Goal: Task Accomplishment & Management: Use online tool/utility

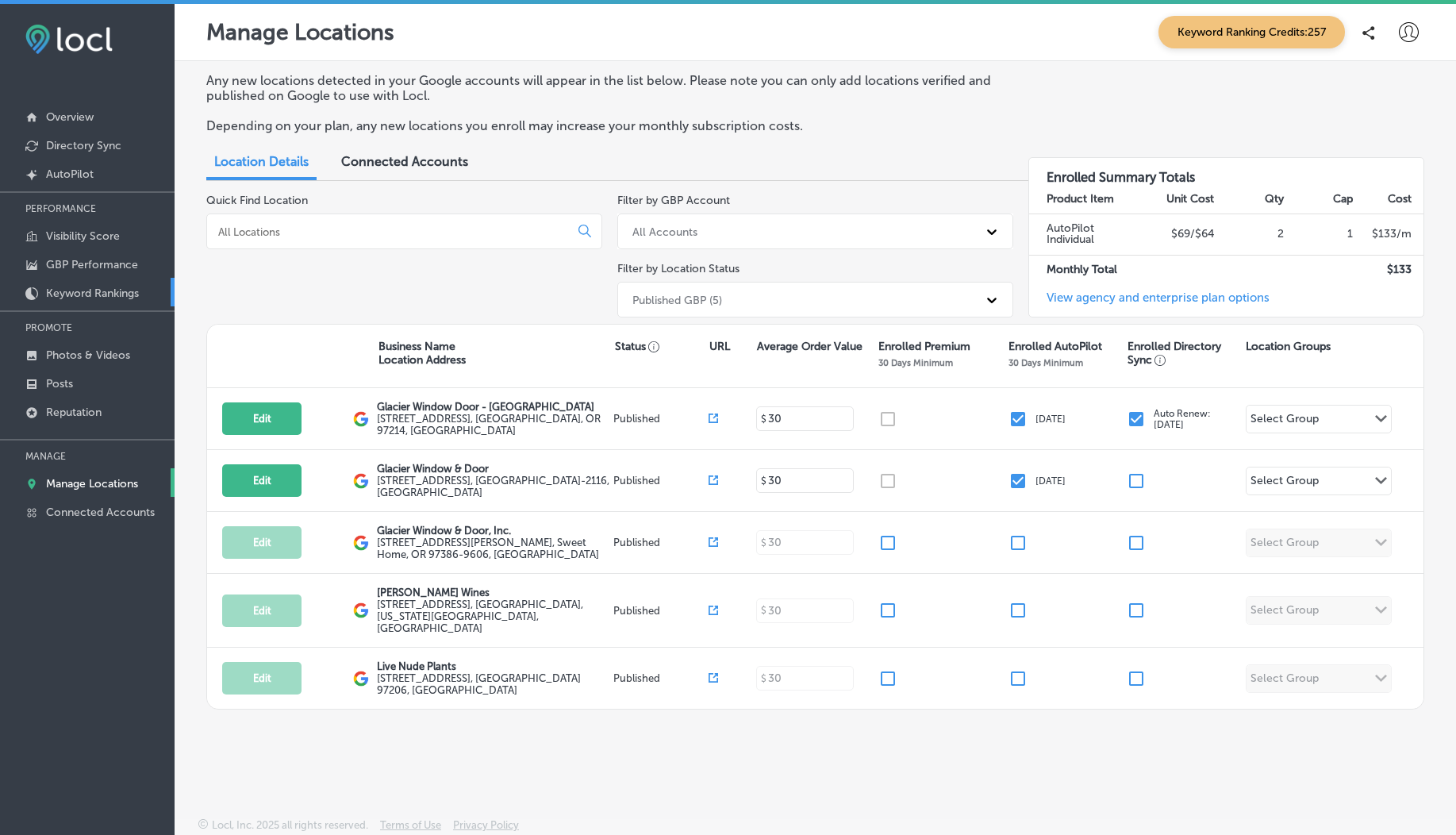
click at [95, 296] on p "Keyword Rankings" at bounding box center [92, 293] width 93 height 14
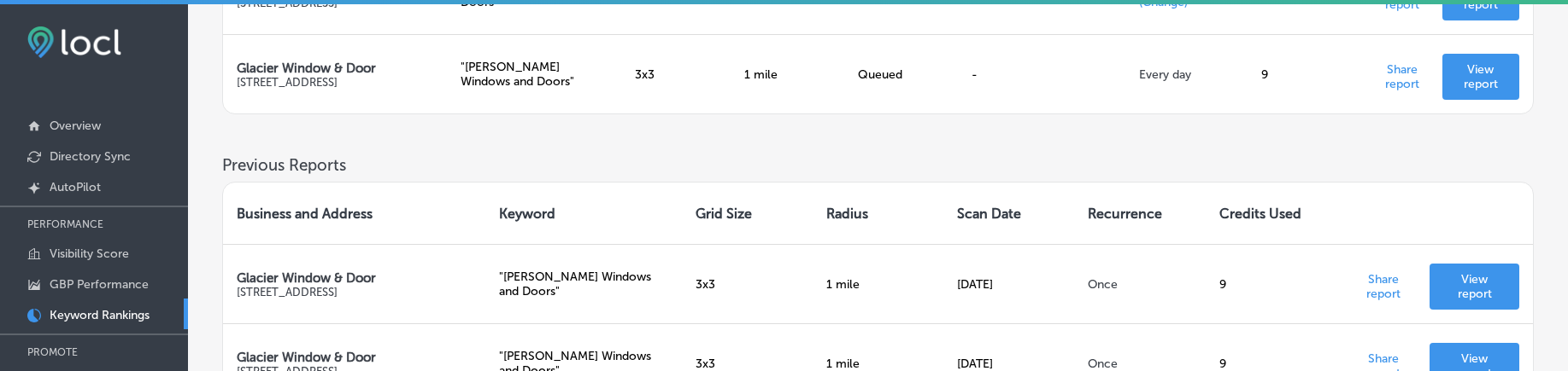
scroll to position [530, 0]
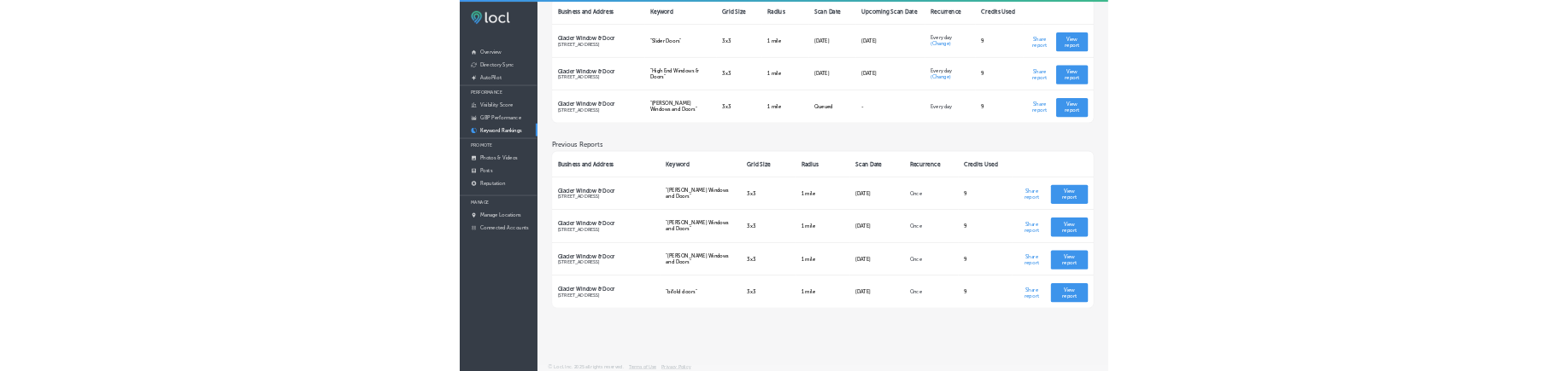
scroll to position [573, 0]
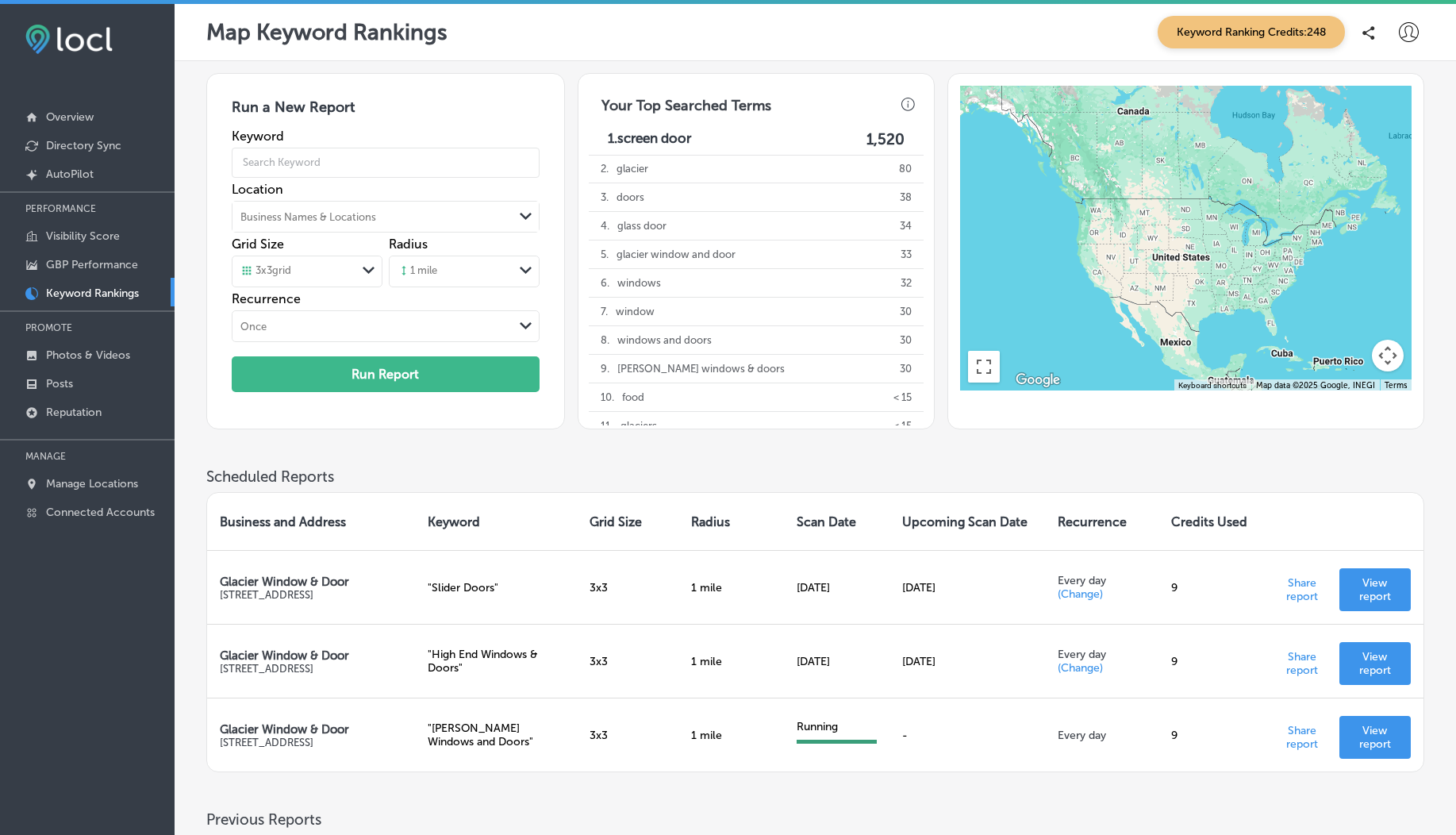
click at [1259, 40] on span "Keyword Ranking Credits: 248" at bounding box center [1251, 32] width 187 height 33
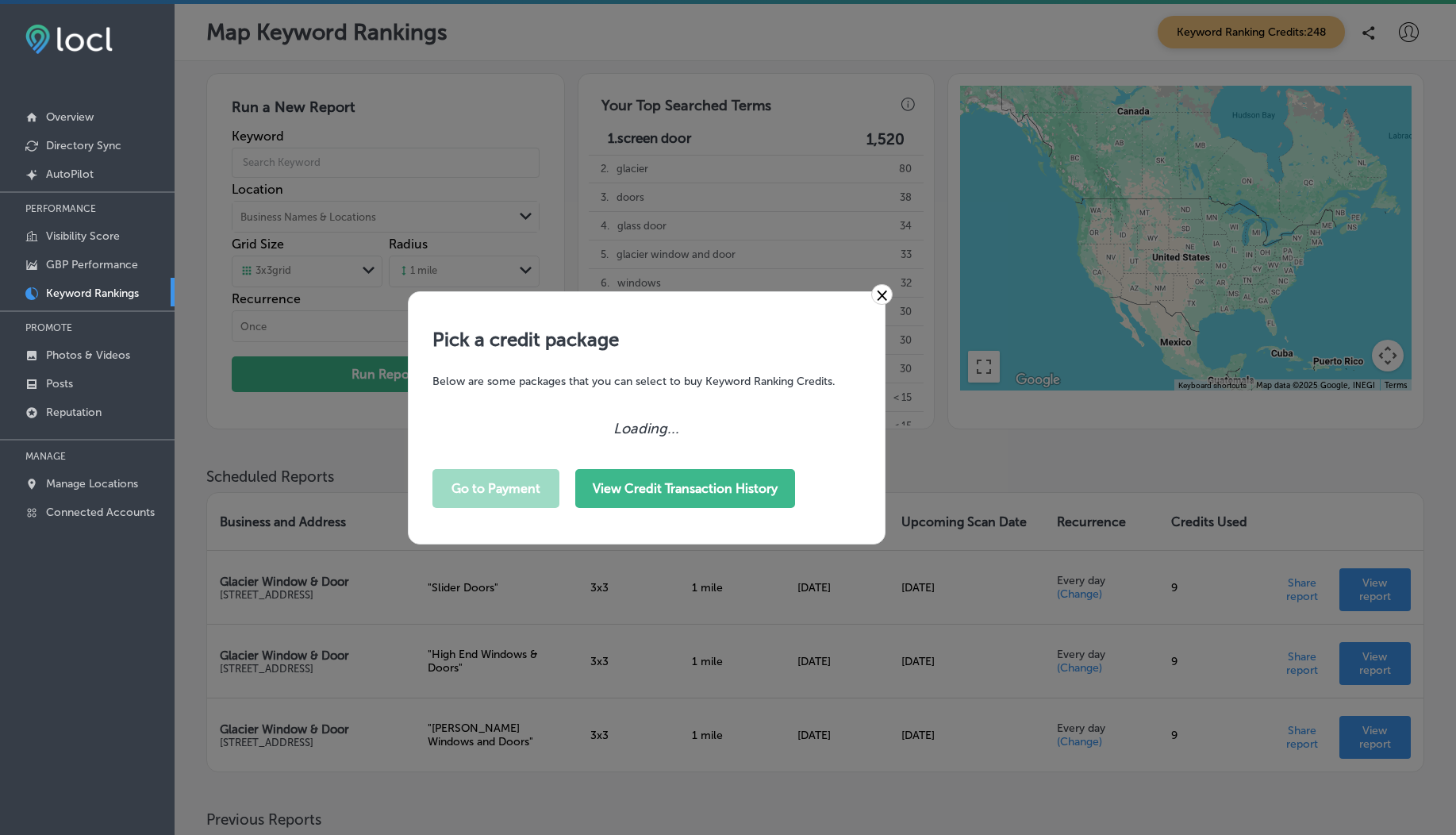
click at [725, 344] on button "View Credit Transaction History" at bounding box center [685, 488] width 220 height 39
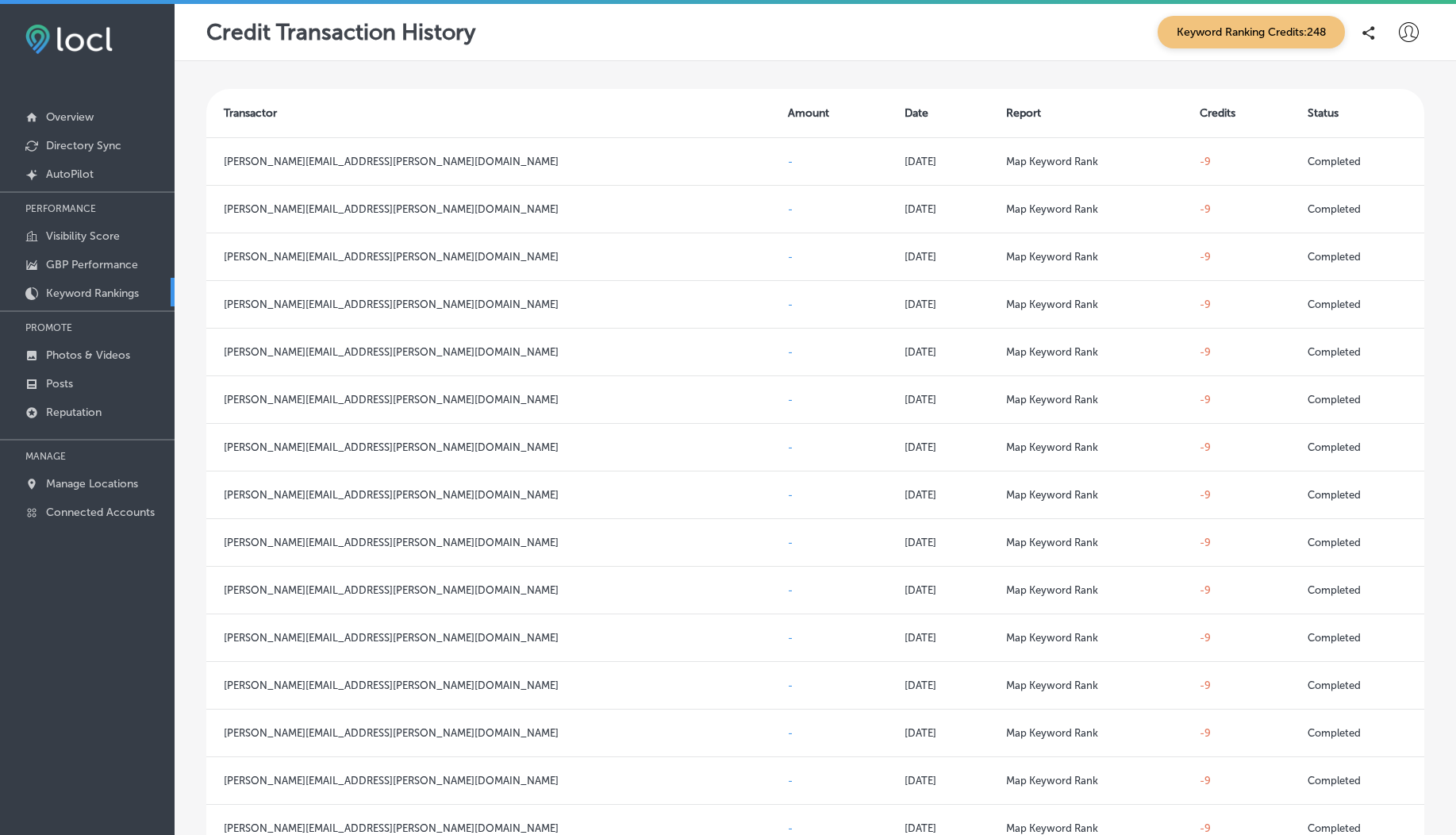
click at [98, 285] on link "Keyword Rankings" at bounding box center [87, 292] width 175 height 29
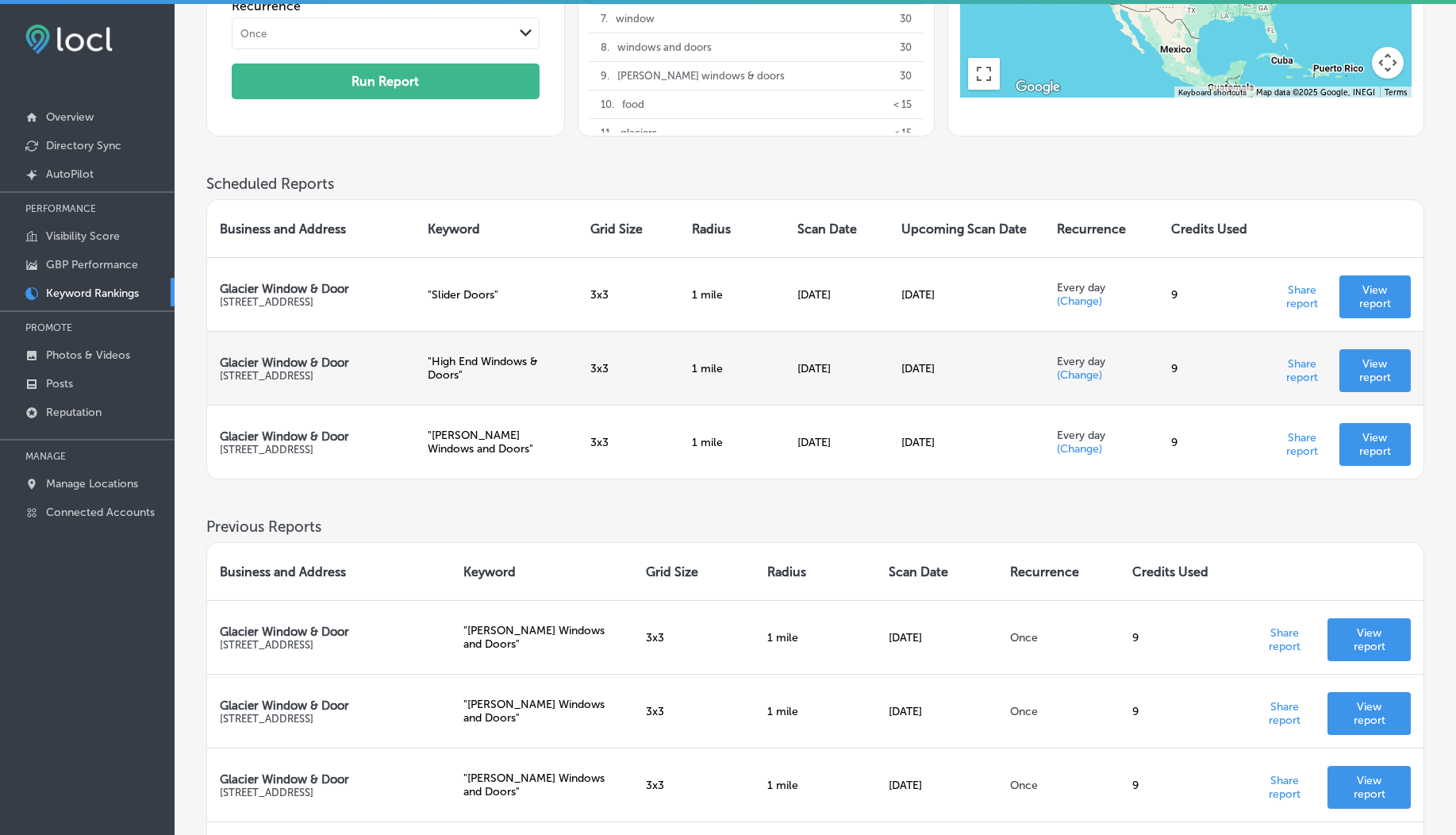
scroll to position [496, 0]
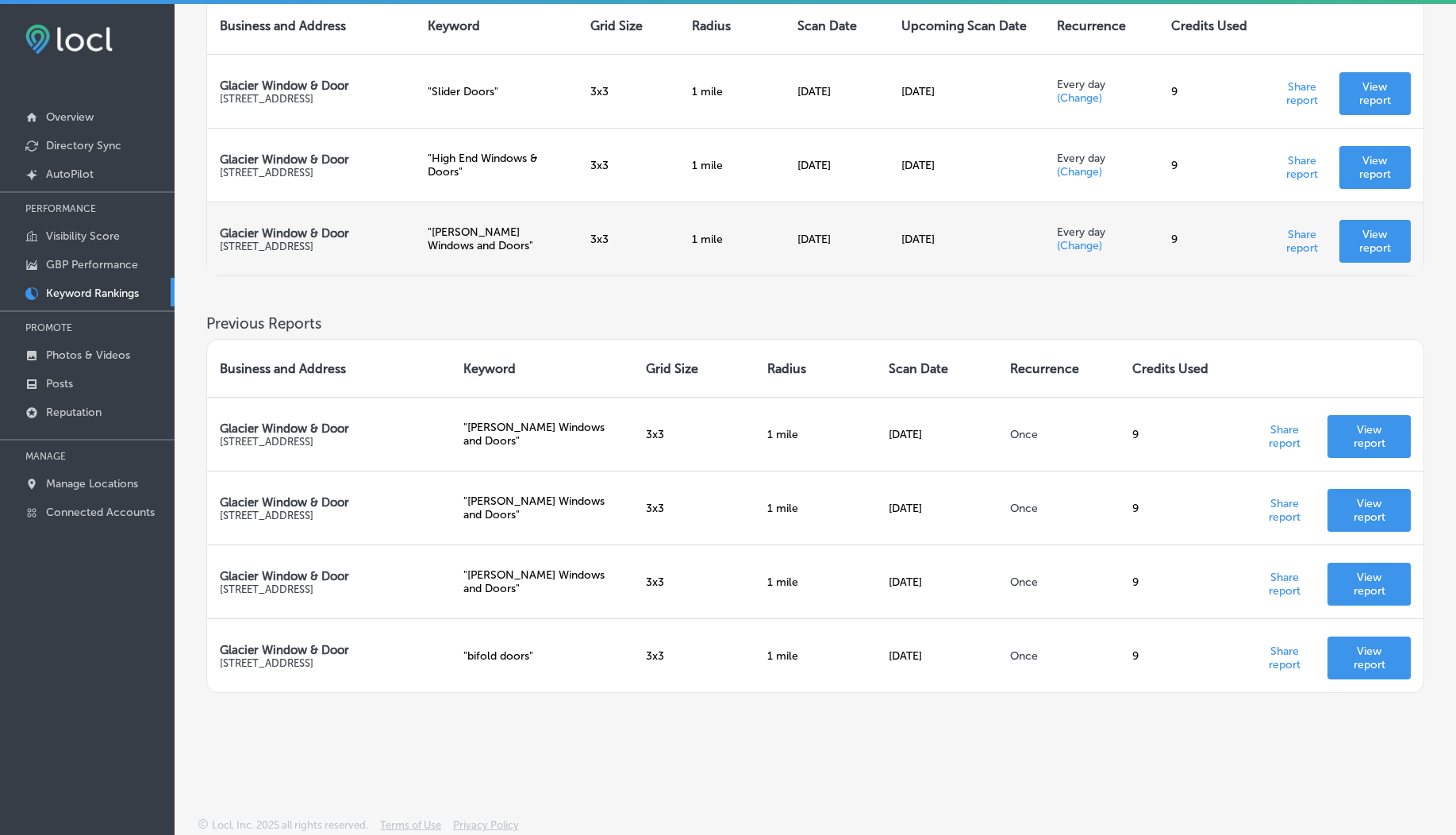
click at [1373, 238] on p "View report" at bounding box center [1375, 242] width 46 height 27
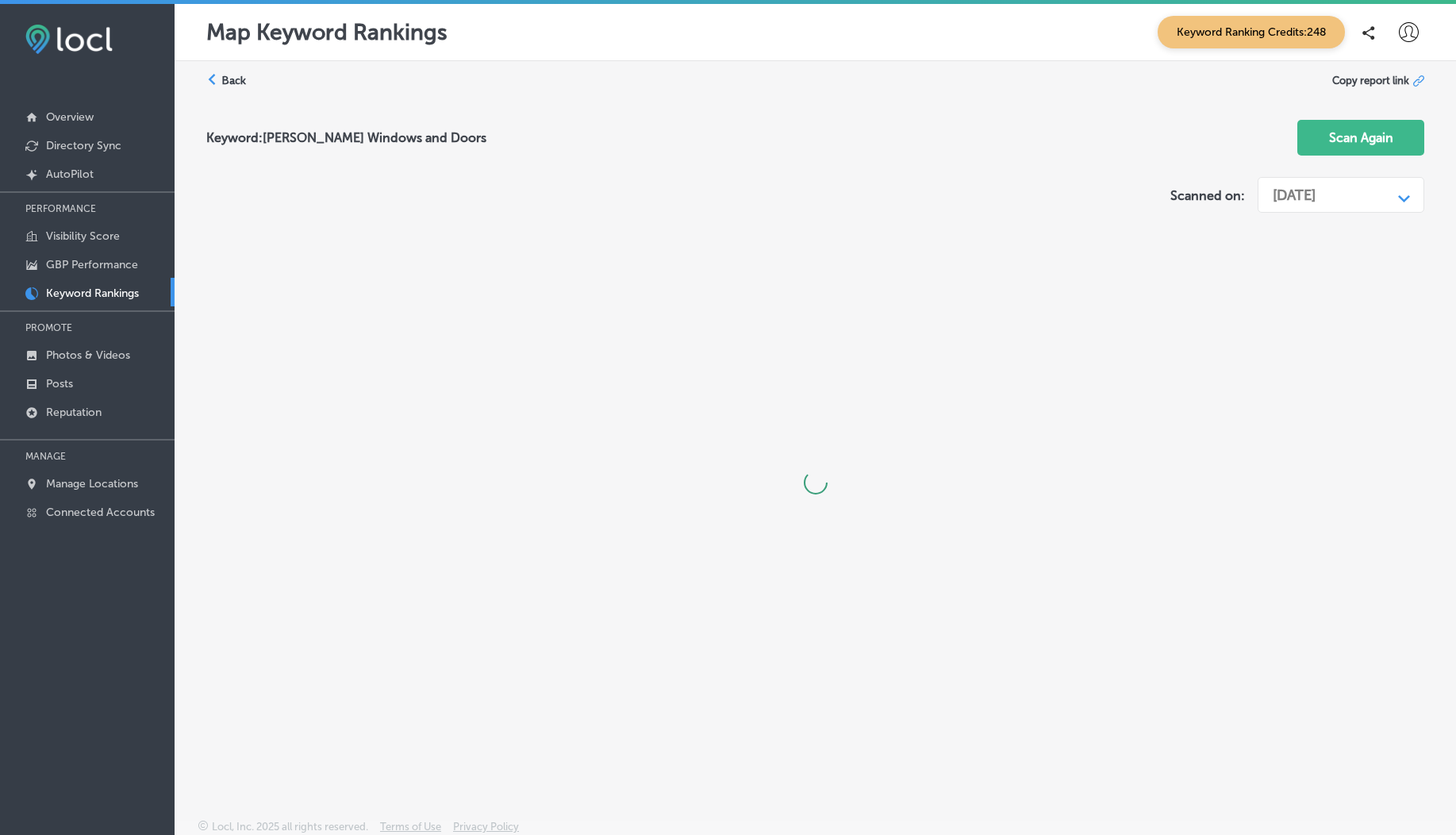
click at [1315, 191] on div "[DATE]" at bounding box center [1294, 195] width 43 height 17
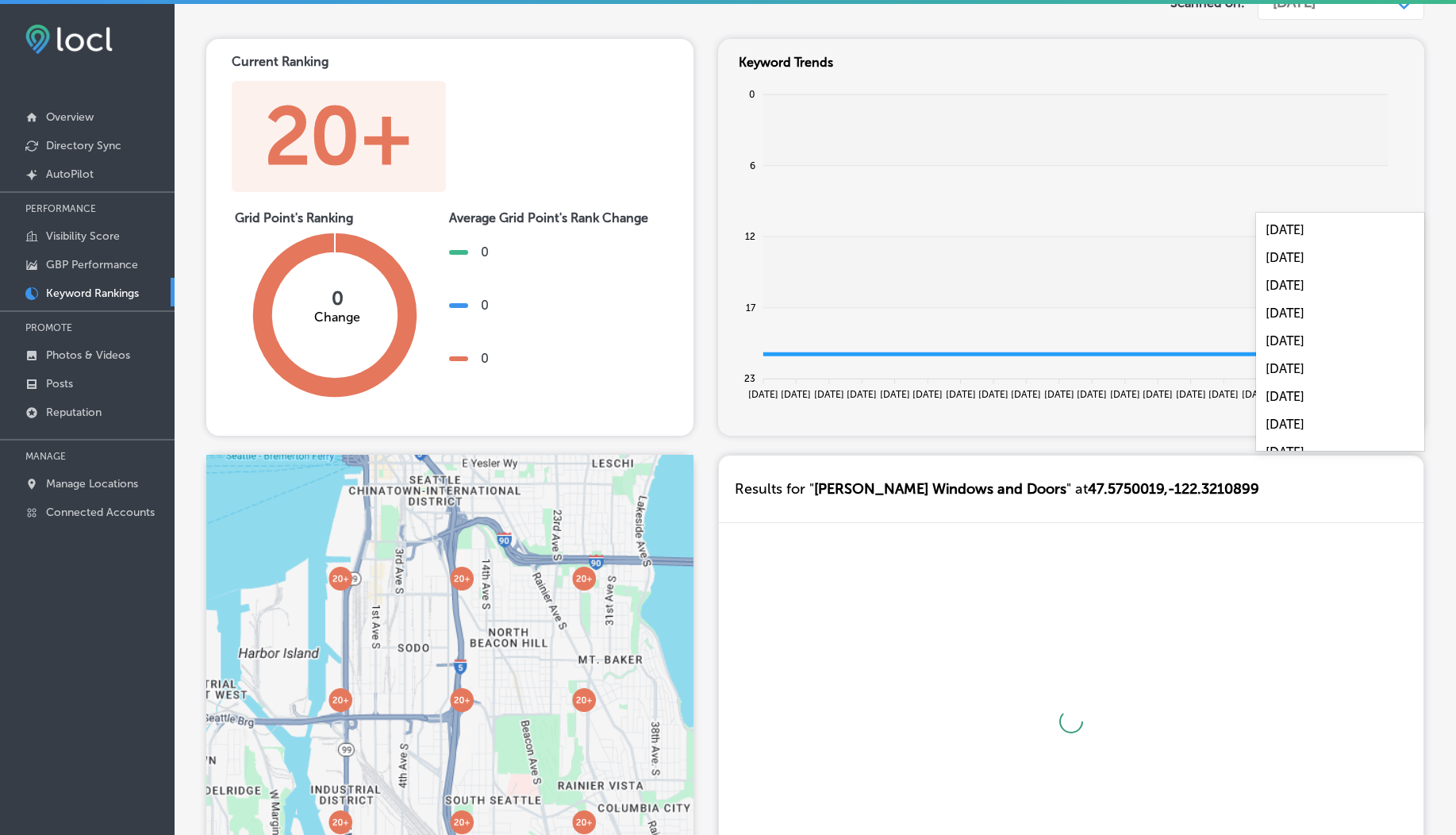
scroll to position [195, 0]
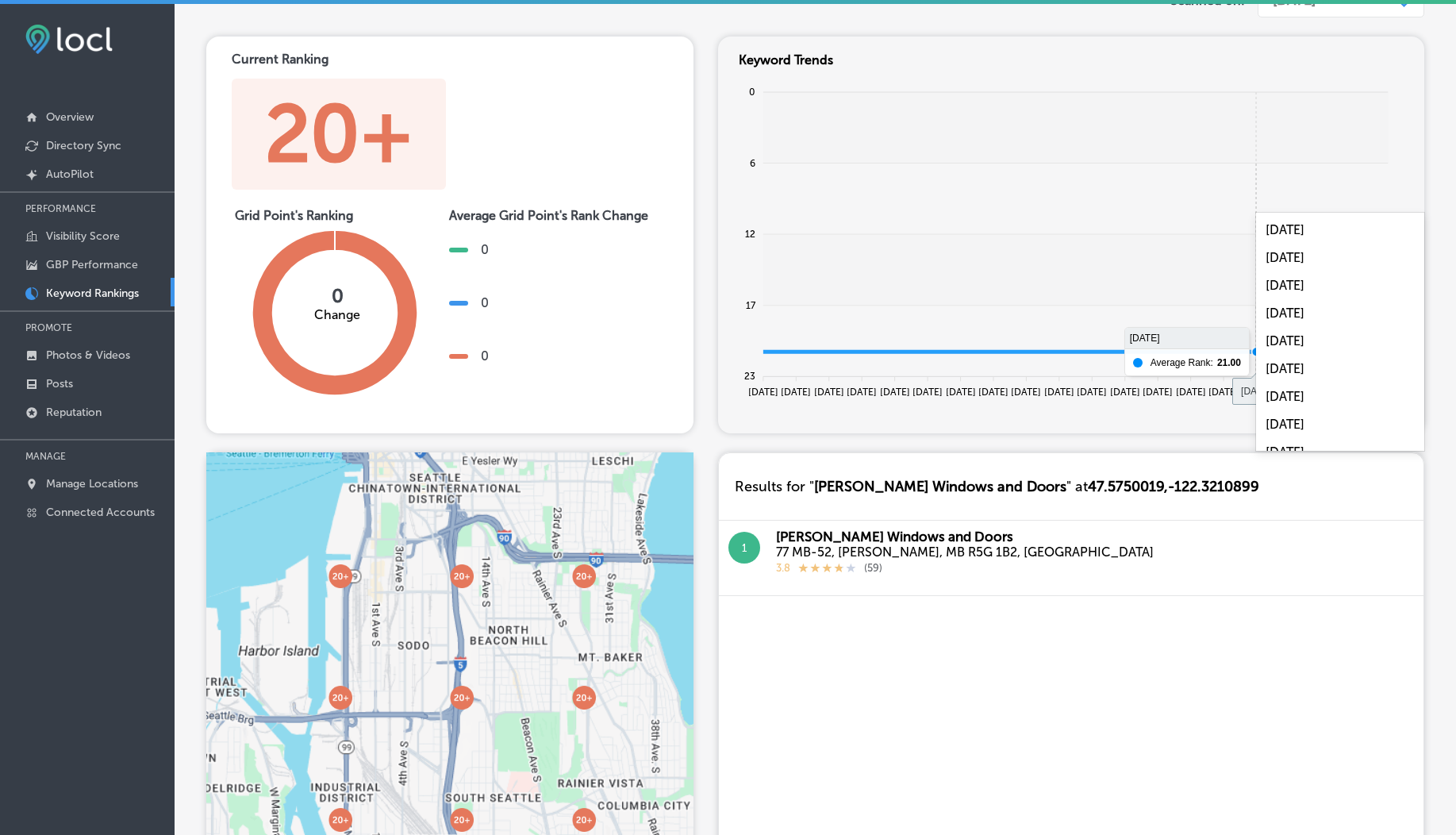
click at [1266, 177] on rect at bounding box center [1076, 199] width 624 height 72
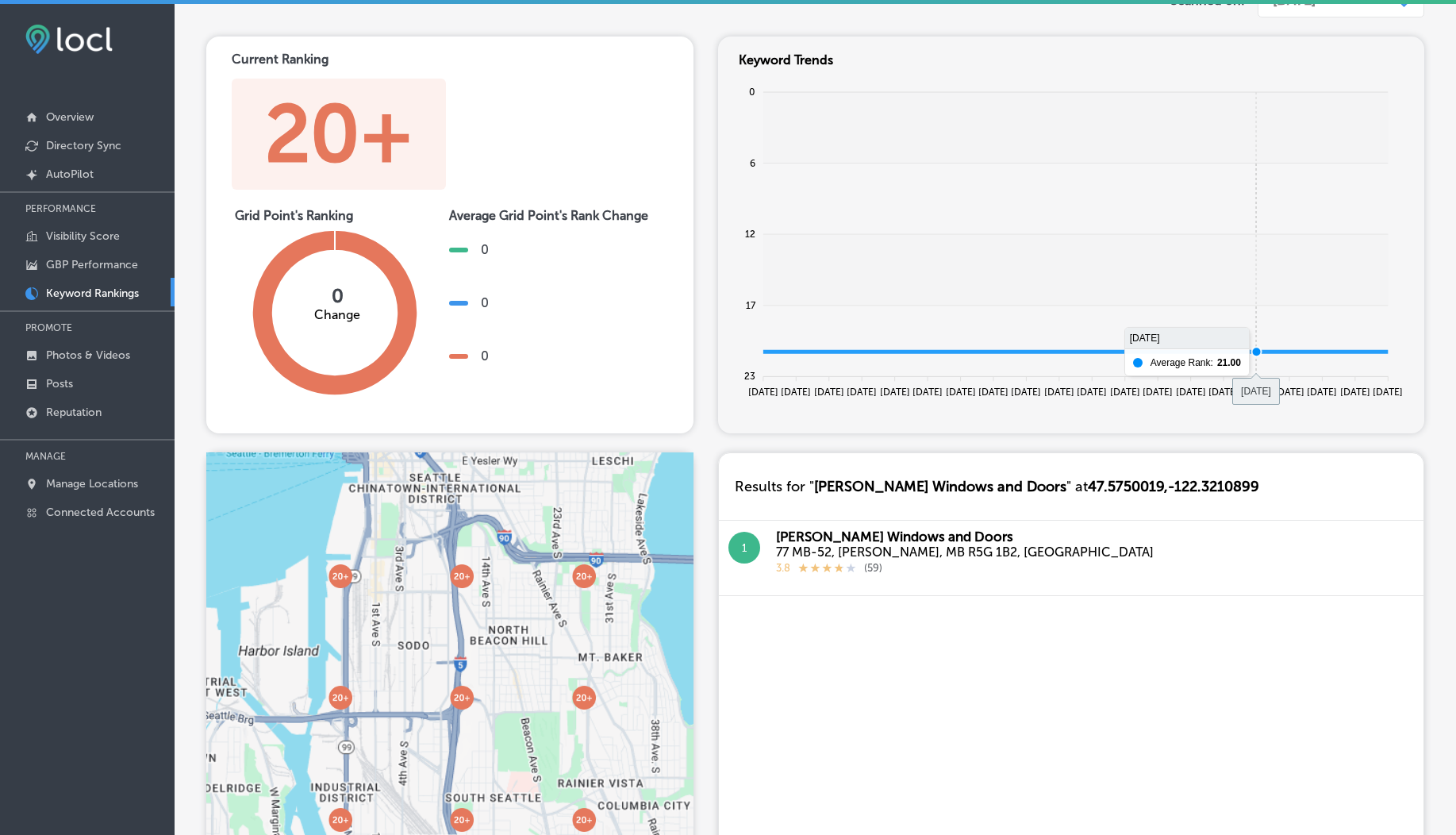
scroll to position [0, 0]
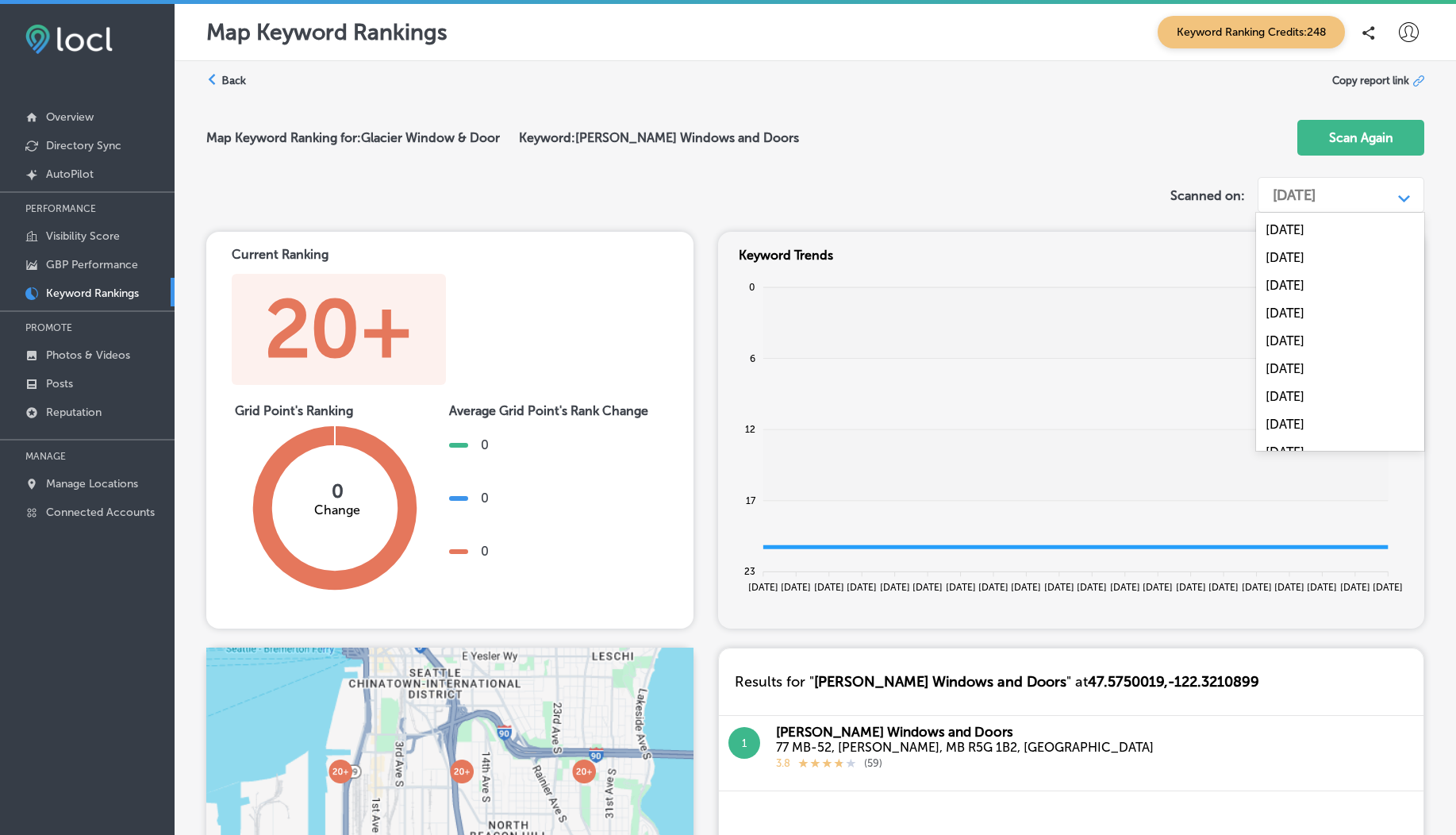
click at [1340, 209] on div "[DATE]" at bounding box center [1328, 195] width 127 height 30
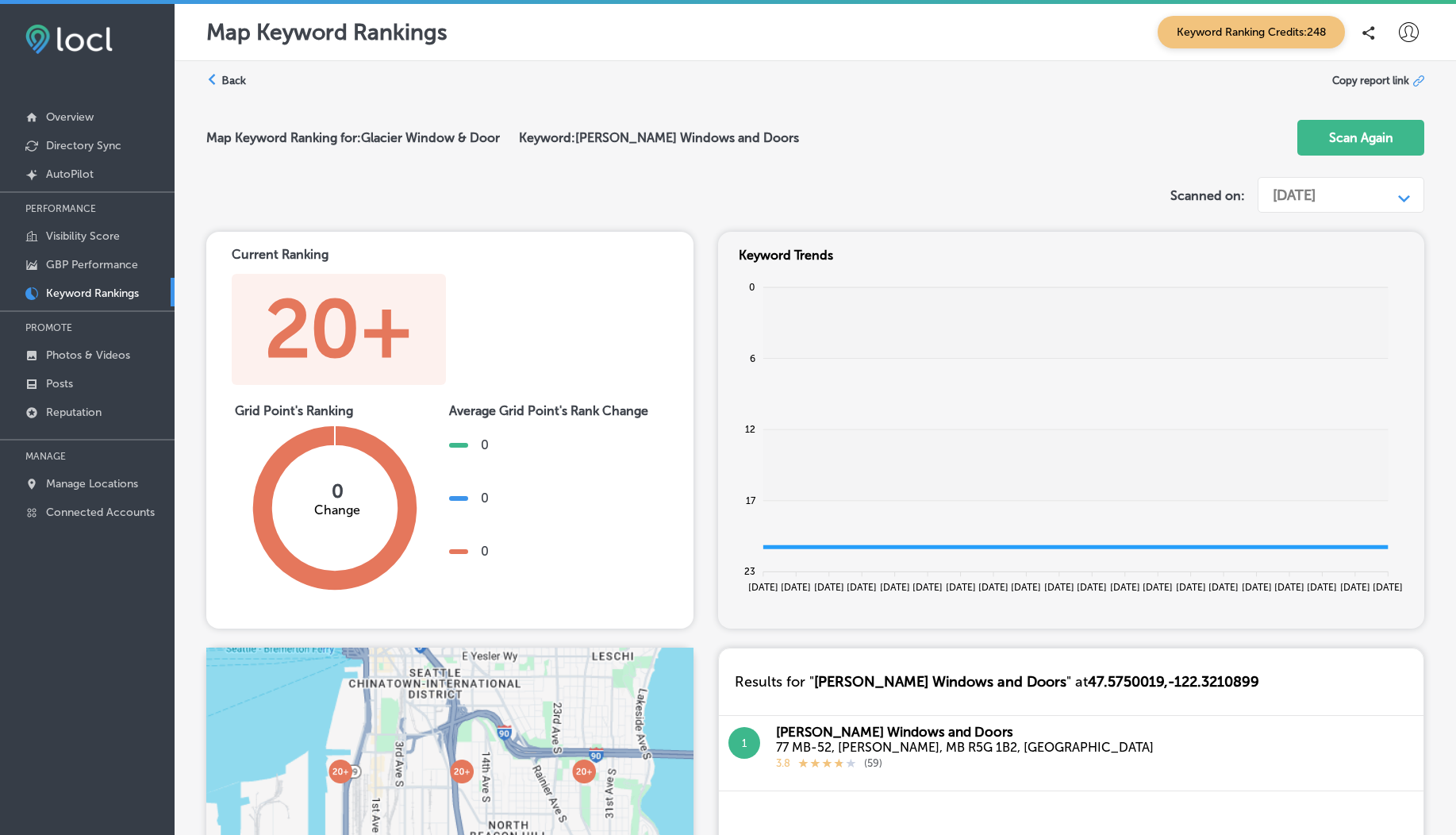
click at [1365, 176] on div "Aug 28, 2025 Path Created with Sketch." at bounding box center [1341, 195] width 167 height 48
click at [1371, 192] on div "[DATE]" at bounding box center [1328, 195] width 127 height 30
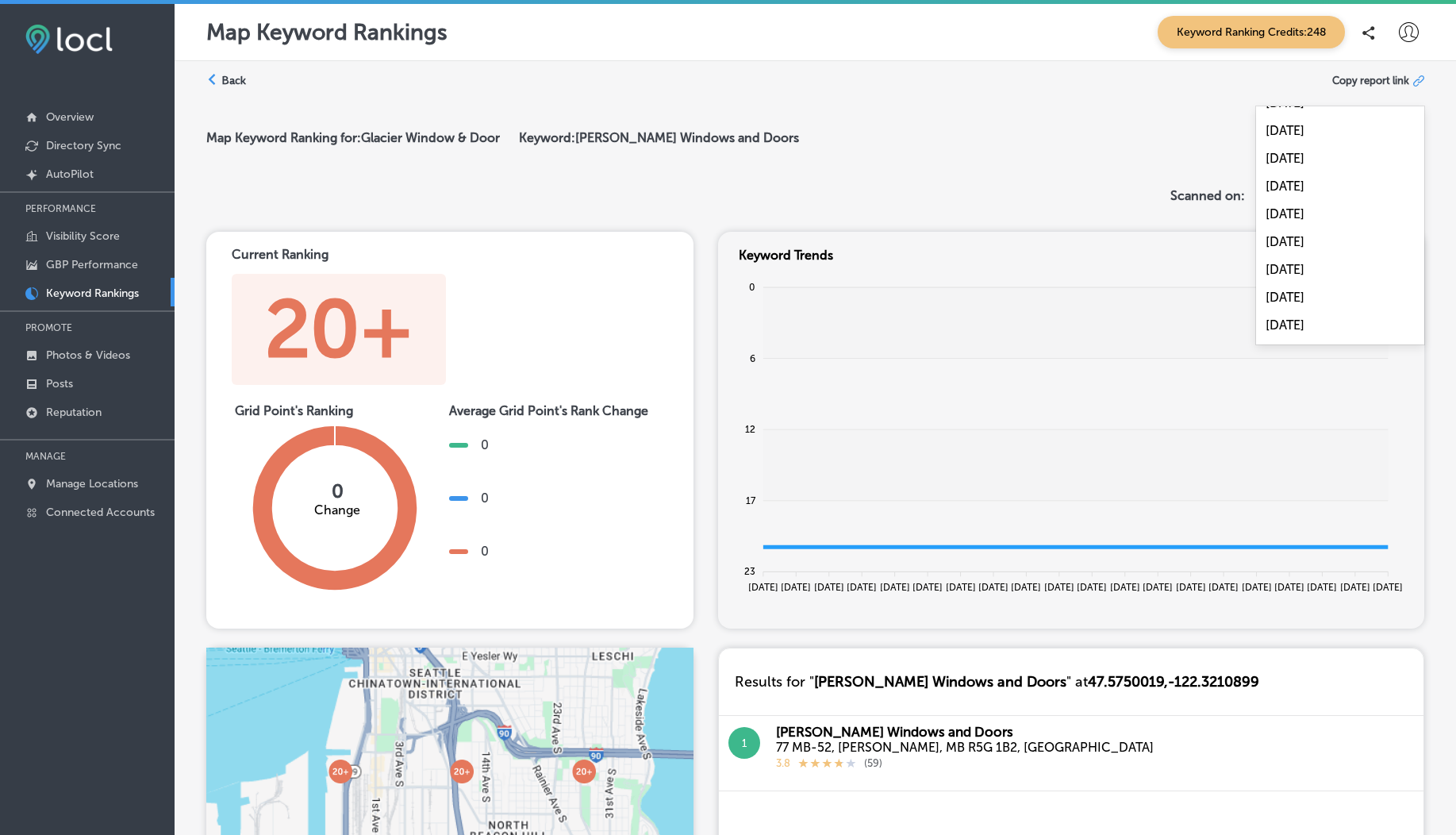
click at [1439, 183] on div "Back Copy report link Map Keyword Ranking for: Glacier Window & Door Keyword: L…" at bounding box center [815, 687] width 1281 height 1252
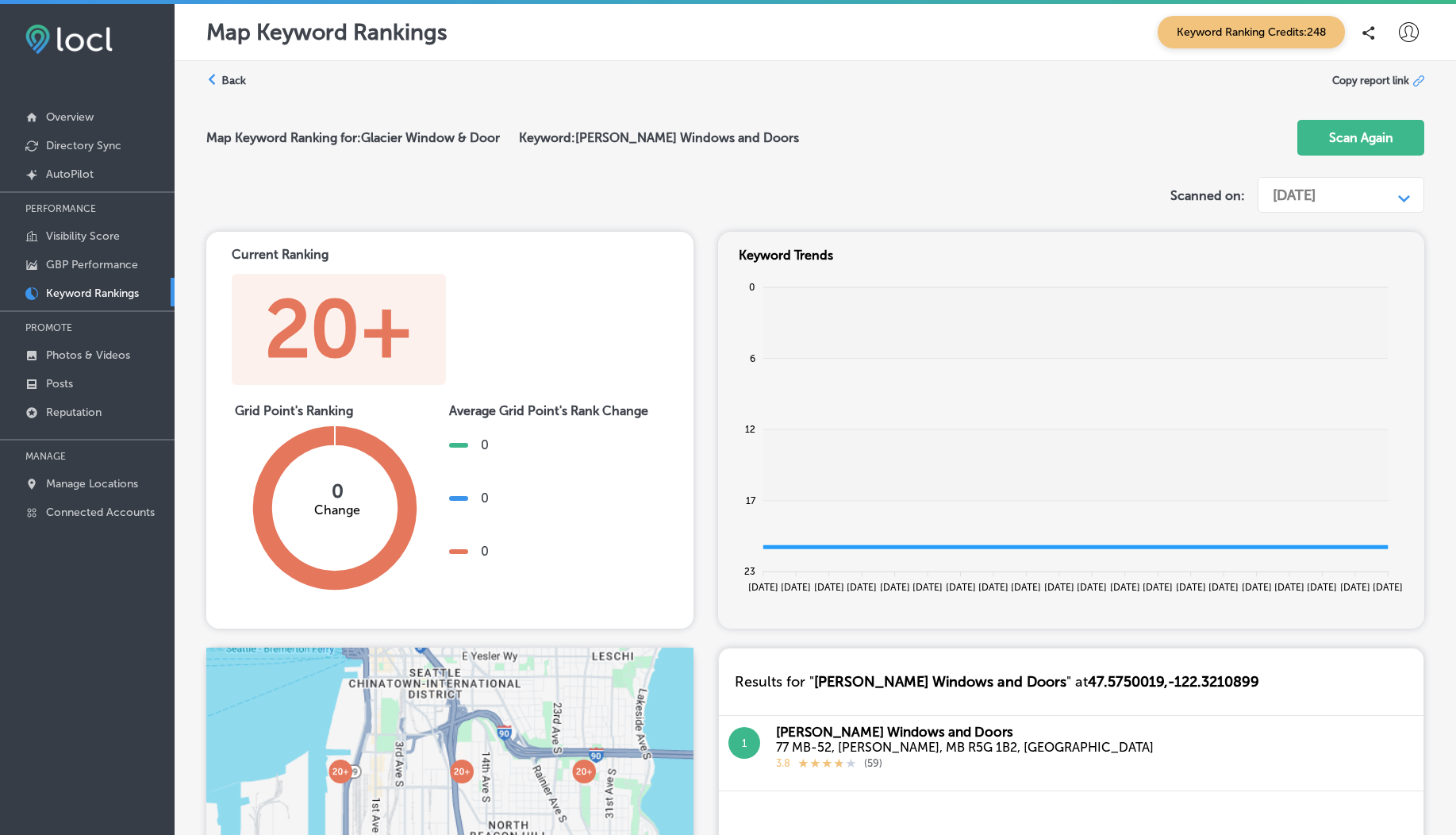
click at [1357, 205] on div "[DATE]" at bounding box center [1328, 195] width 127 height 30
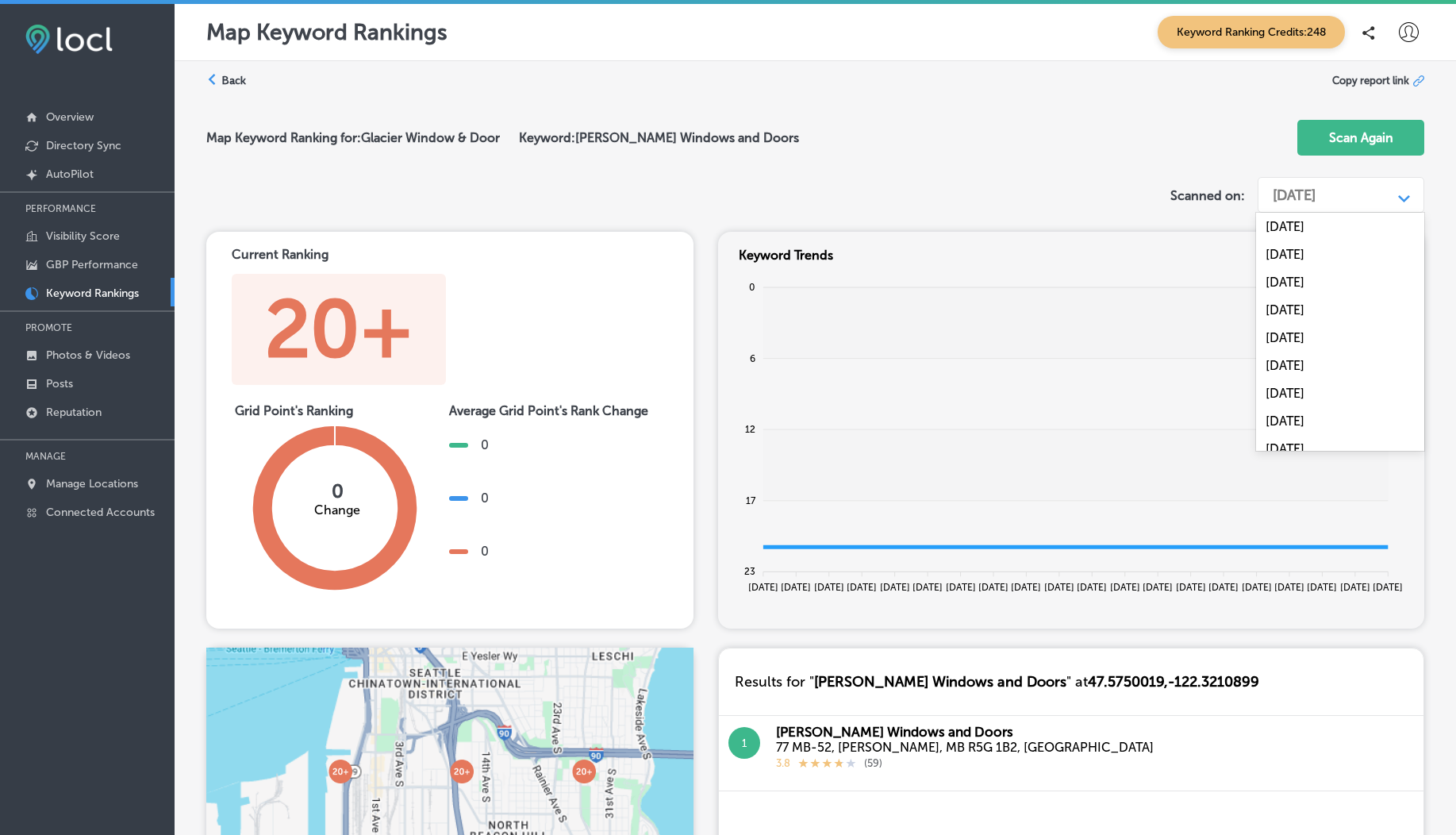
scroll to position [2795, 0]
click at [1334, 438] on div "[DATE]" at bounding box center [1340, 433] width 168 height 28
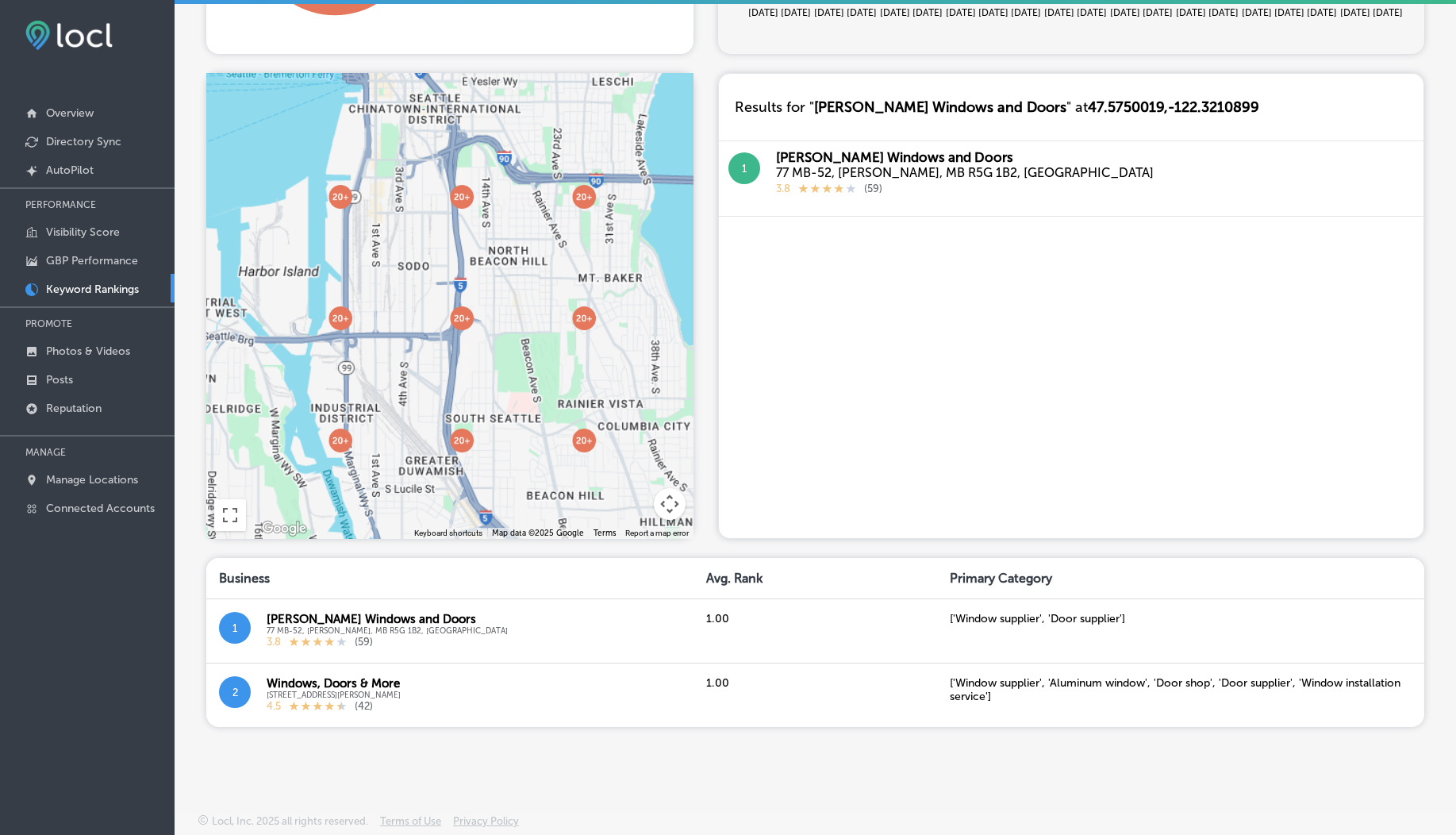
scroll to position [0, 0]
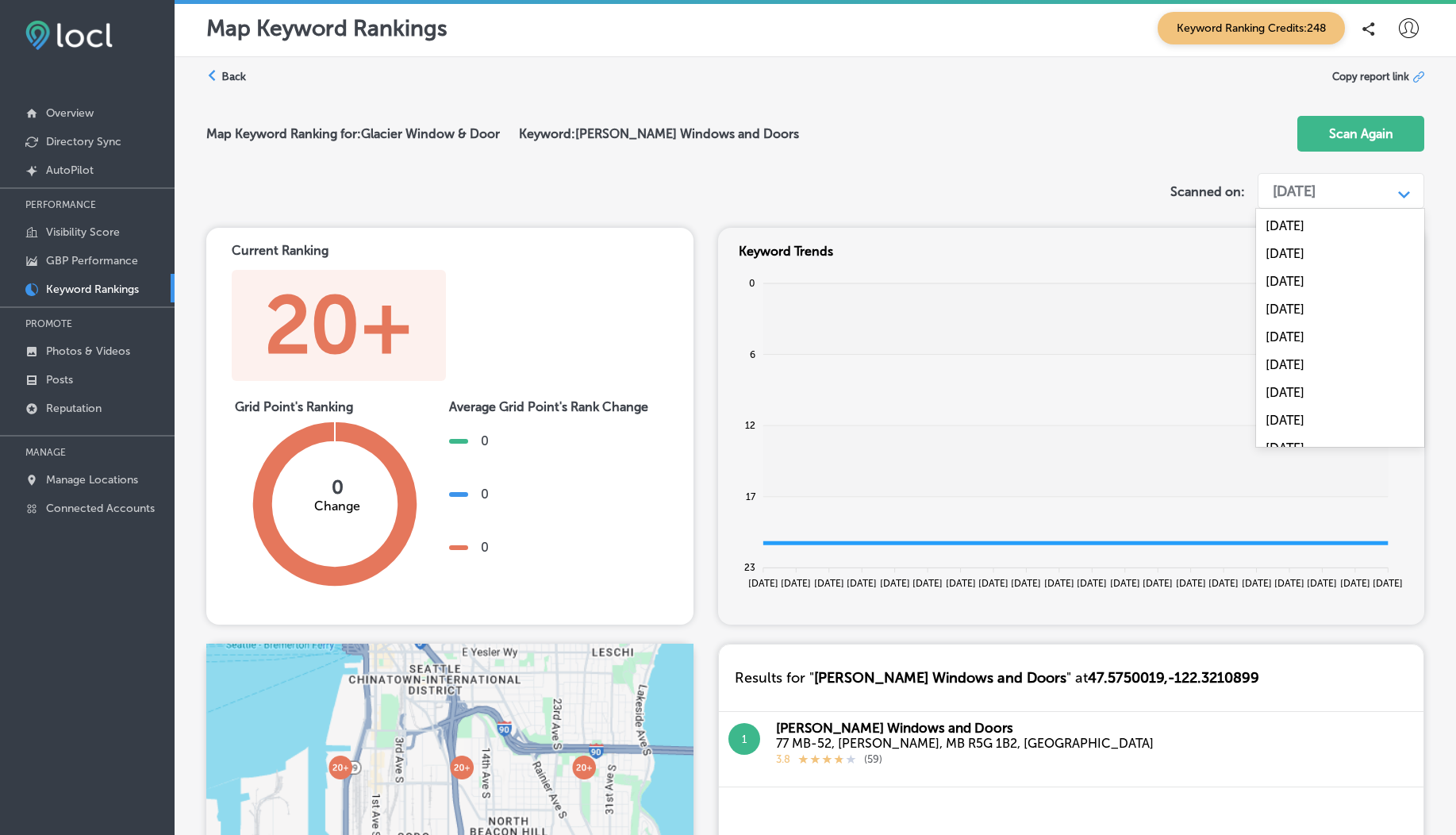
click at [1334, 178] on div "[DATE]" at bounding box center [1328, 191] width 127 height 30
click at [1313, 396] on div "Aug 27, 2025" at bounding box center [1340, 401] width 168 height 28
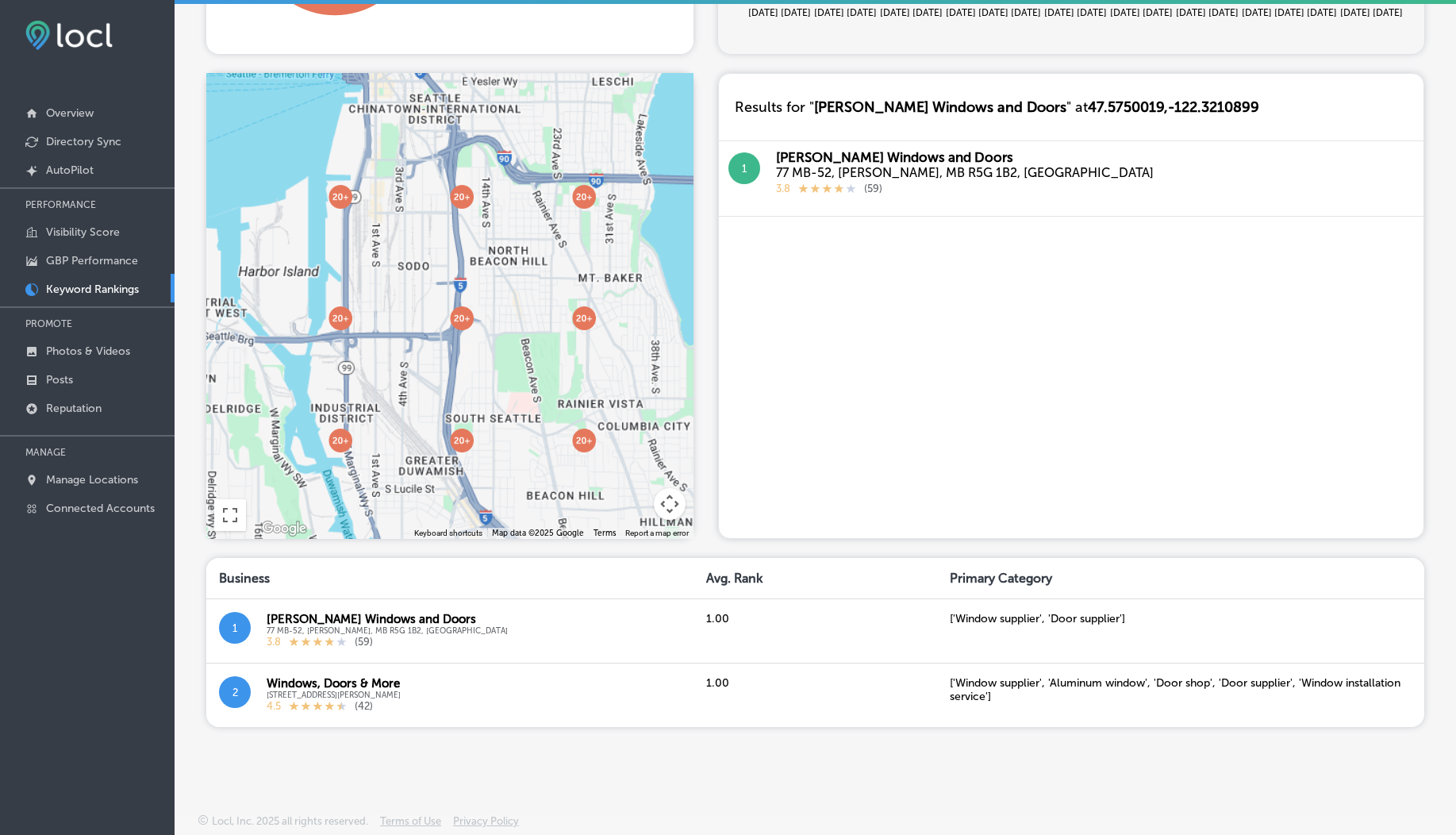
scroll to position [0, 0]
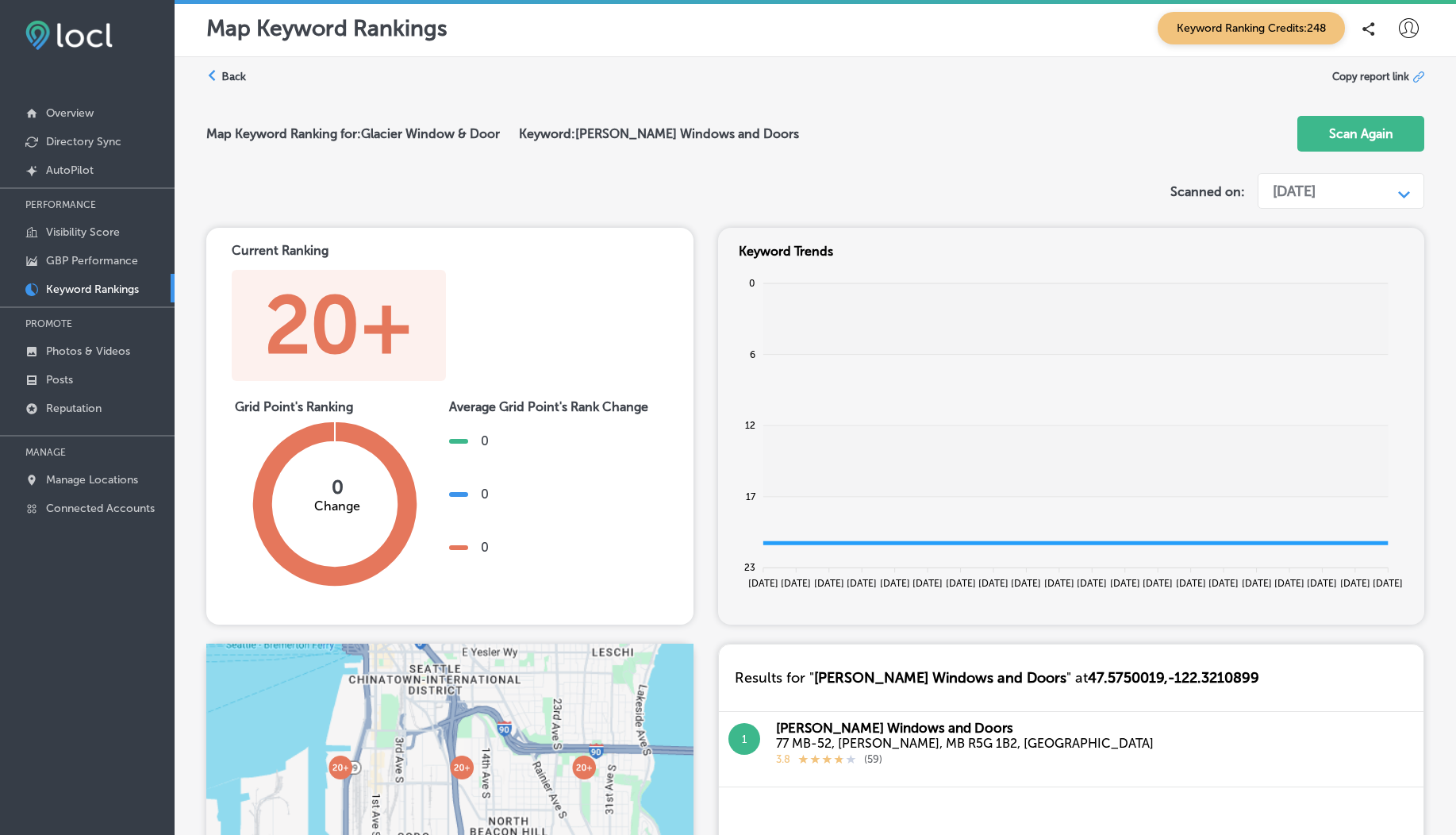
click at [233, 76] on label "Back" at bounding box center [234, 76] width 25 height 15
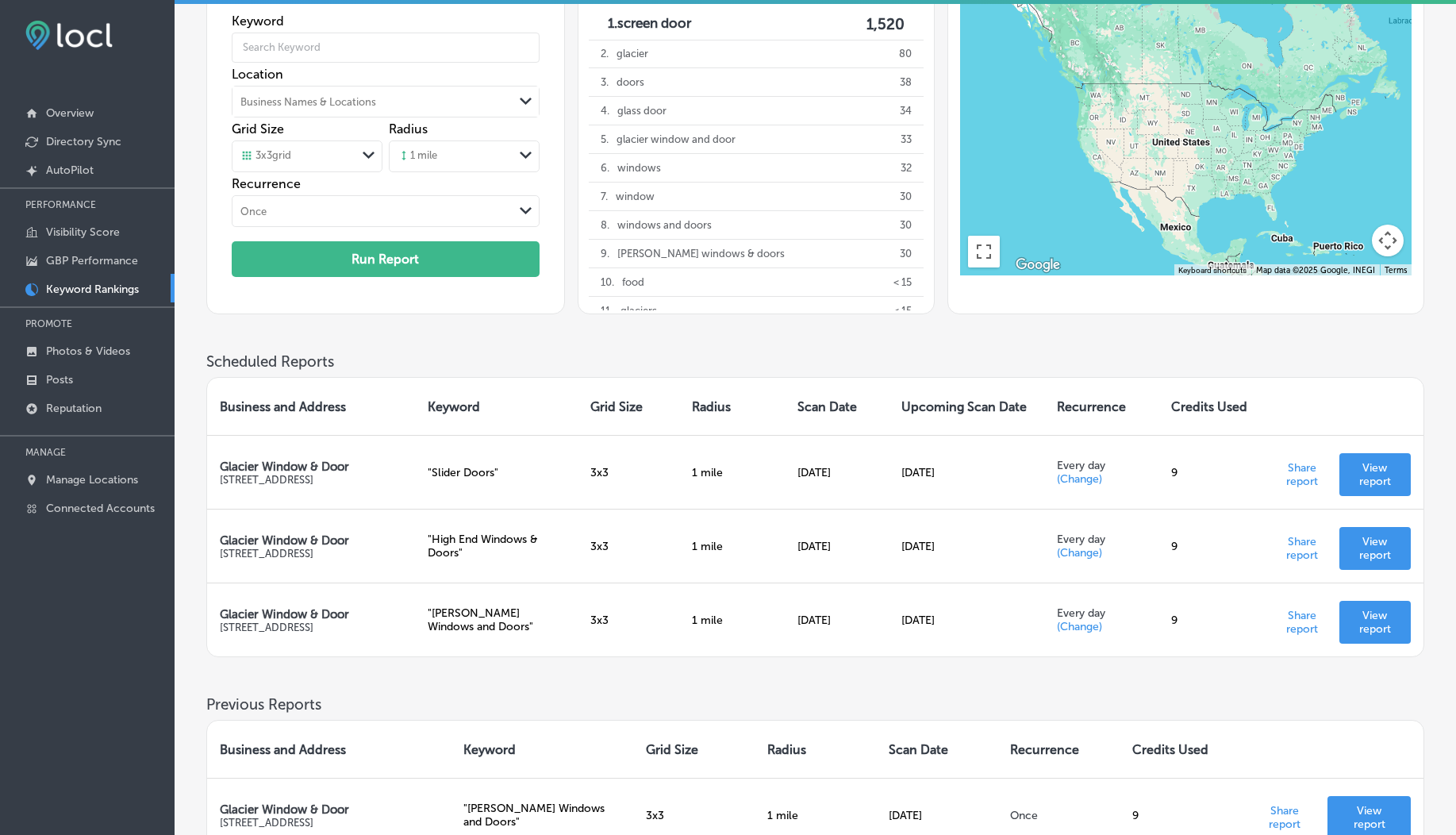
scroll to position [102, 0]
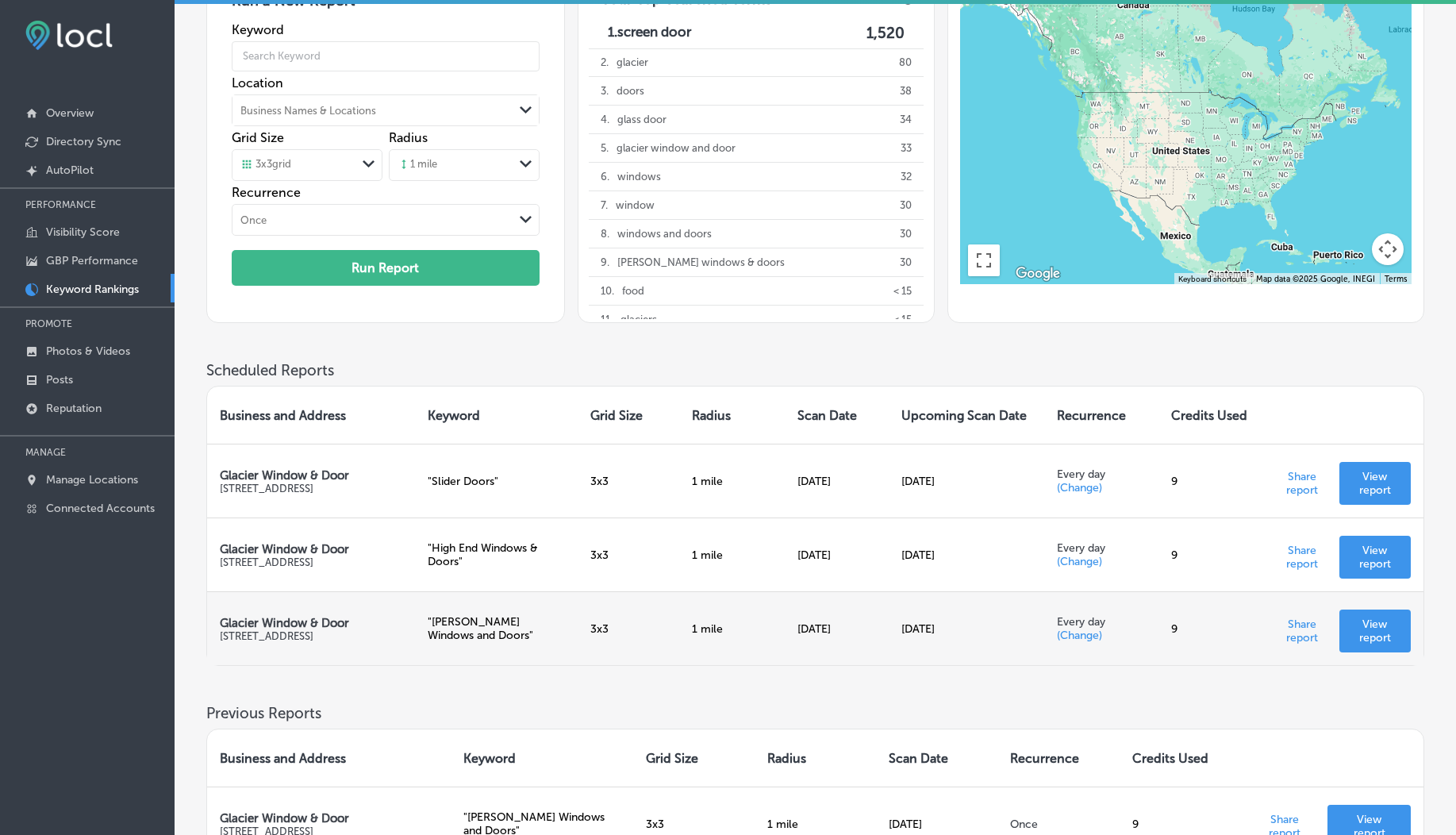
click at [1377, 636] on p "View report" at bounding box center [1375, 631] width 46 height 27
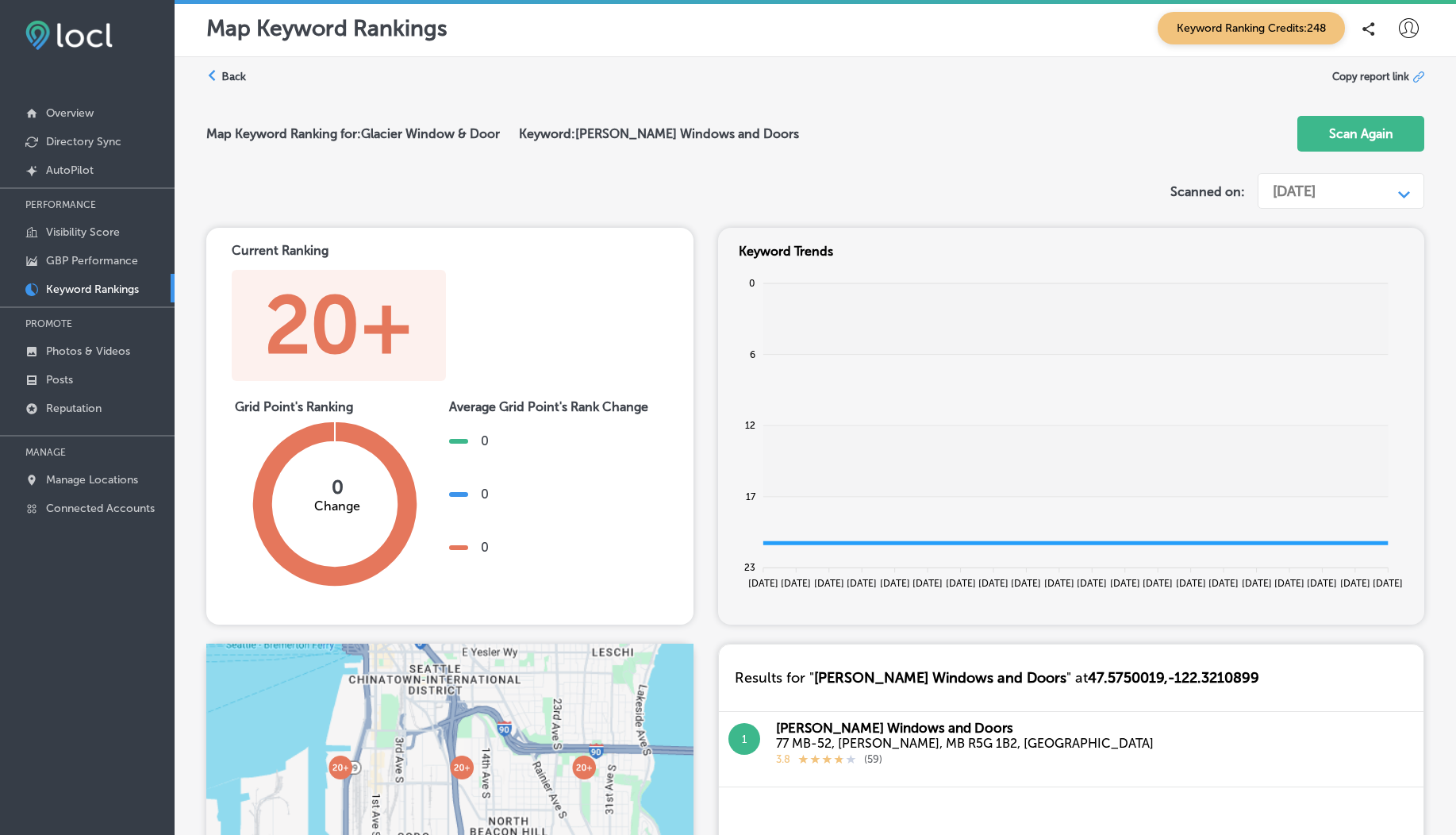
click at [234, 82] on label "Back" at bounding box center [234, 76] width 25 height 15
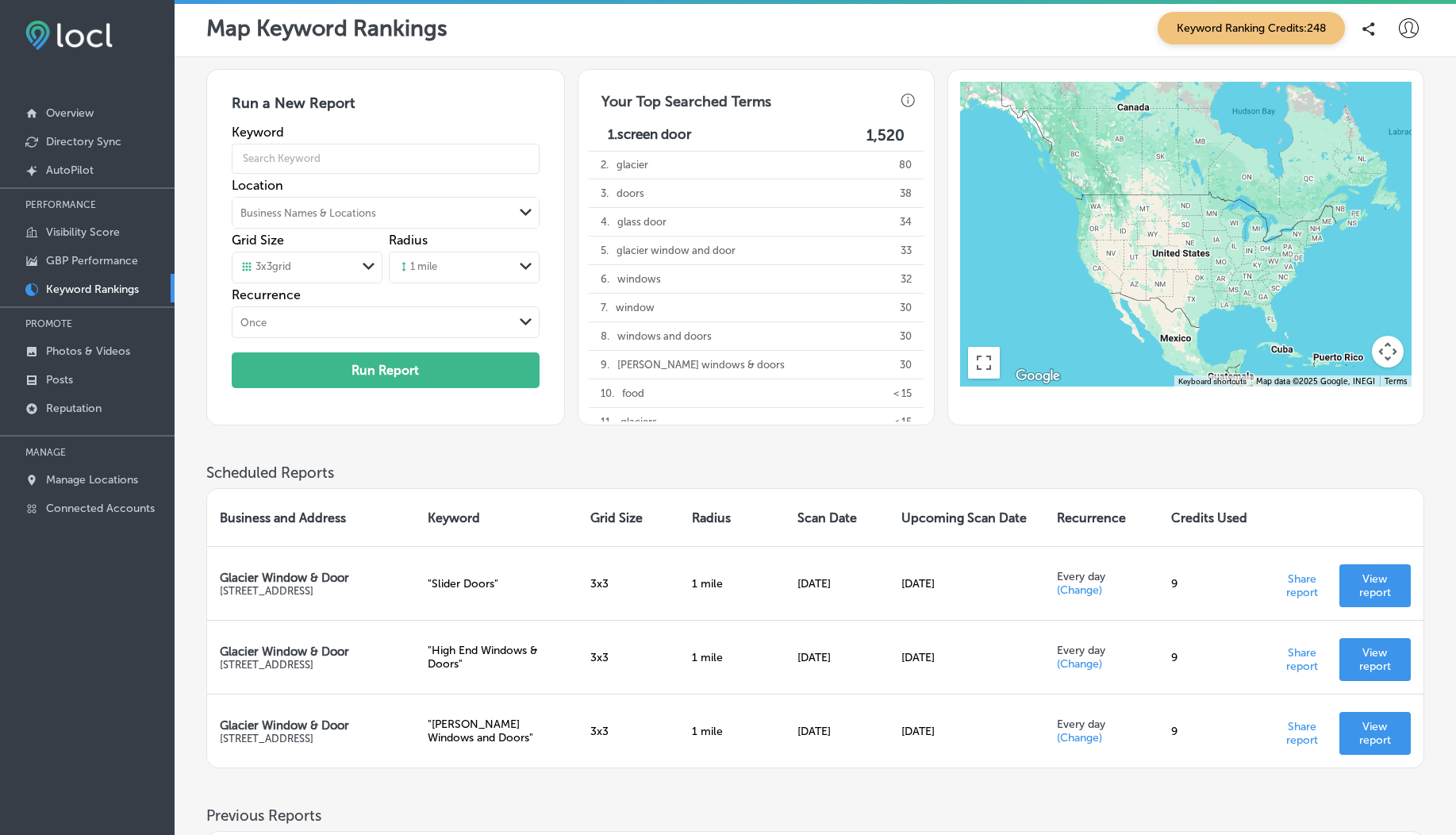
scroll to position [159, 0]
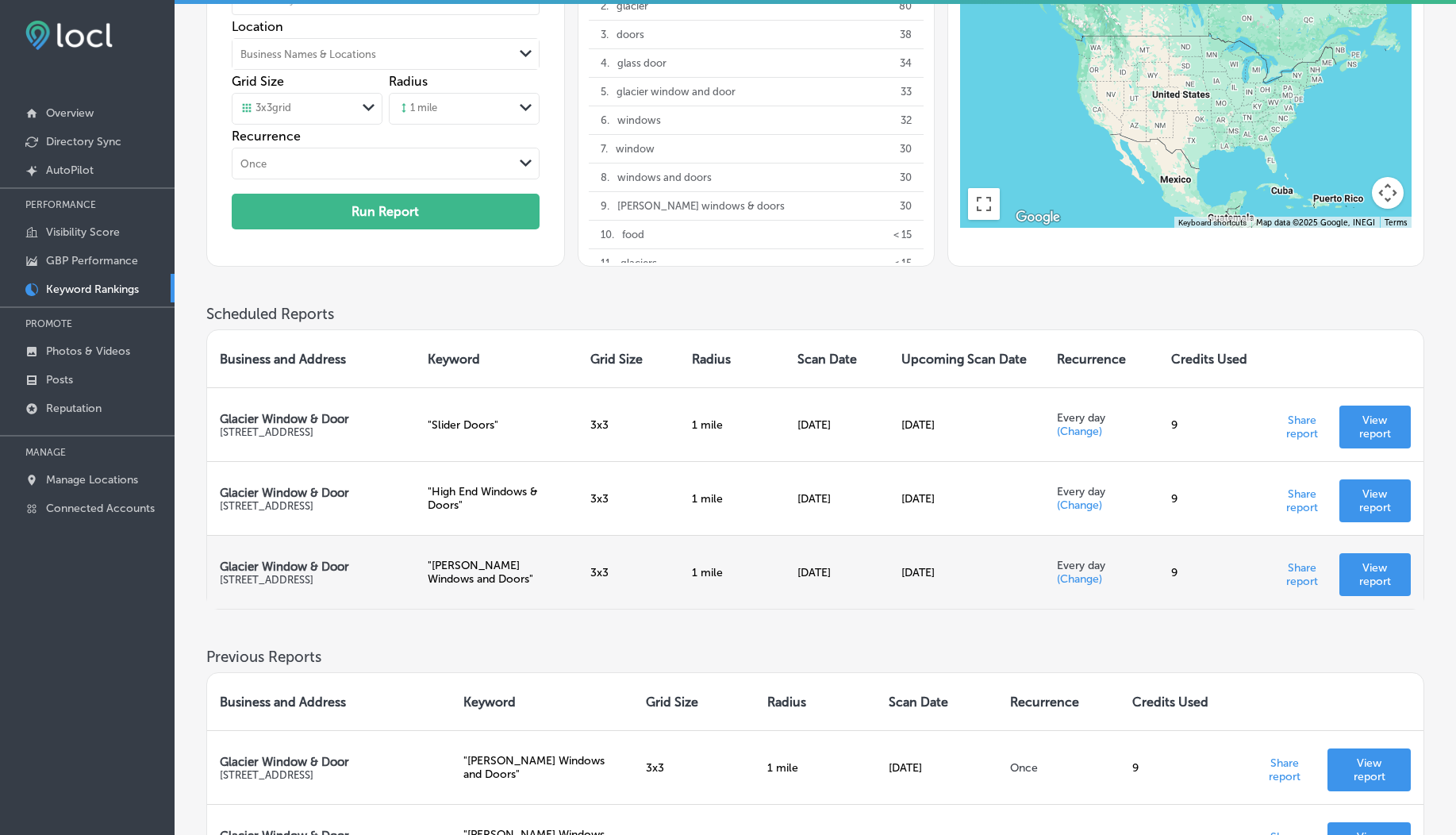
click at [908, 564] on td "[DATE]" at bounding box center [967, 571] width 156 height 74
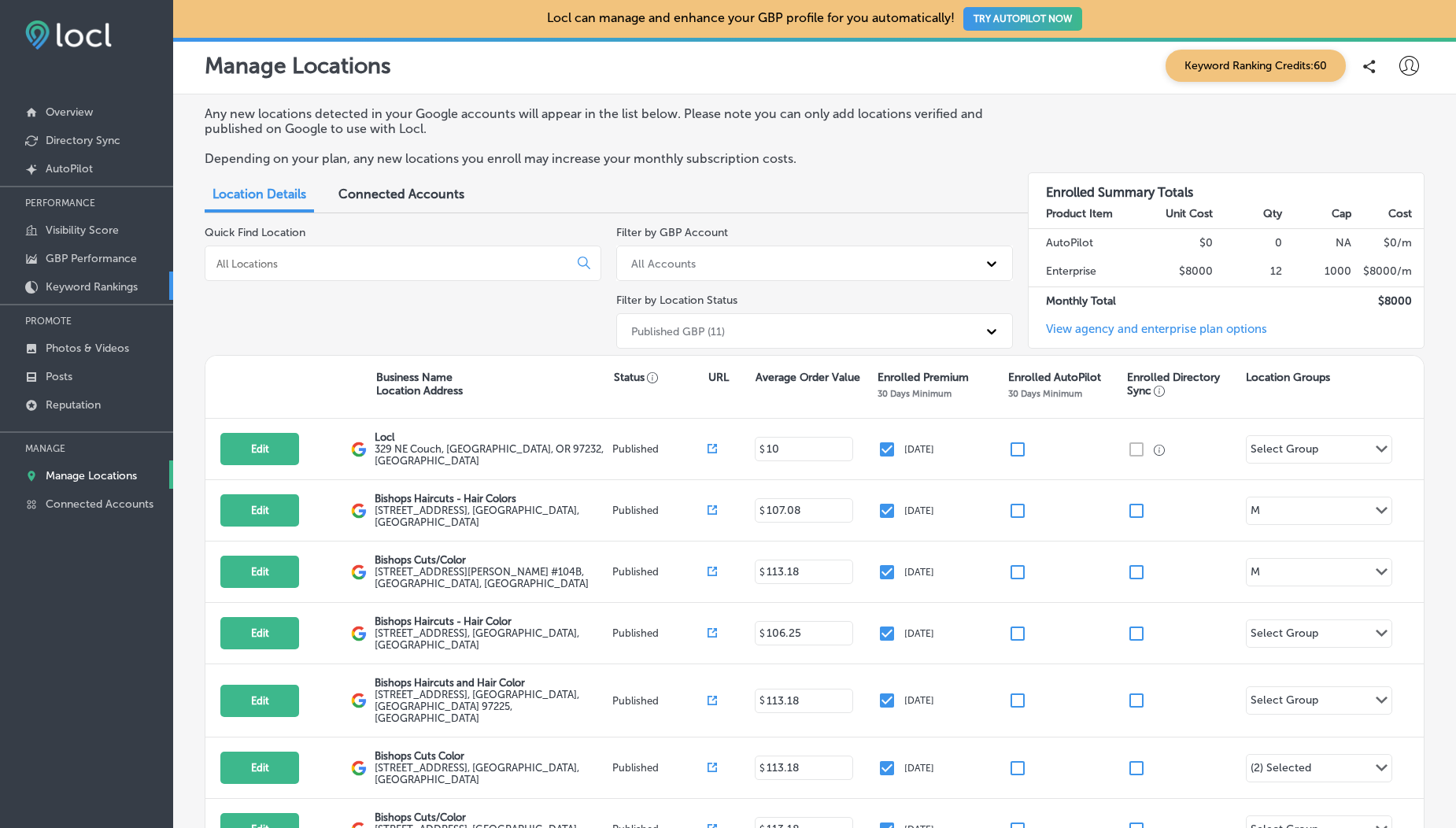
click at [99, 290] on p "Keyword Rankings" at bounding box center [91, 287] width 92 height 13
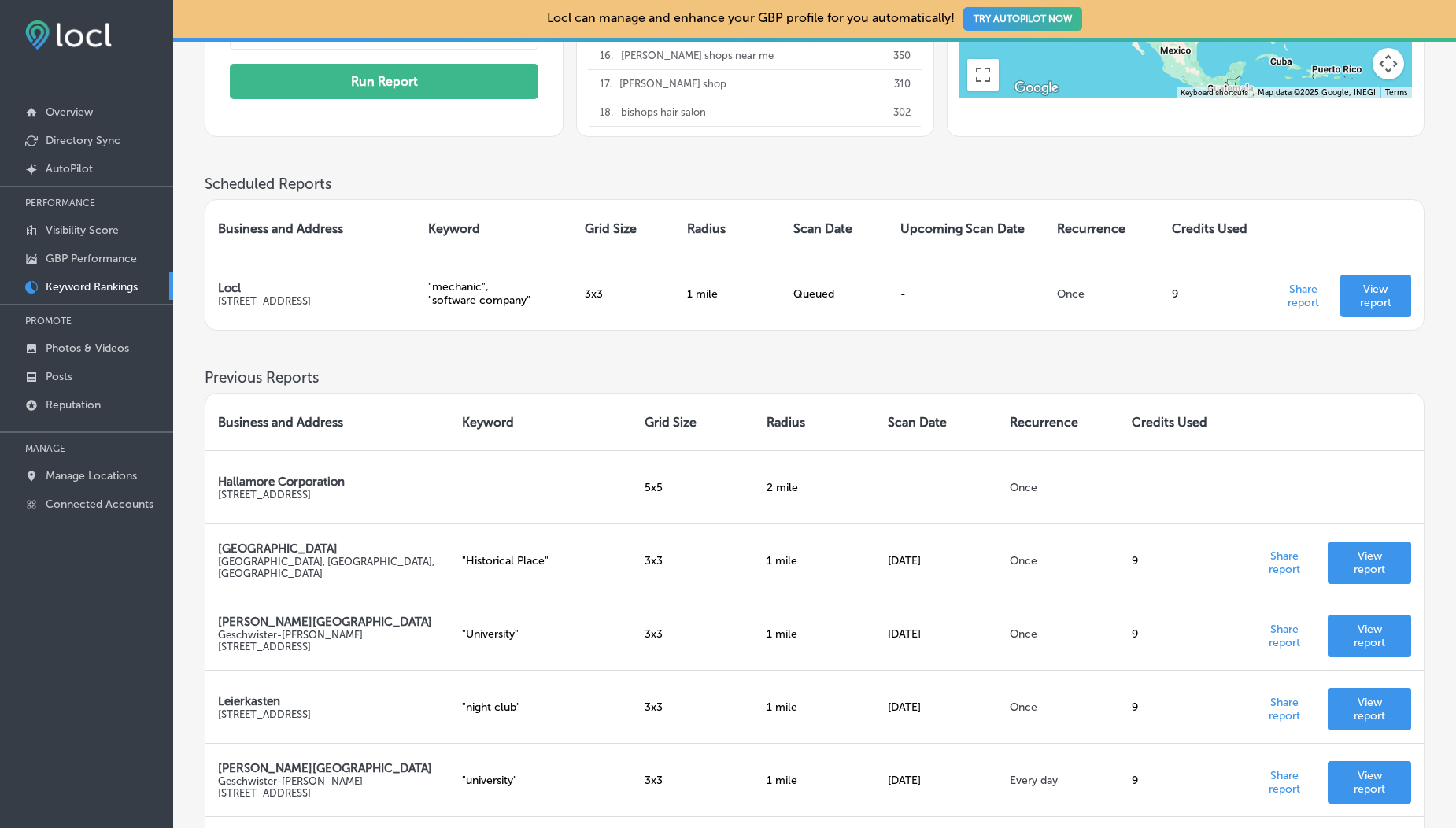
scroll to position [329, 0]
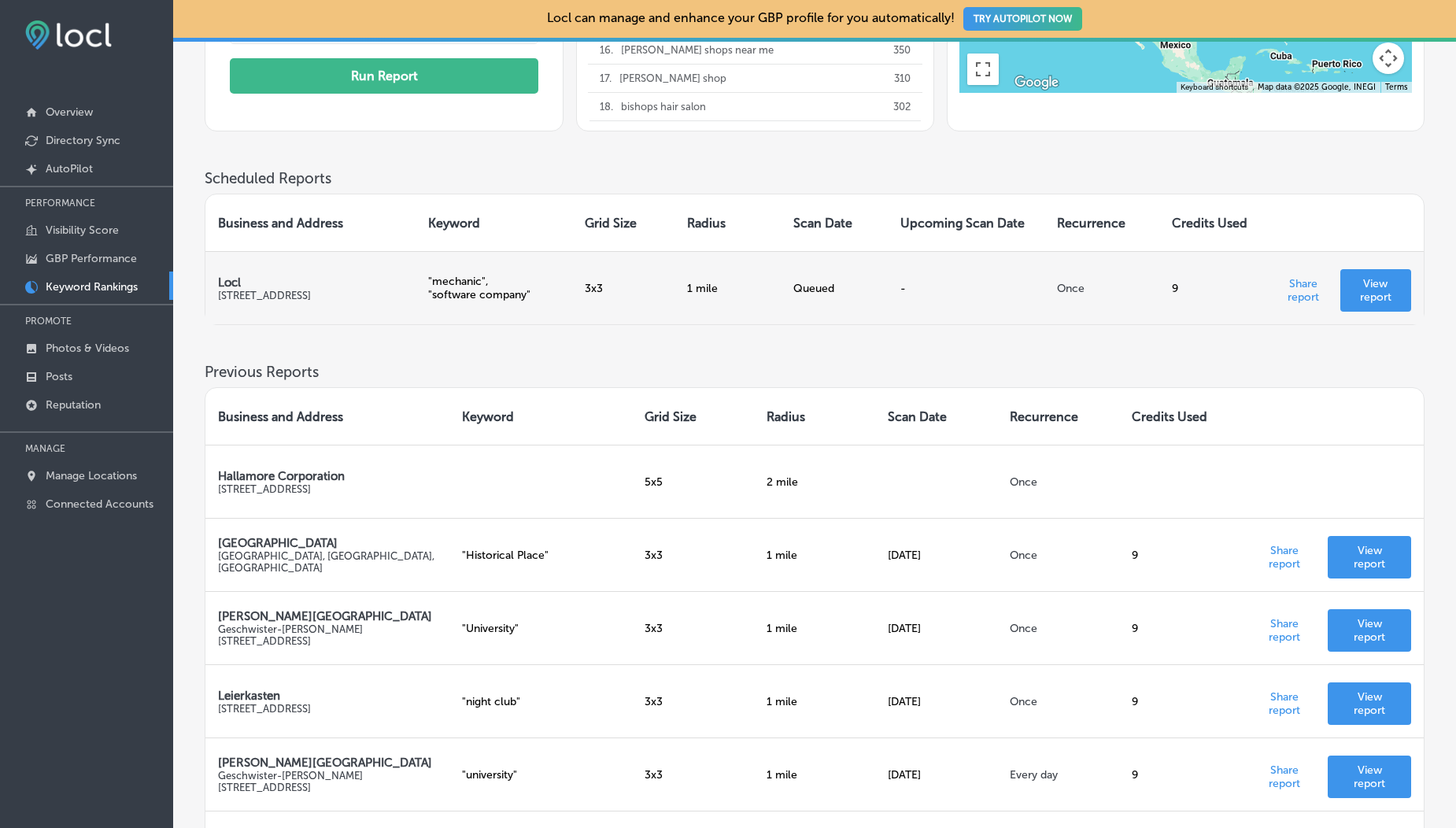
click at [807, 291] on div "Queued" at bounding box center [834, 288] width 82 height 13
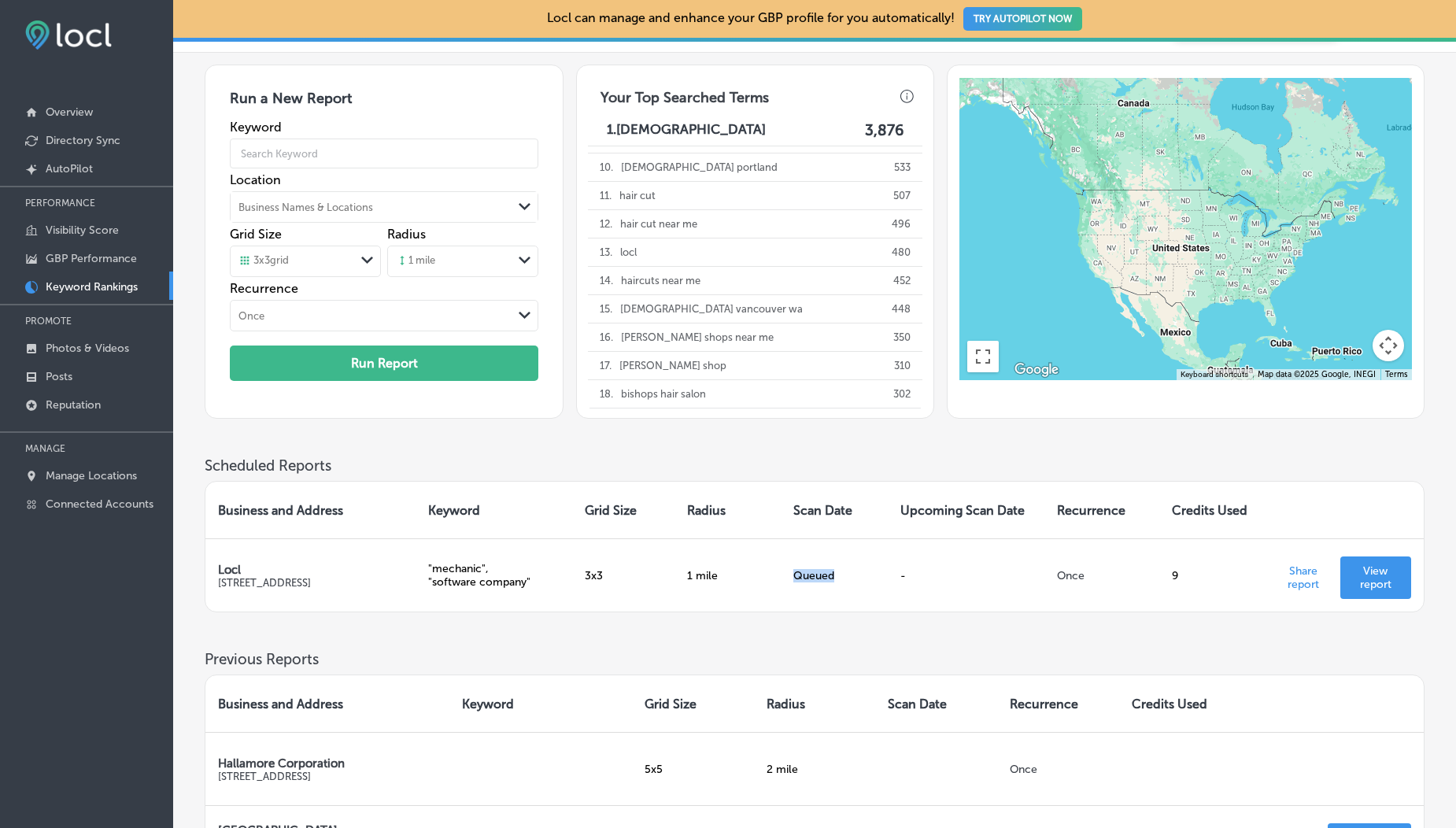
scroll to position [36, 0]
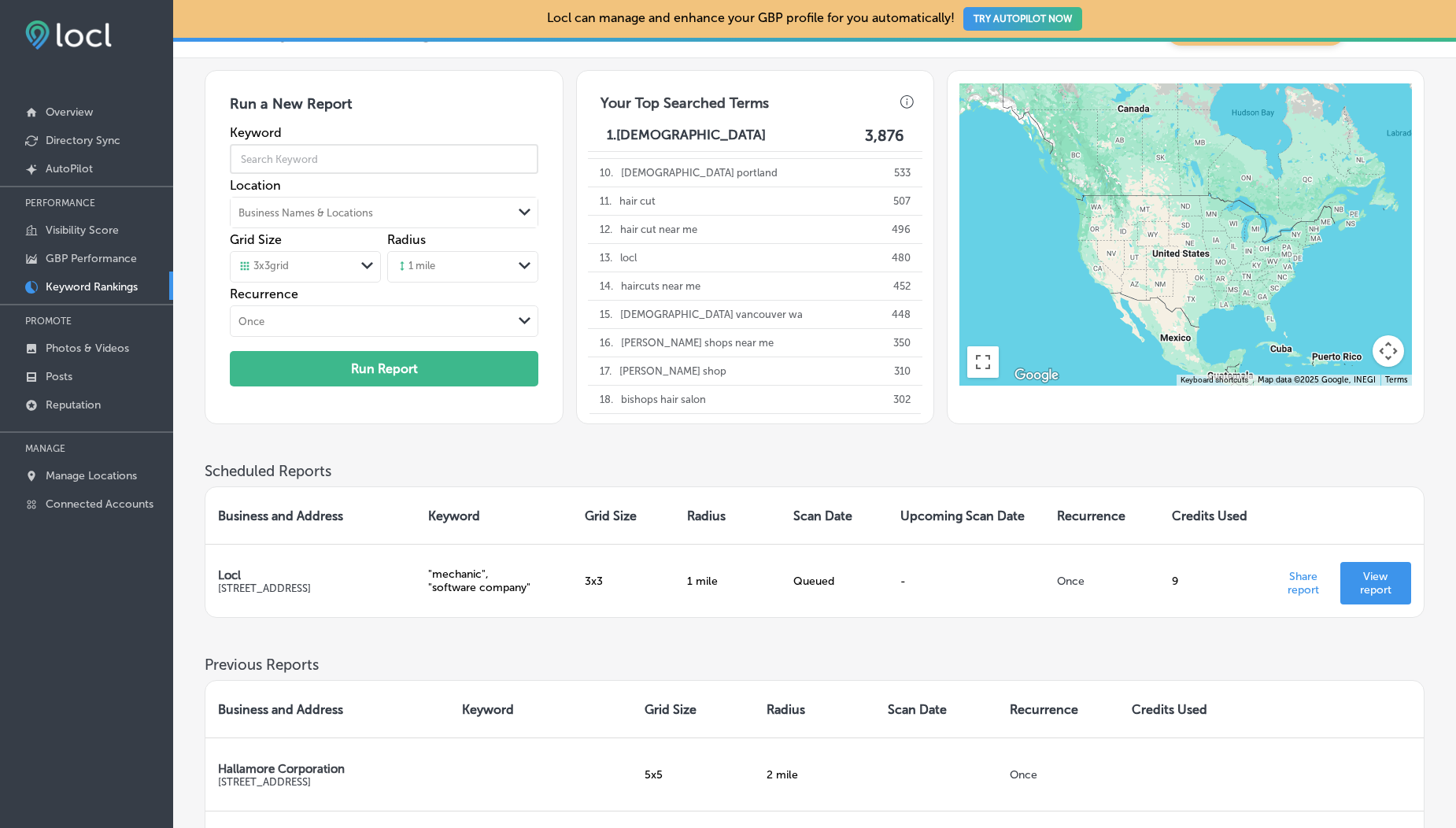
click at [380, 166] on input "text" at bounding box center [384, 159] width 308 height 44
type input "Hair"
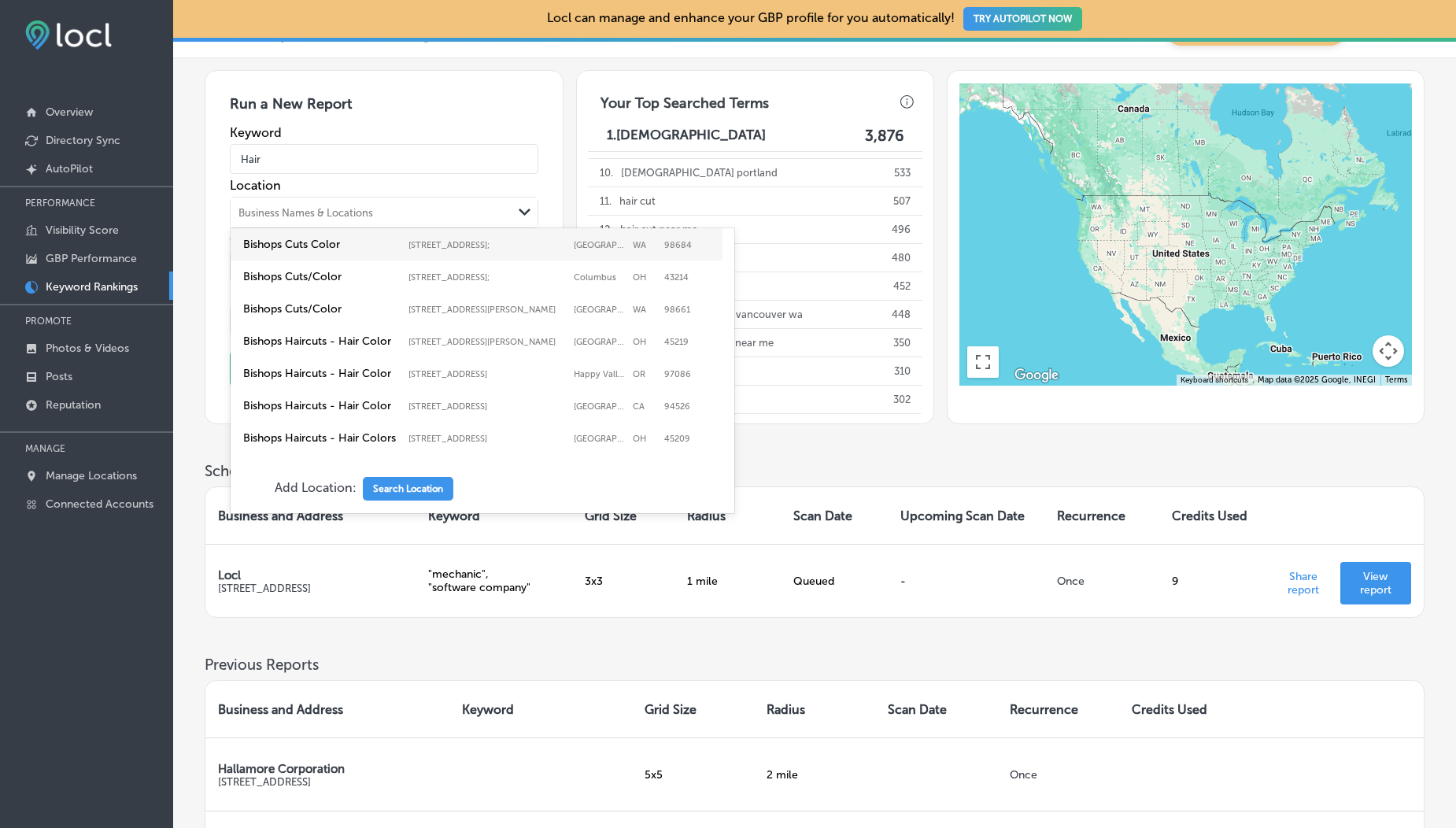
click at [351, 200] on div "Business Names & Locations Path Created with Sketch." at bounding box center [384, 213] width 306 height 30
click at [347, 244] on label "Bishops Cuts Color" at bounding box center [322, 244] width 158 height 13
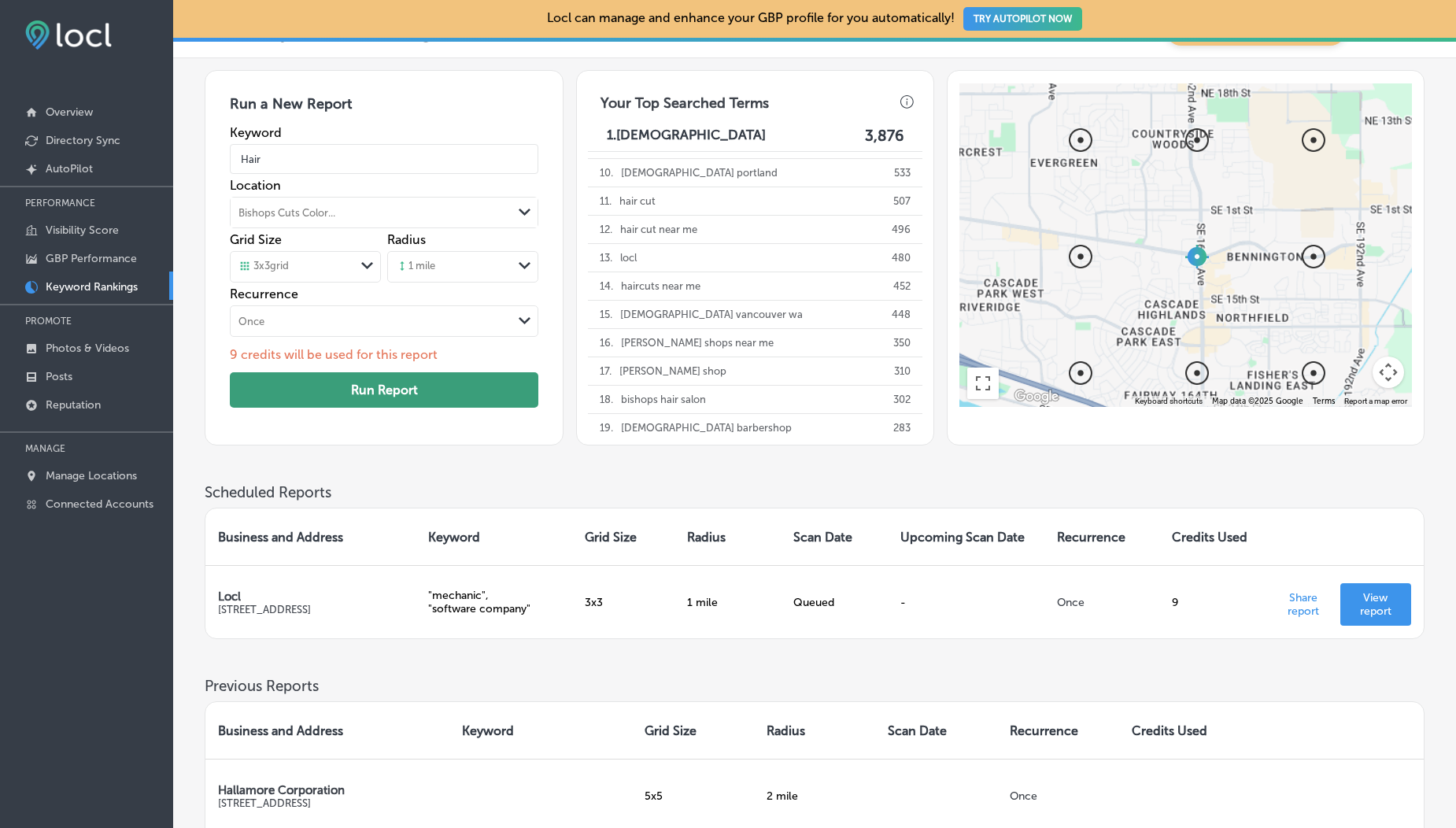
click at [367, 379] on button "Run Report" at bounding box center [384, 389] width 308 height 35
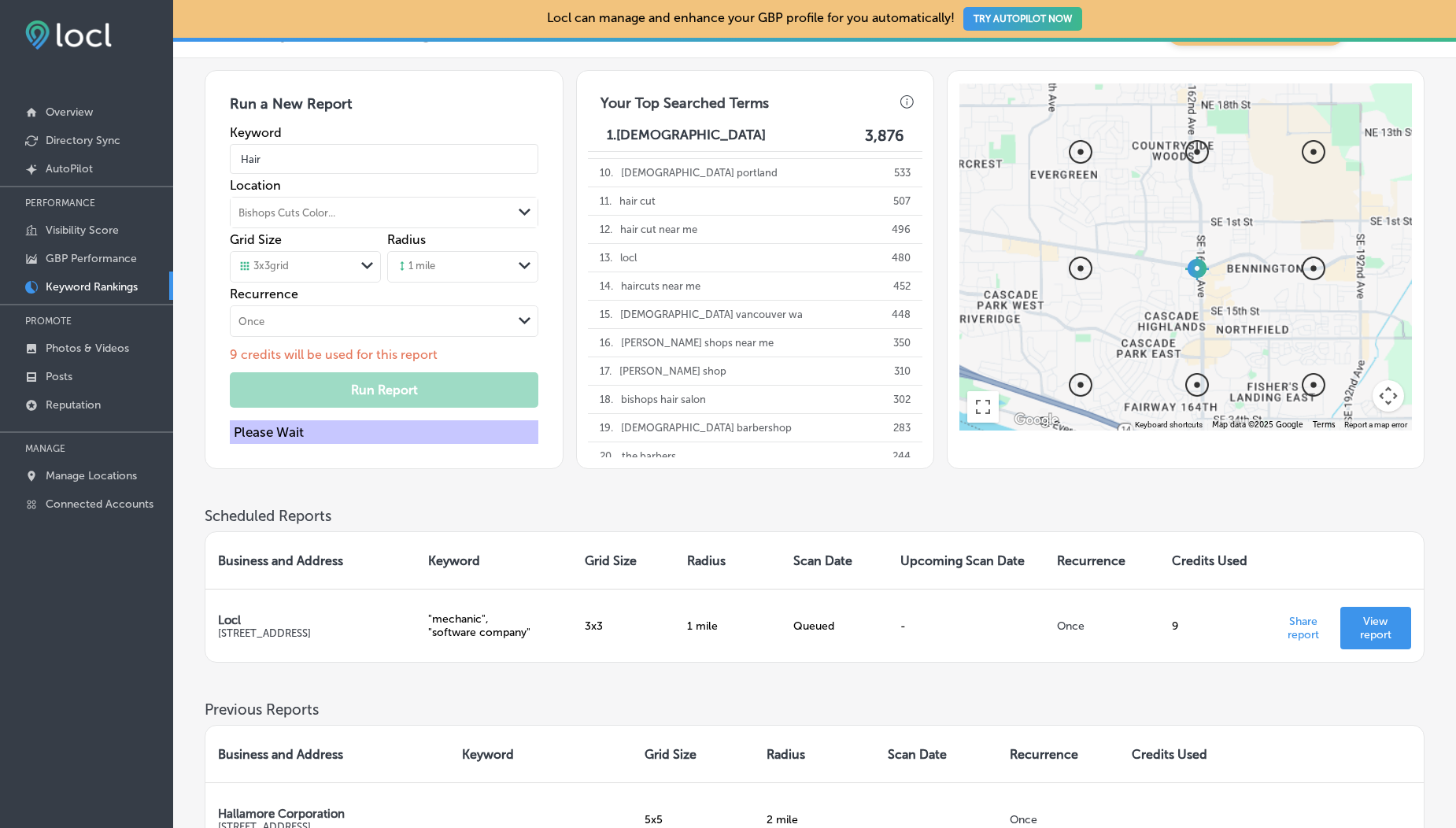
scroll to position [317, 0]
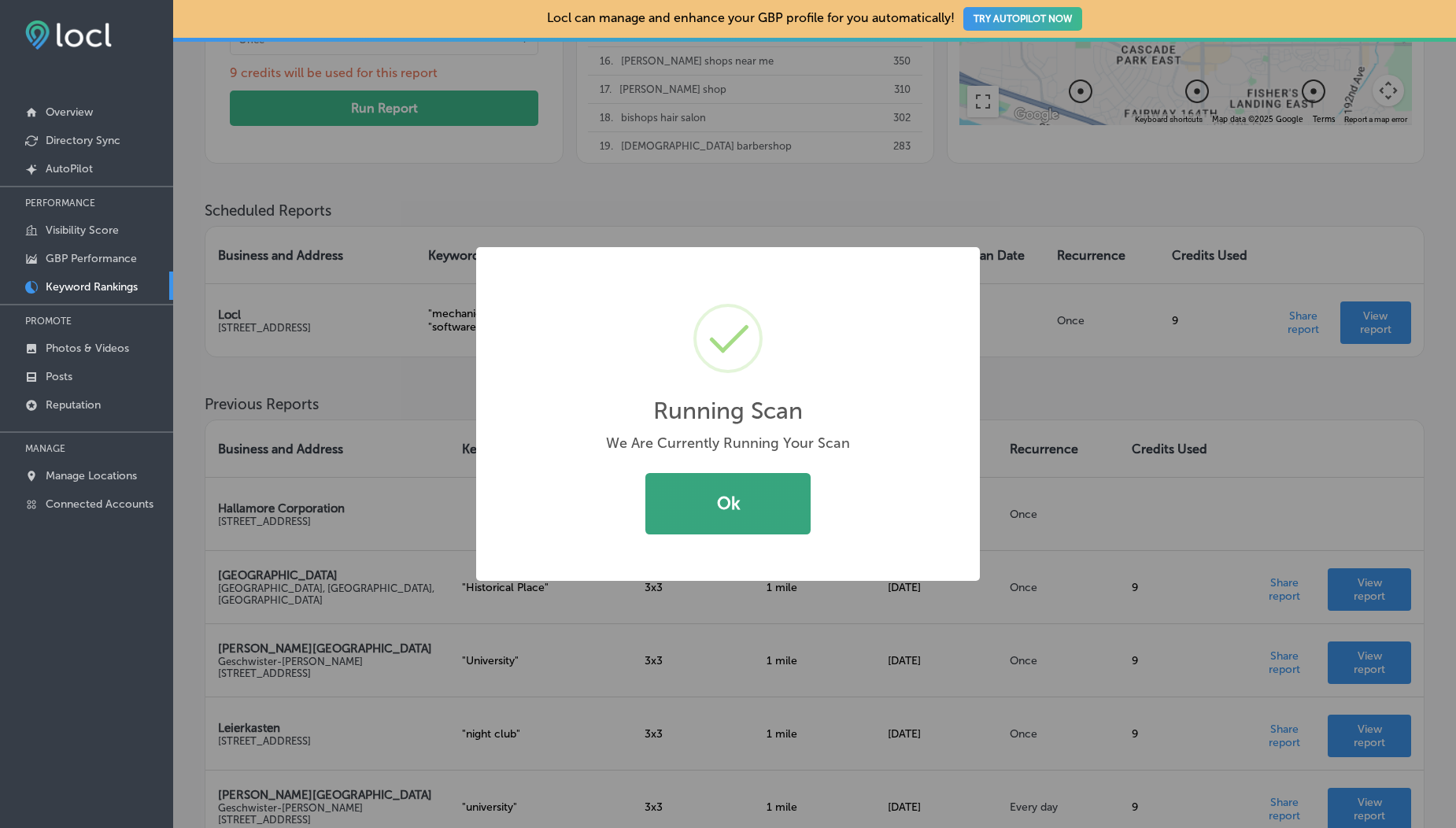
click at [712, 504] on button "Ok" at bounding box center [728, 503] width 165 height 61
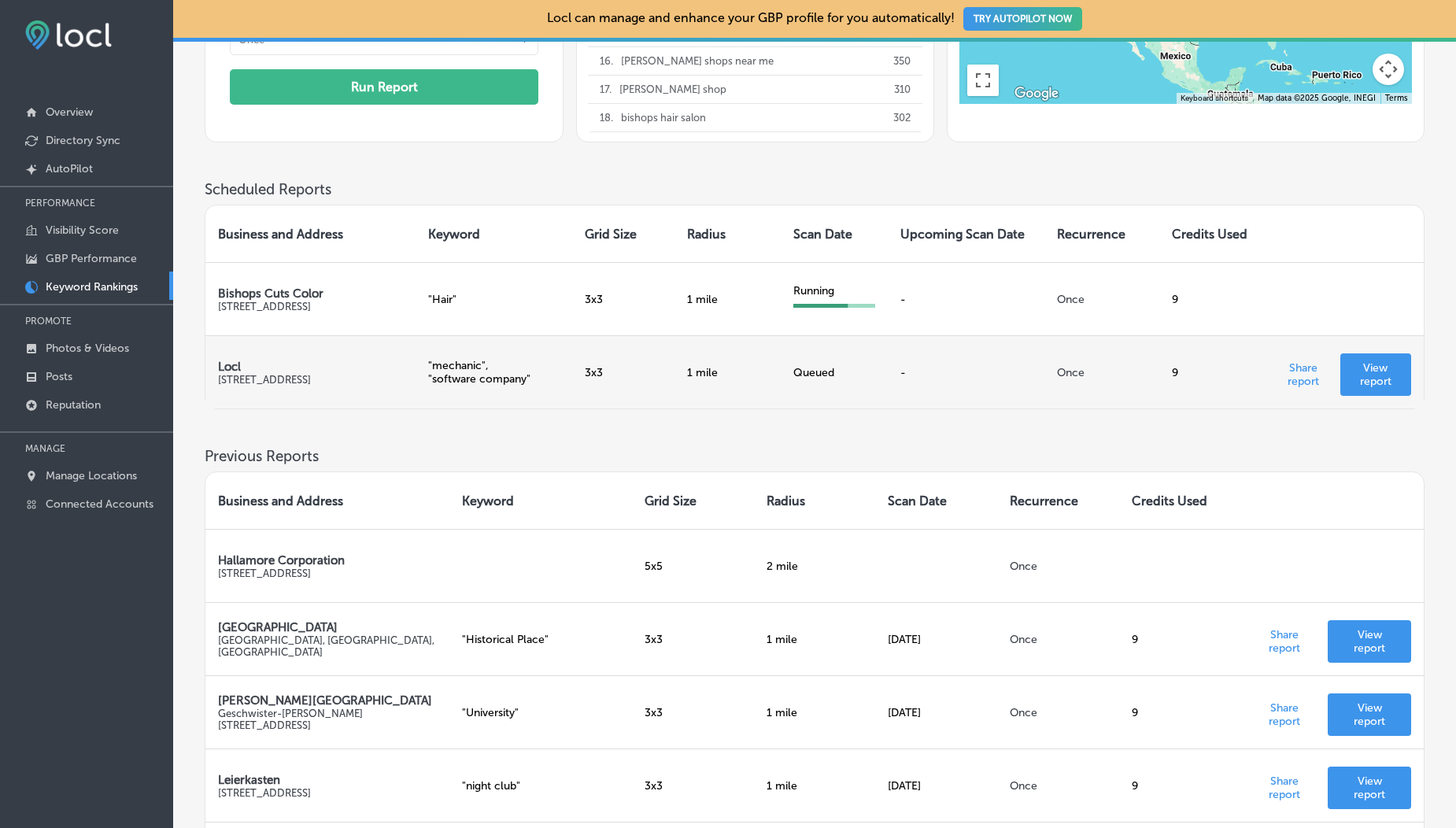
click at [218, 362] on p "Locl" at bounding box center [310, 366] width 185 height 14
click at [804, 380] on td "Queued" at bounding box center [834, 371] width 107 height 73
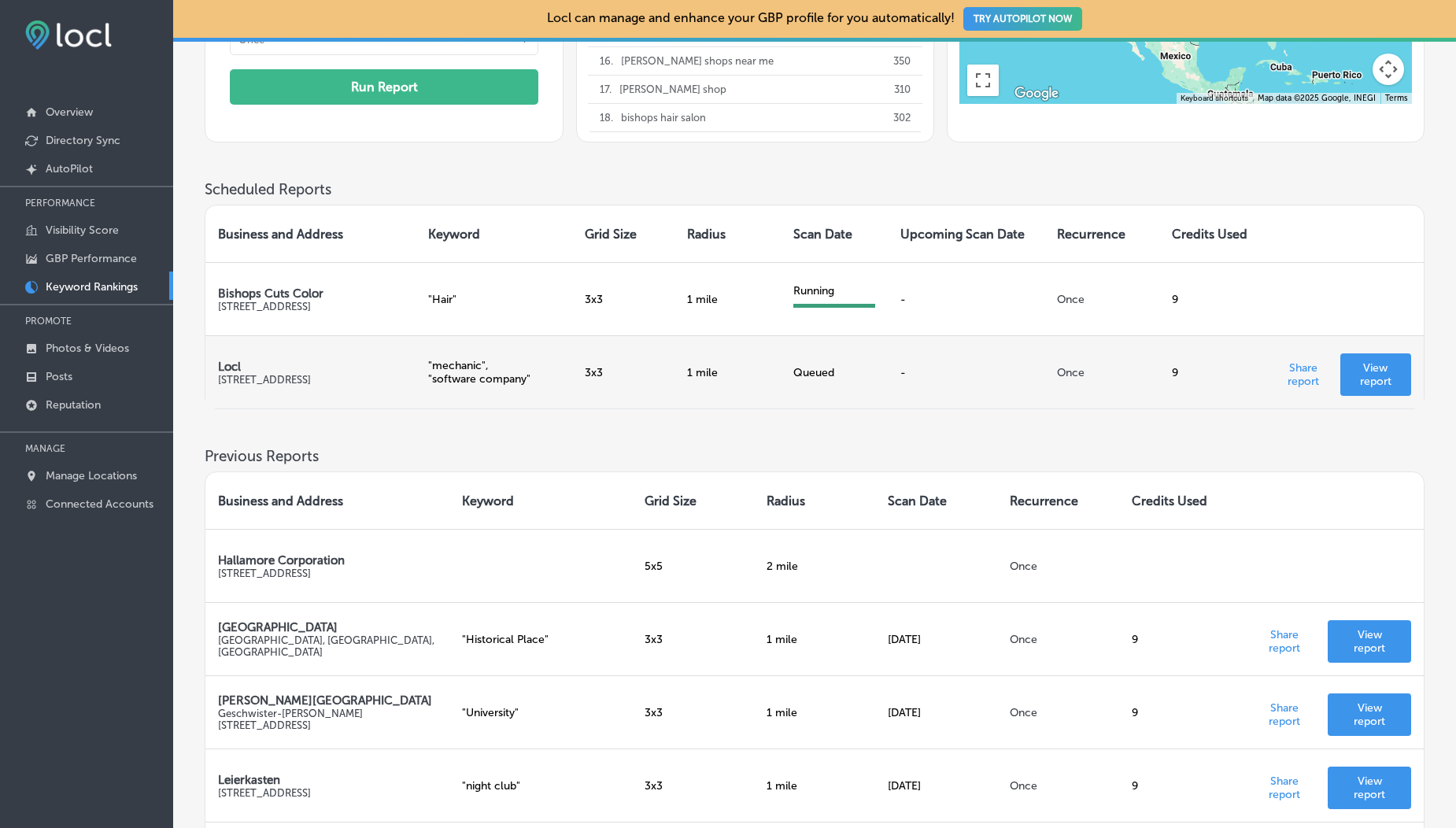
click at [825, 368] on div "Queued" at bounding box center [834, 372] width 82 height 13
drag, startPoint x: 326, startPoint y: 374, endPoint x: 376, endPoint y: 390, distance: 52.5
click at [376, 390] on td "Locl 329 NE Couch St, Portland, OR 97232" at bounding box center [310, 371] width 210 height 73
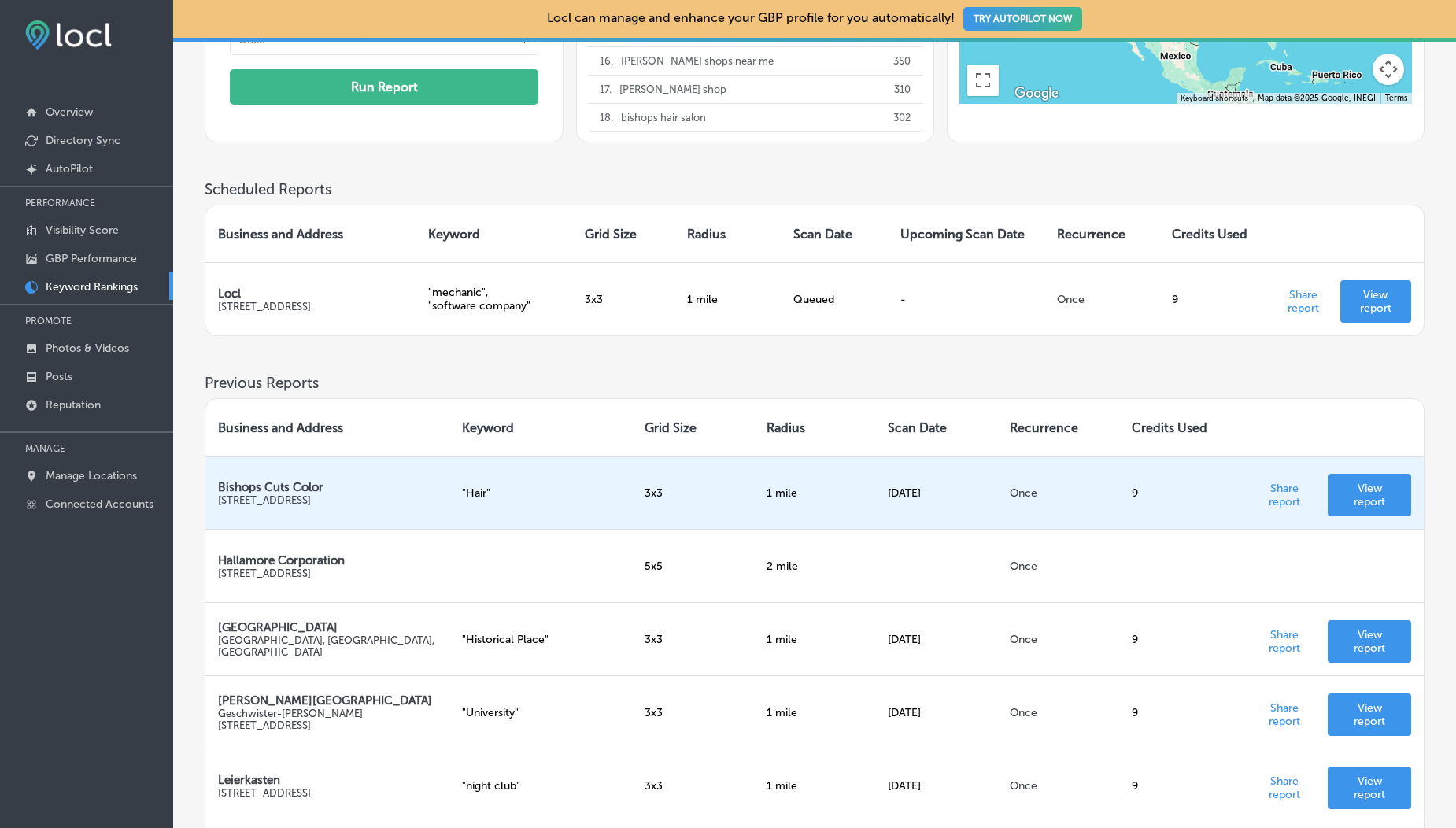
click at [817, 364] on div "Scheduled Reports Business and Address Keyword Grid Size Radius Scan Date Upcom…" at bounding box center [815, 277] width 1220 height 194
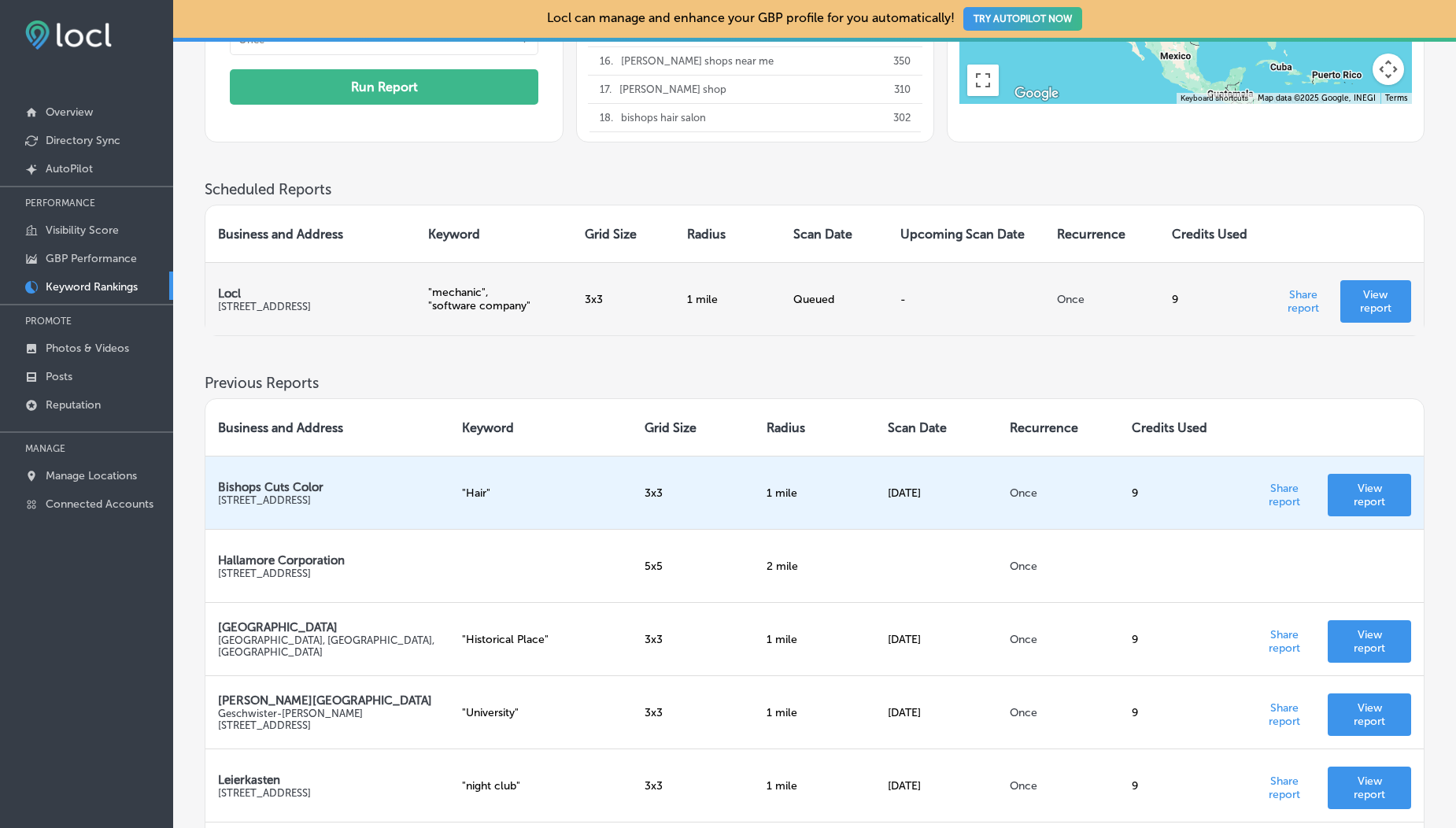
click at [797, 295] on div "Queued" at bounding box center [834, 299] width 82 height 13
click at [797, 330] on td "Queued" at bounding box center [834, 299] width 107 height 73
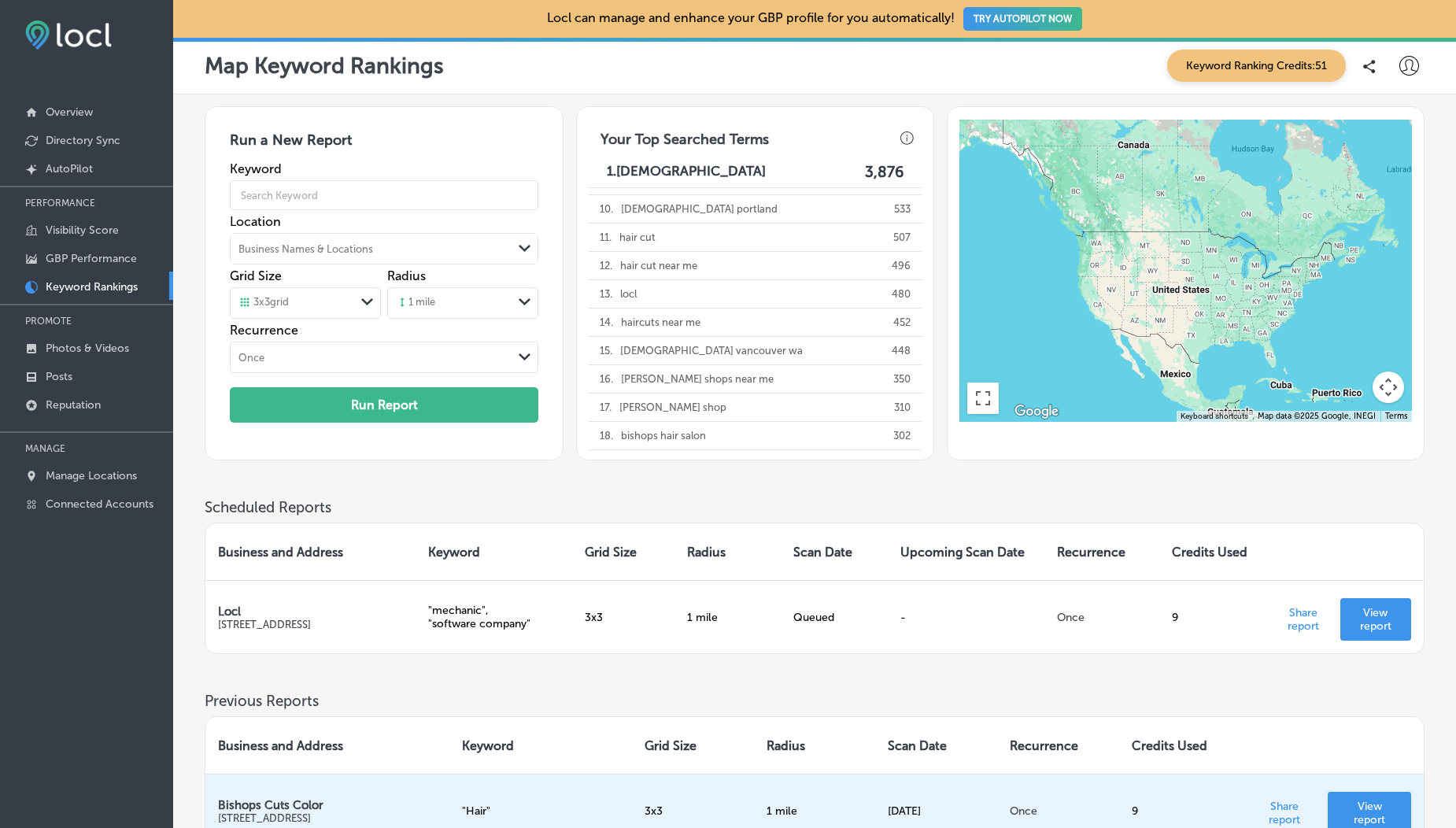
scroll to position [354, 0]
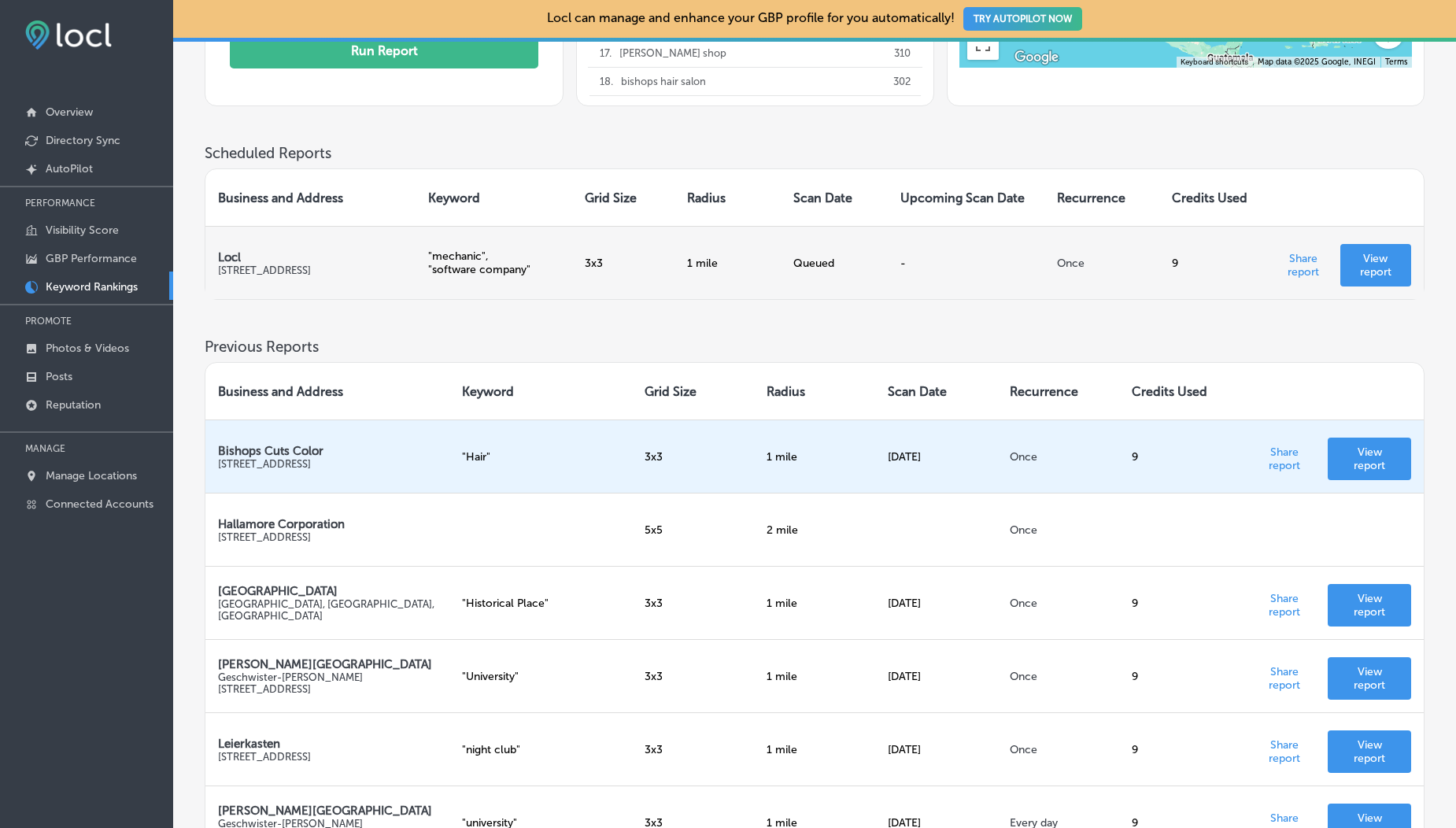
click at [806, 263] on div "Queued" at bounding box center [834, 263] width 82 height 13
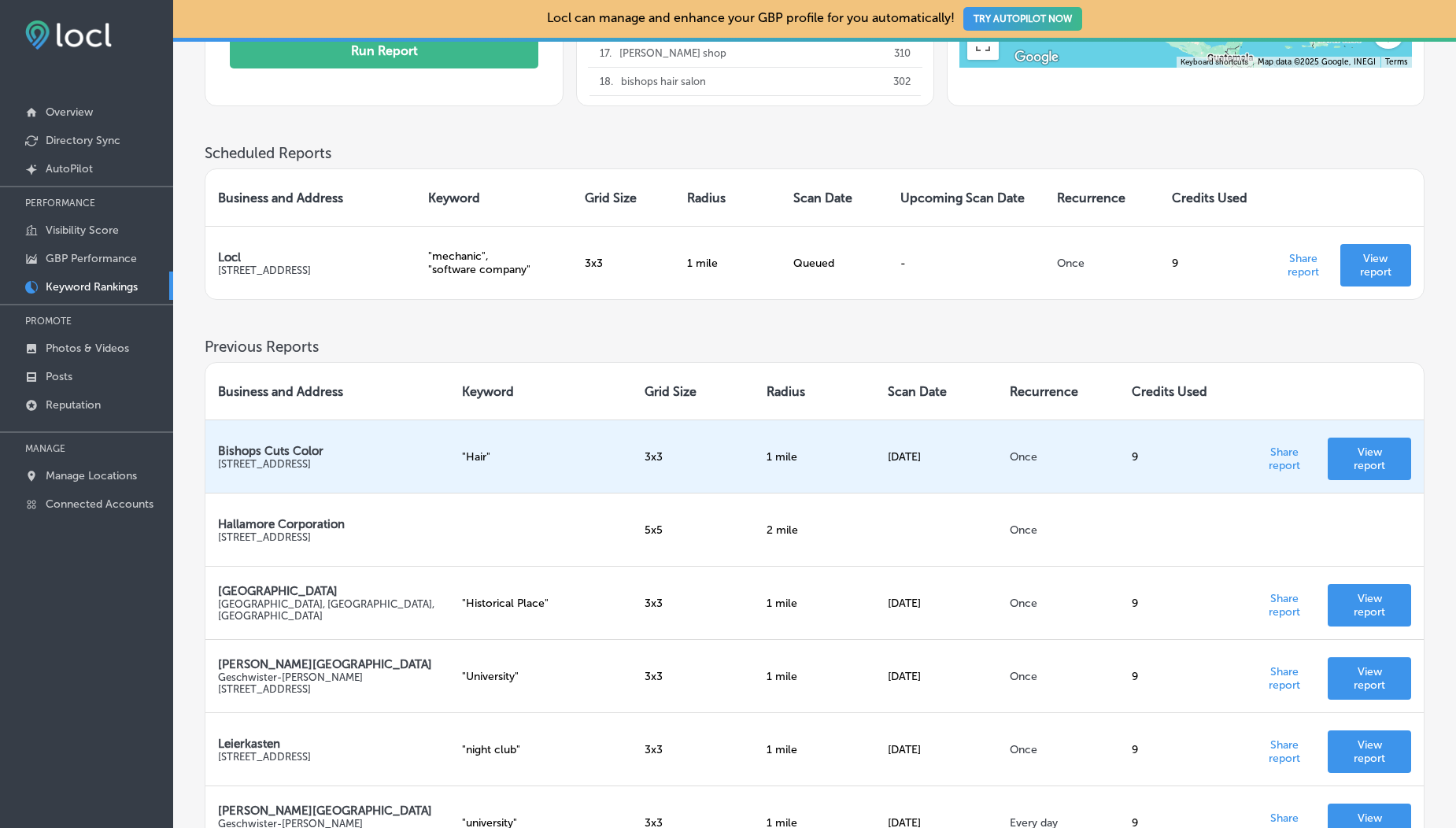
click at [448, 329] on div "Scheduled Reports Business and Address Keyword Grid Size Radius Scan Date Upcom…" at bounding box center [815, 241] width 1220 height 194
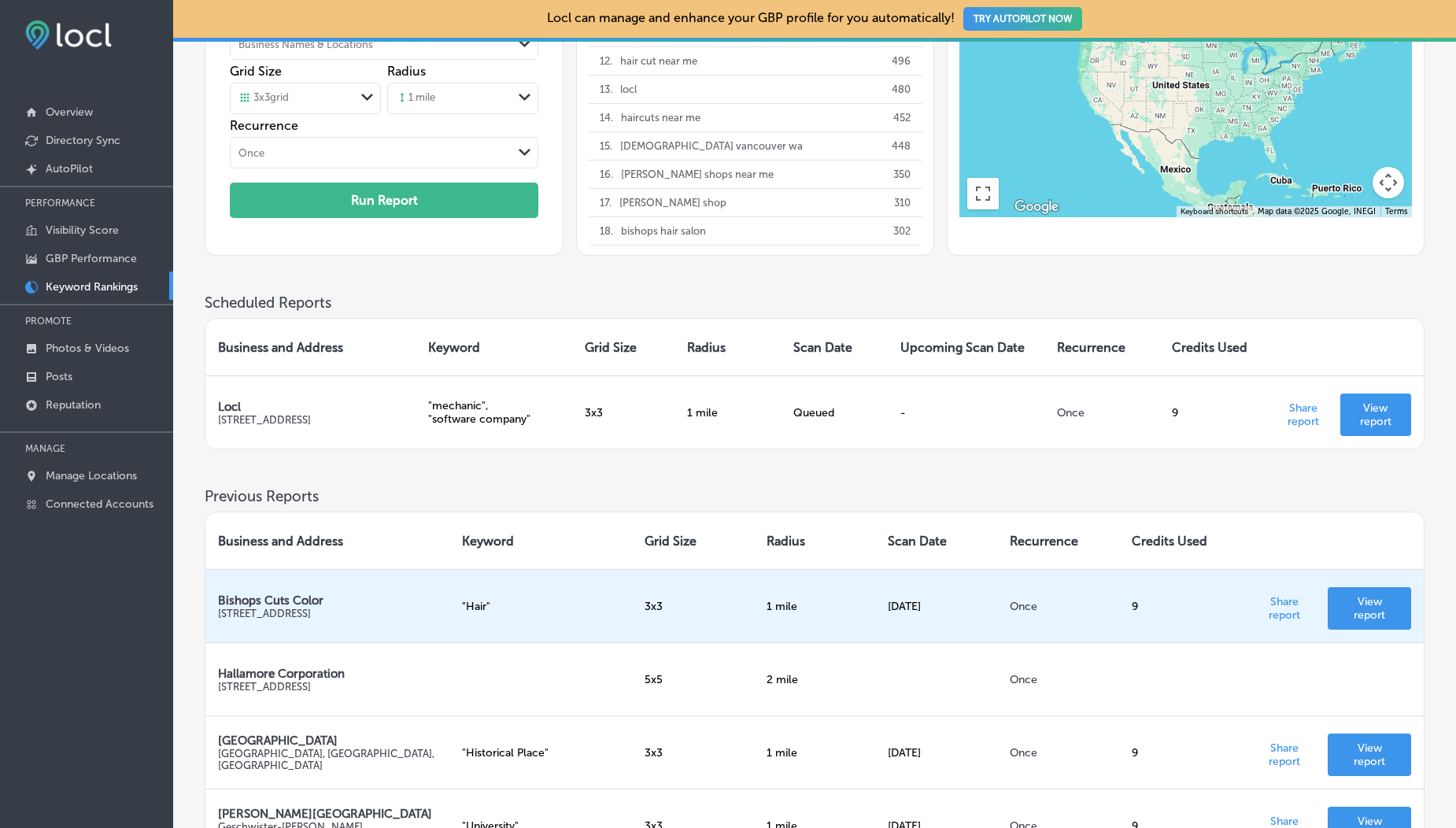
scroll to position [0, 0]
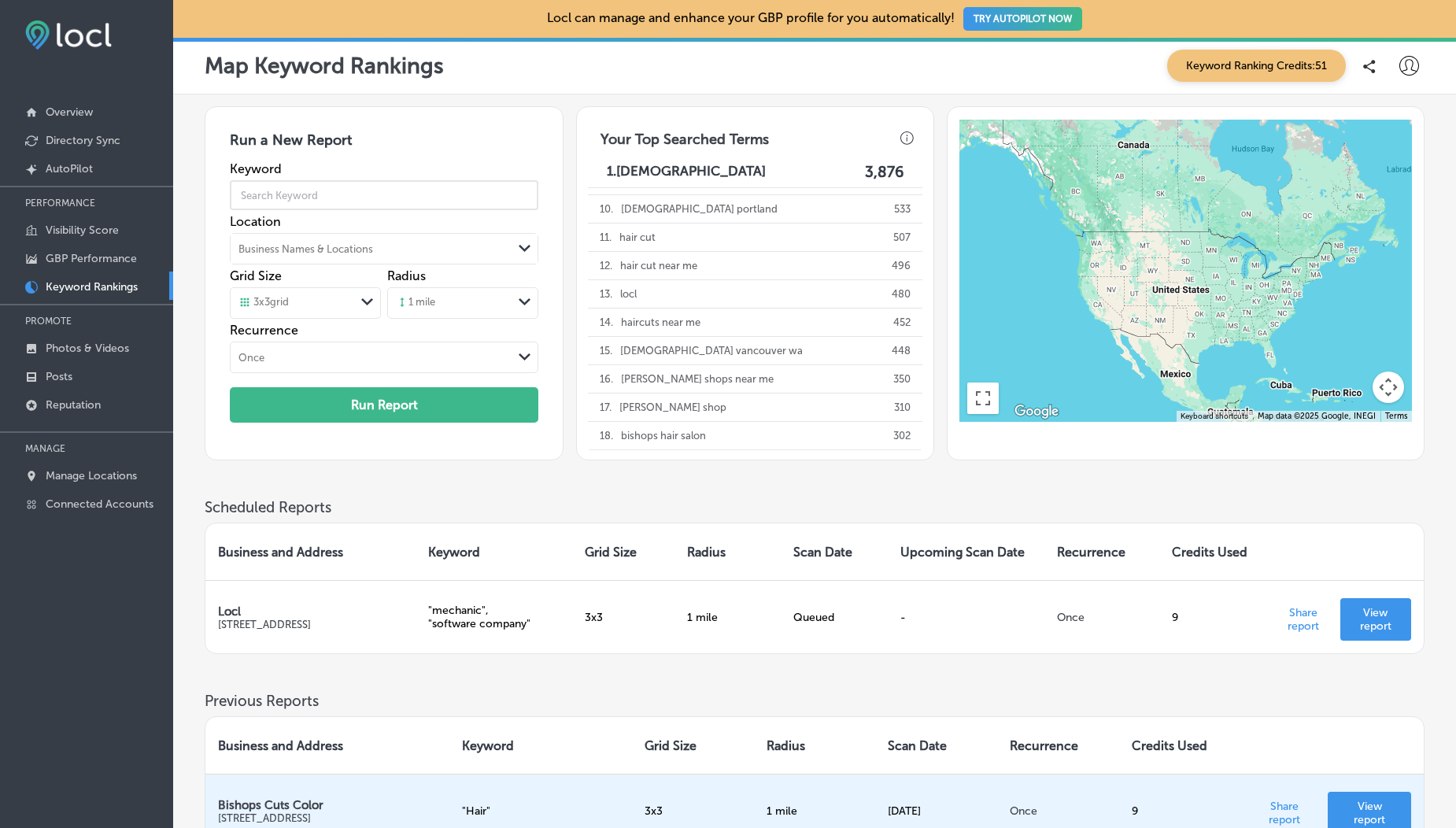
click at [336, 205] on input "text" at bounding box center [384, 195] width 308 height 44
type input "Software Company"
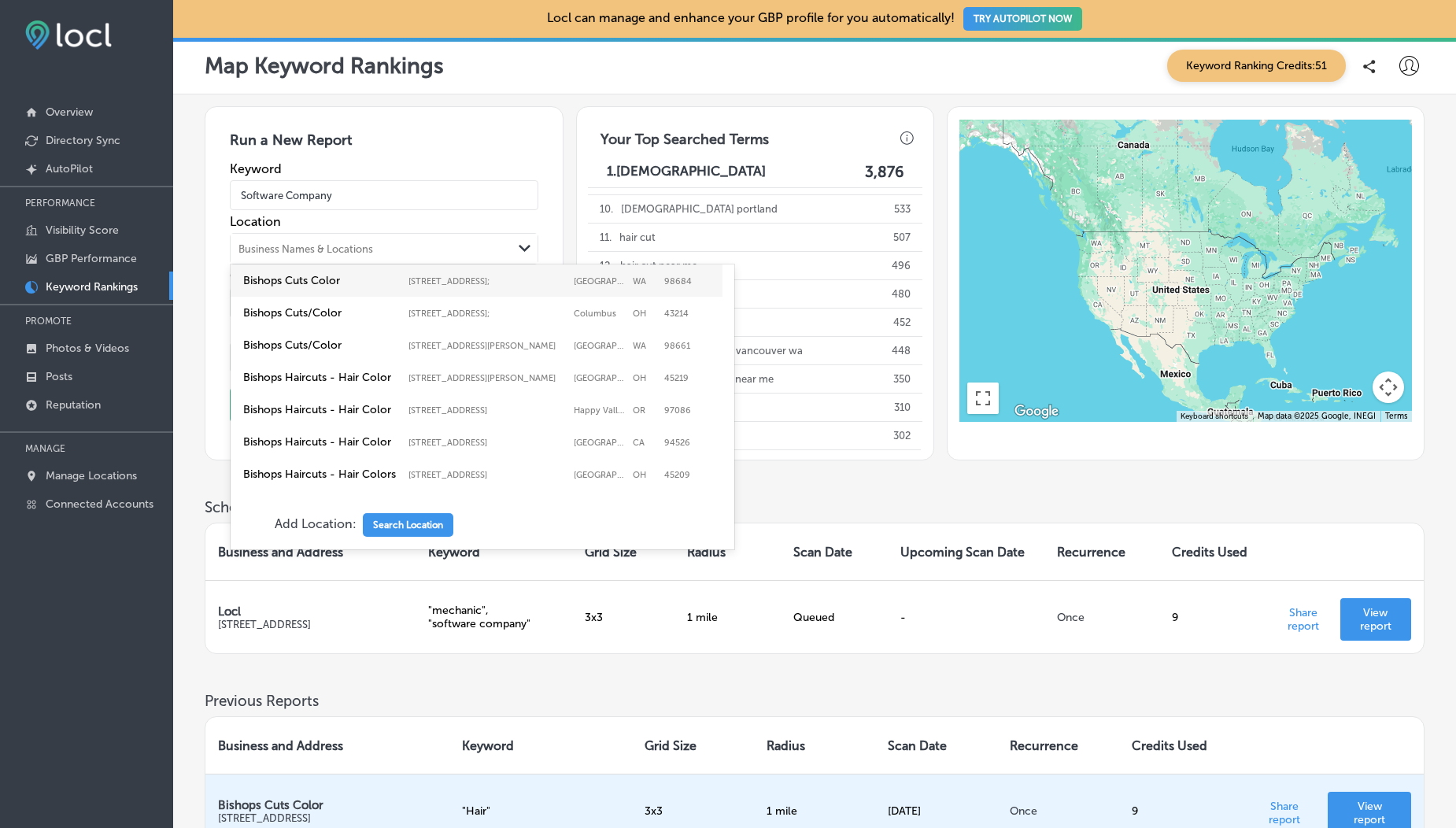
click at [332, 254] on div "Business Names & Locations" at bounding box center [306, 249] width 135 height 12
click at [336, 301] on div "Bishops Cuts/Color 4223 N High St; , Columbus, OH, 43214 4223 N High St; Columb…" at bounding box center [477, 313] width 492 height 32
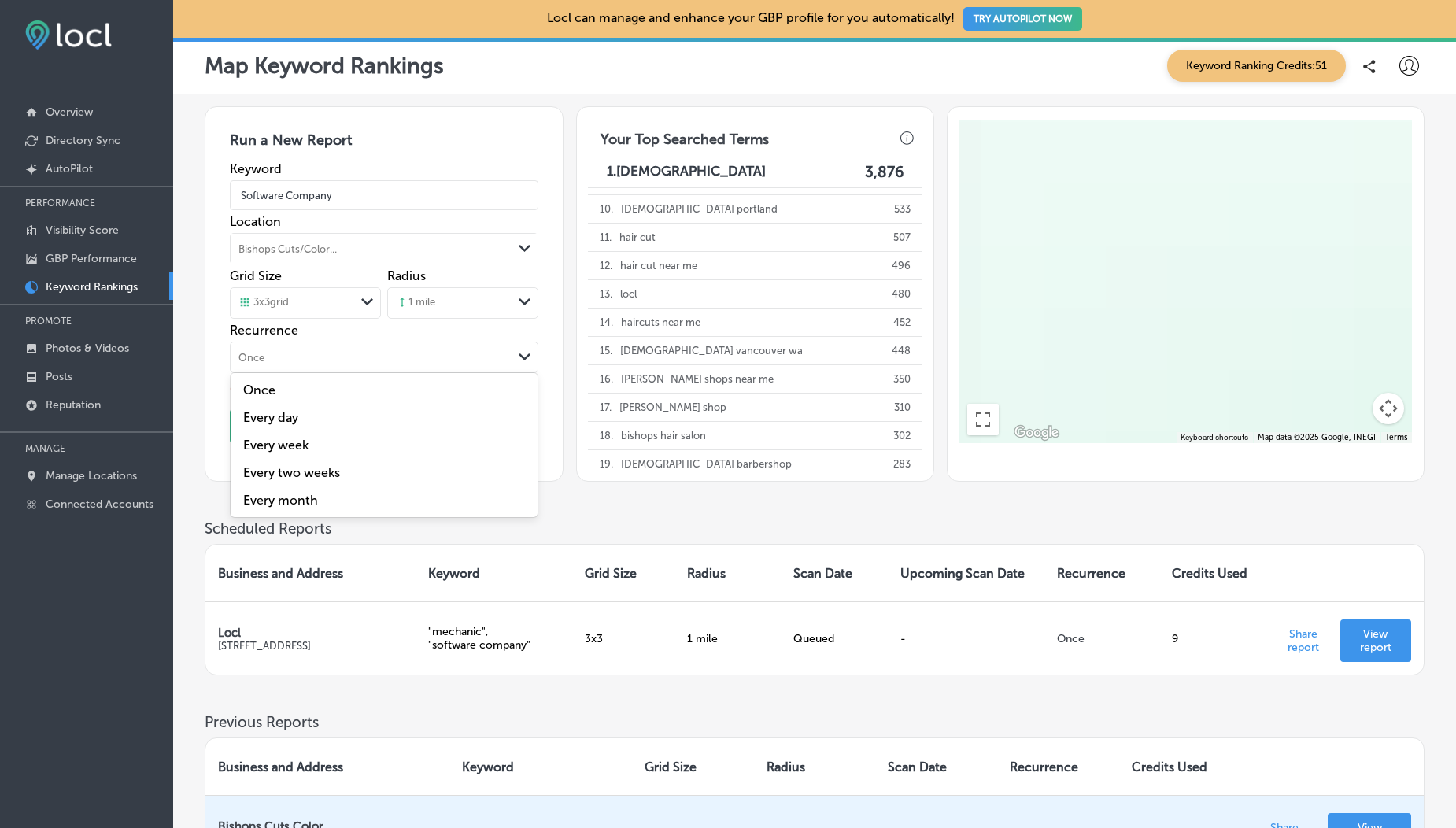
click at [340, 360] on div "Once" at bounding box center [372, 357] width 282 height 17
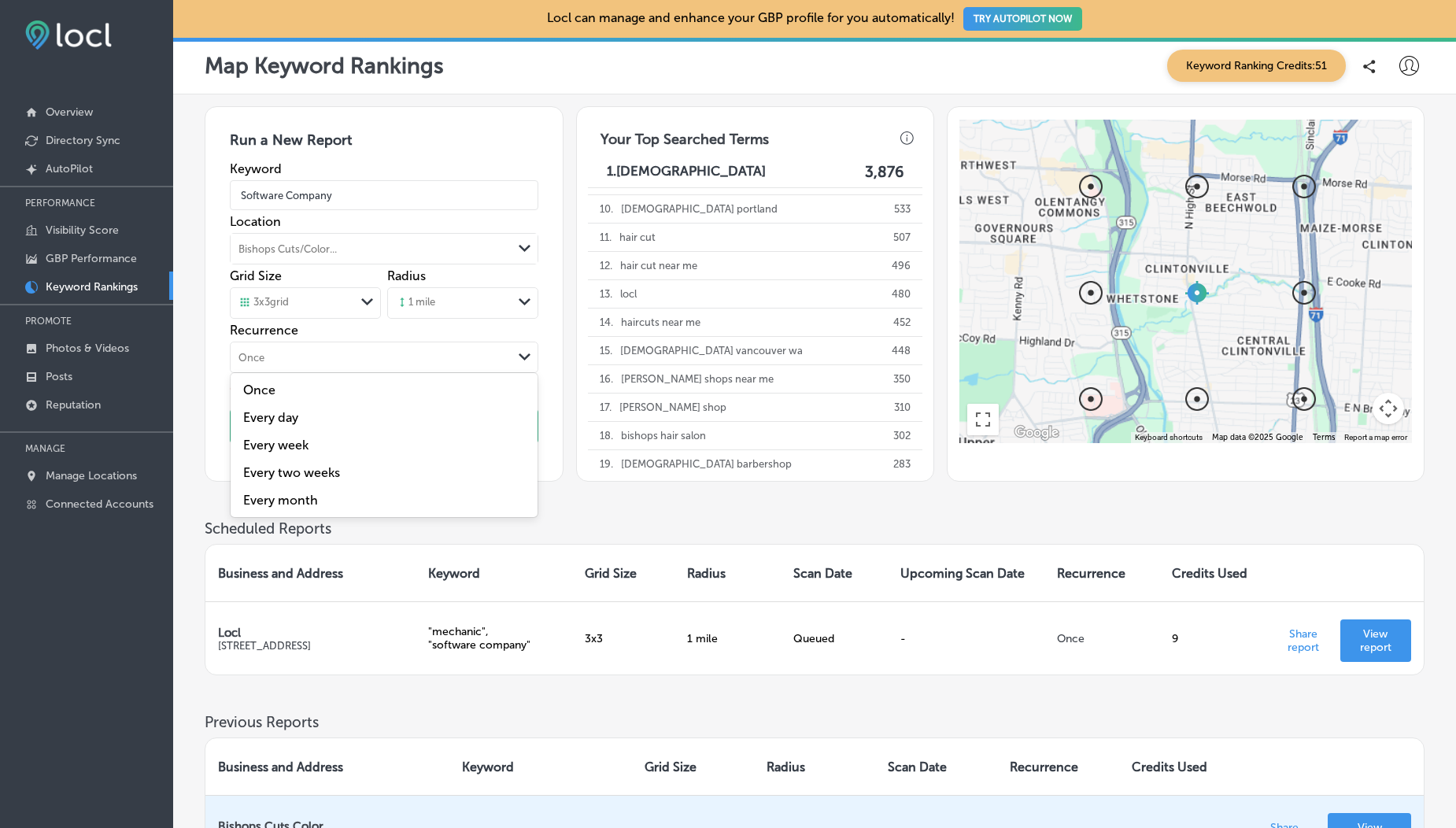
drag, startPoint x: 342, startPoint y: 493, endPoint x: 344, endPoint y: 420, distance: 73.0
click at [344, 420] on div "Once Every day Every week Every two weeks Every month" at bounding box center [384, 444] width 306 height 144
click at [344, 420] on label "Every day" at bounding box center [384, 417] width 288 height 15
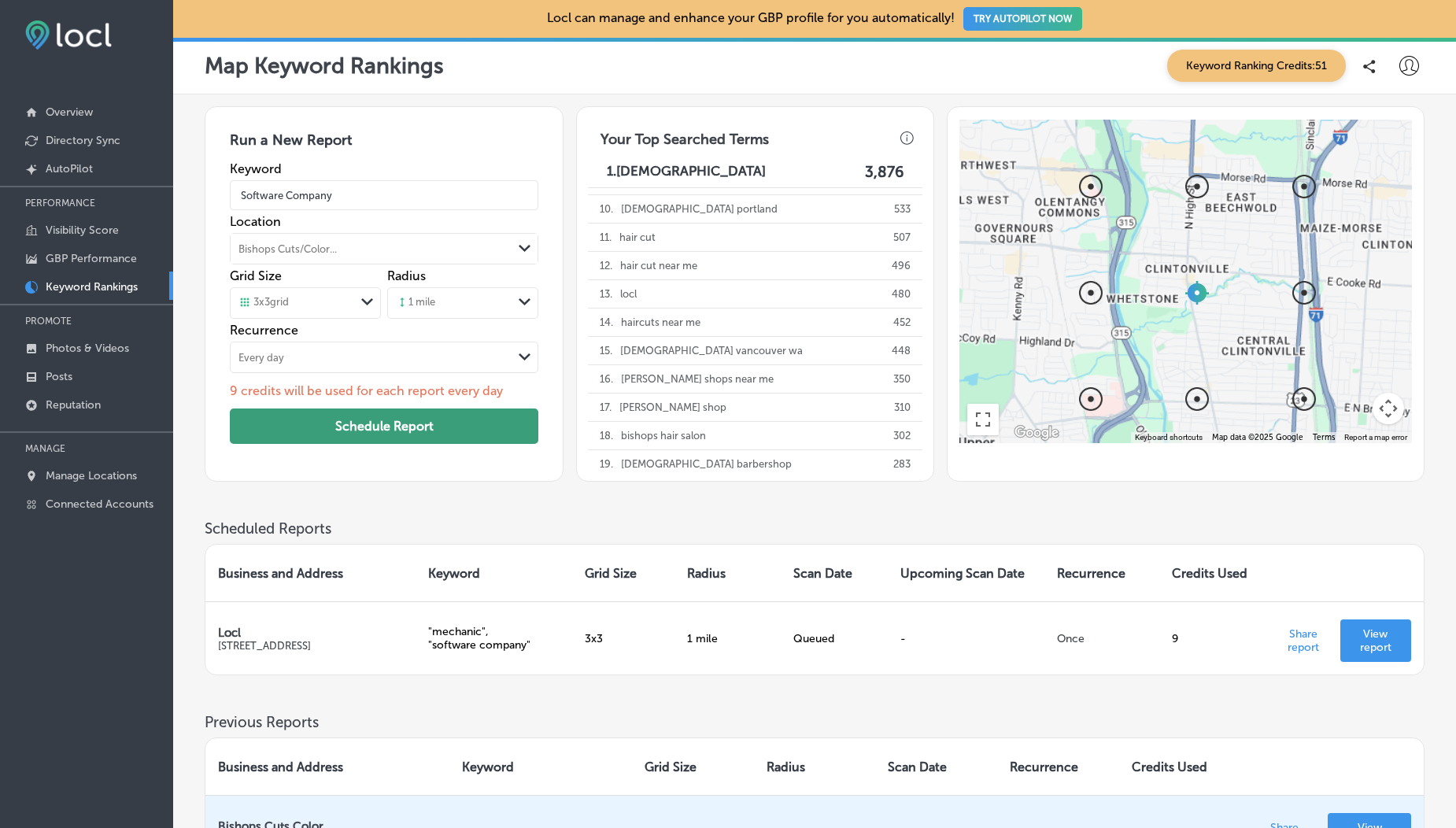
click at [397, 425] on button "Schedule Report" at bounding box center [384, 425] width 308 height 35
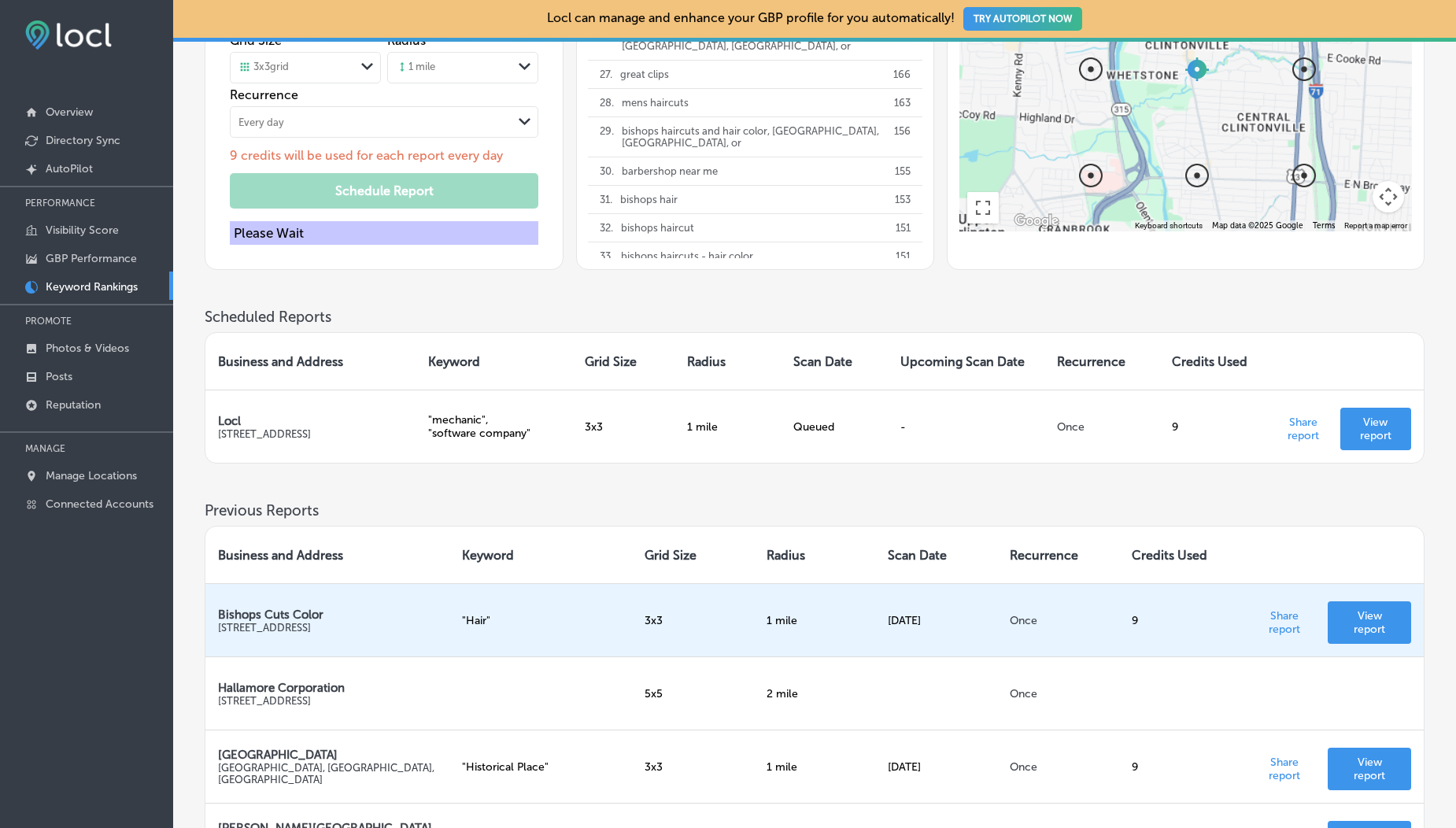
scroll to position [274, 0]
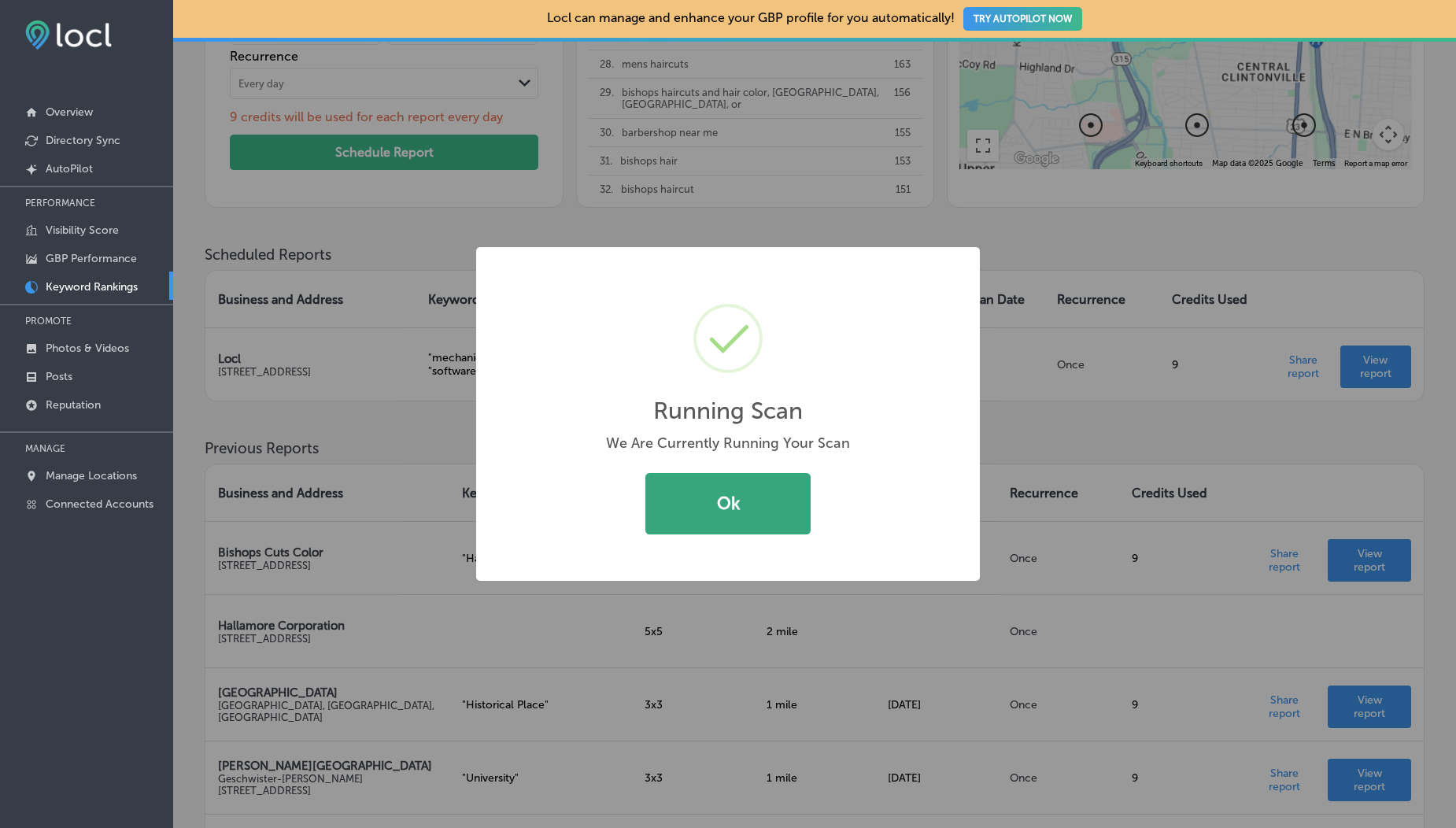
click at [726, 493] on button "Ok" at bounding box center [728, 503] width 165 height 61
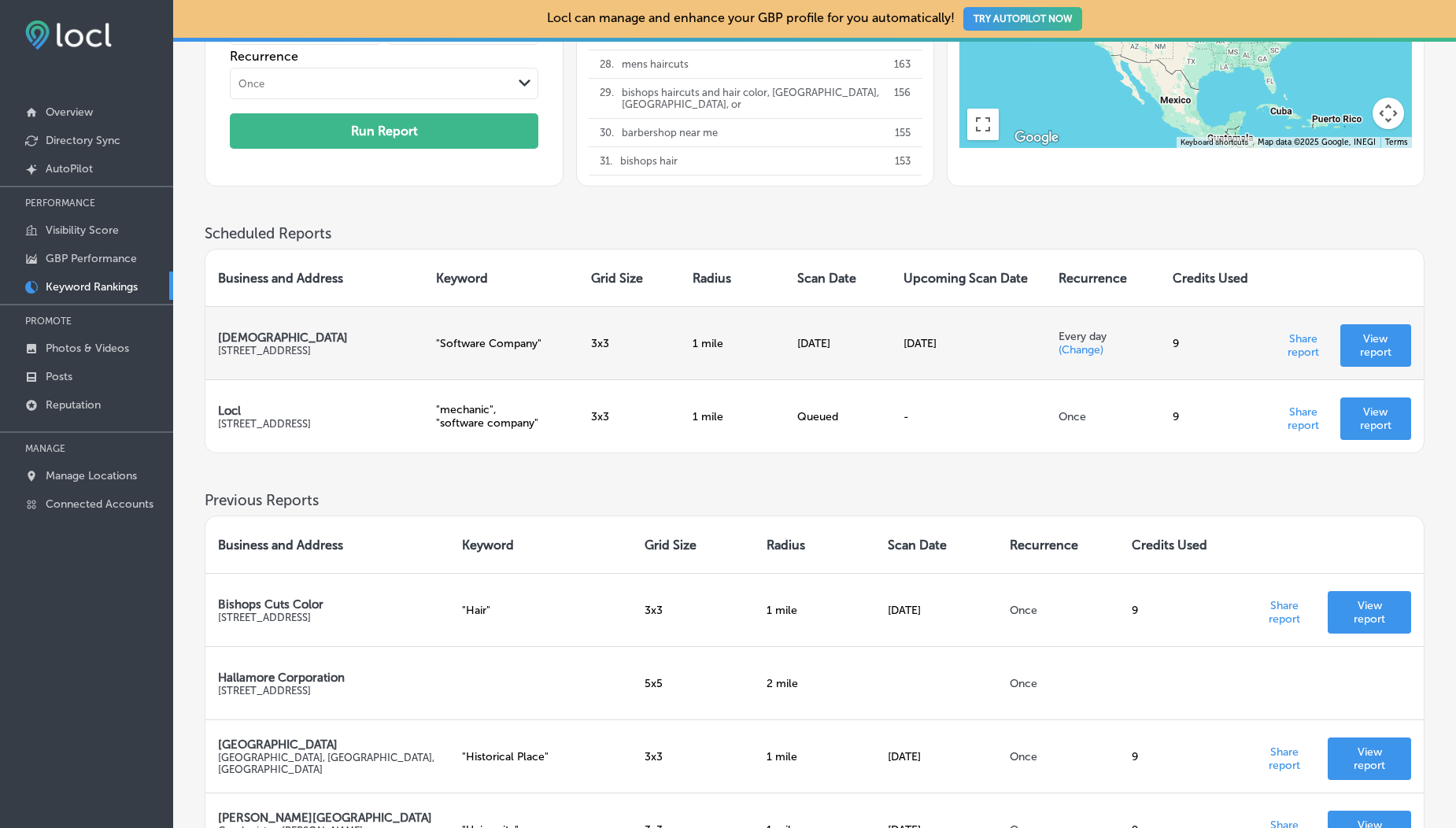
drag, startPoint x: 897, startPoint y: 346, endPoint x: 981, endPoint y: 347, distance: 84.0
click at [981, 347] on td "[DATE]" at bounding box center [968, 342] width 155 height 73
drag, startPoint x: 896, startPoint y: 346, endPoint x: 982, endPoint y: 352, distance: 86.2
click at [982, 352] on td "[DATE]" at bounding box center [968, 342] width 155 height 73
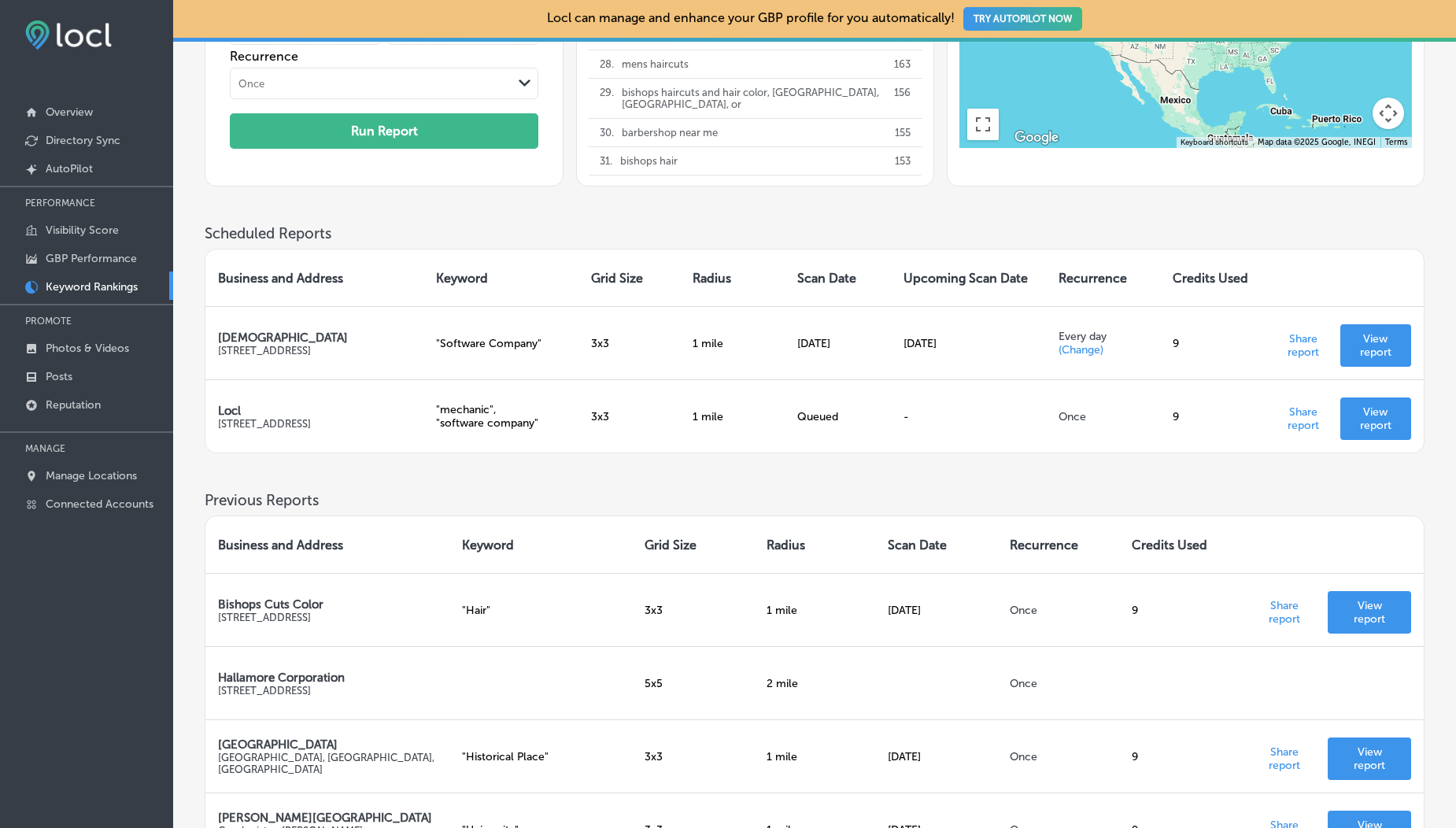
click at [809, 277] on th "Scan Date" at bounding box center [838, 278] width 106 height 57
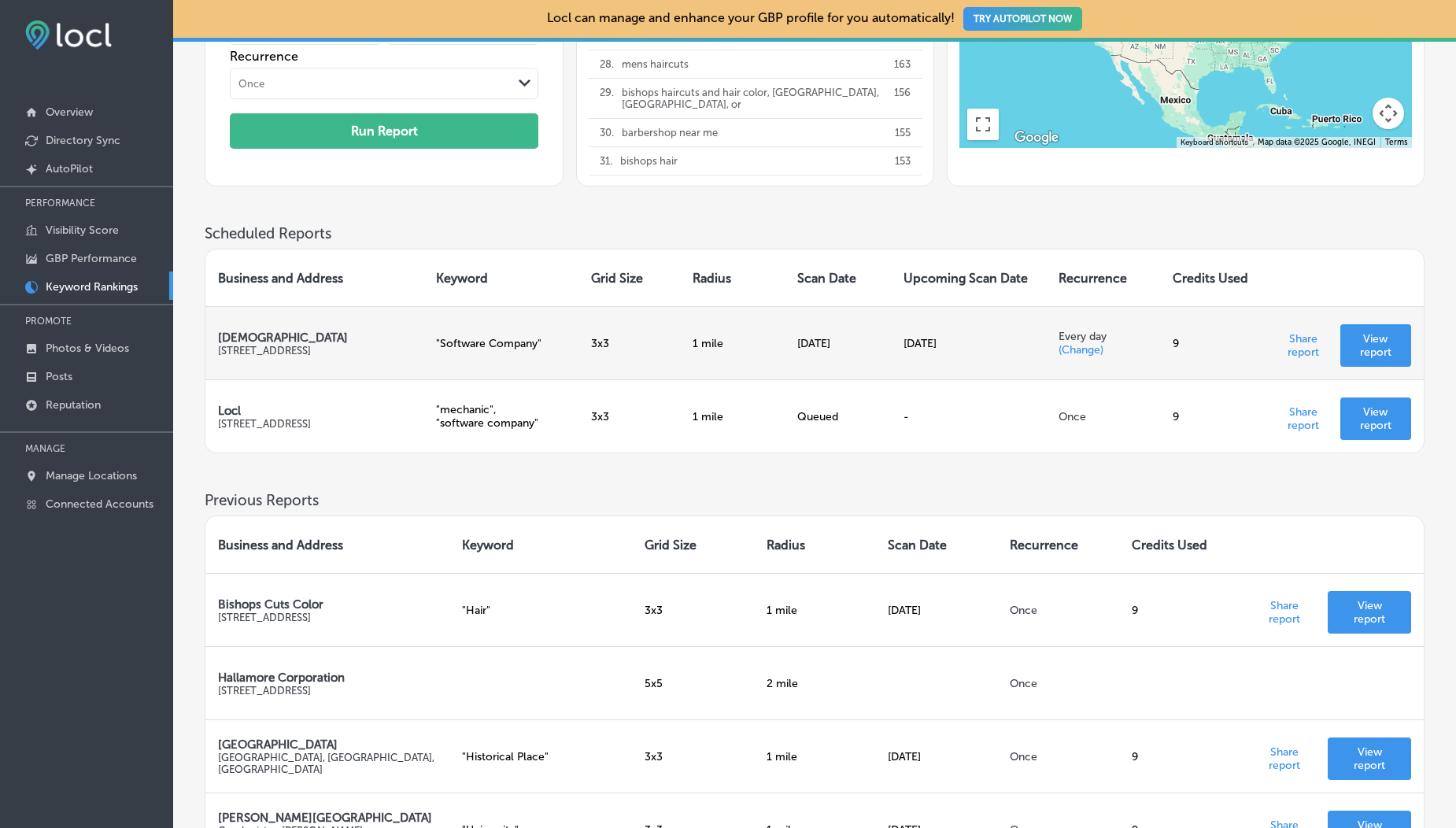
click at [819, 335] on td "[DATE]" at bounding box center [838, 342] width 106 height 73
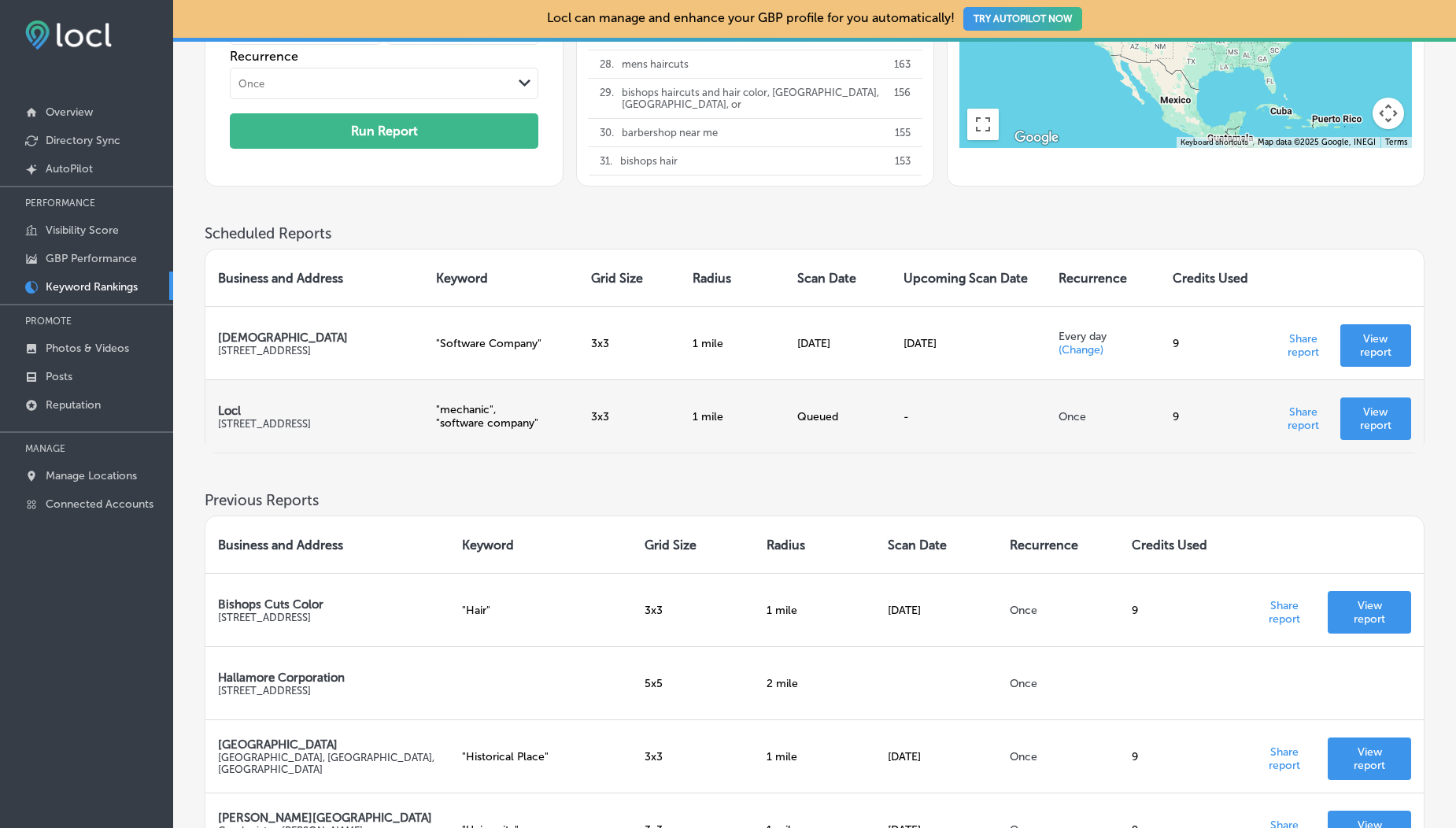
click at [884, 383] on td "Queued" at bounding box center [838, 415] width 106 height 73
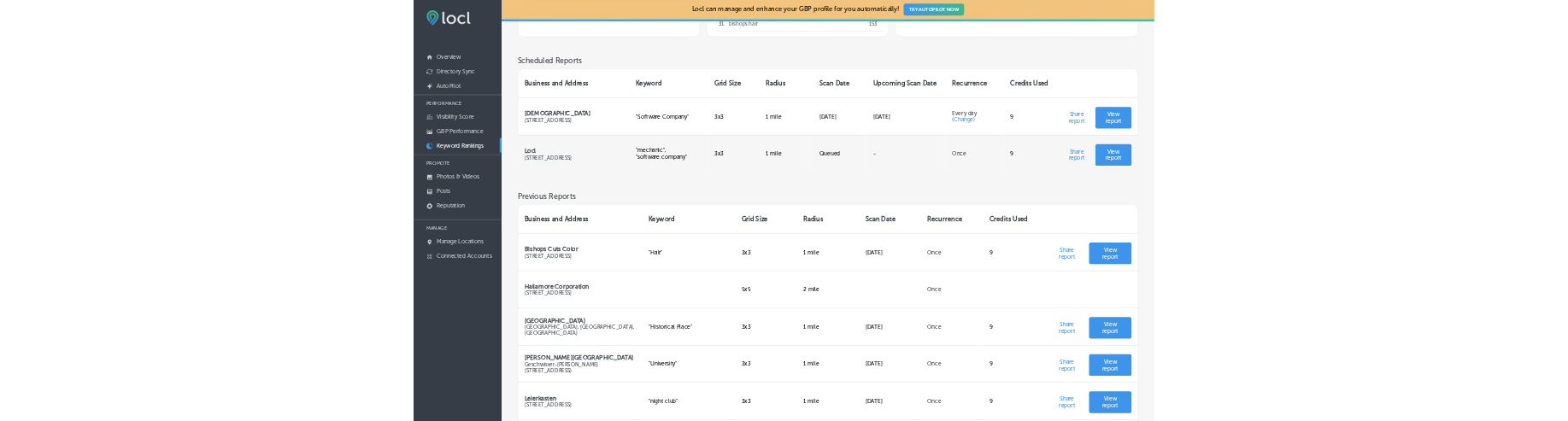
scroll to position [424, 0]
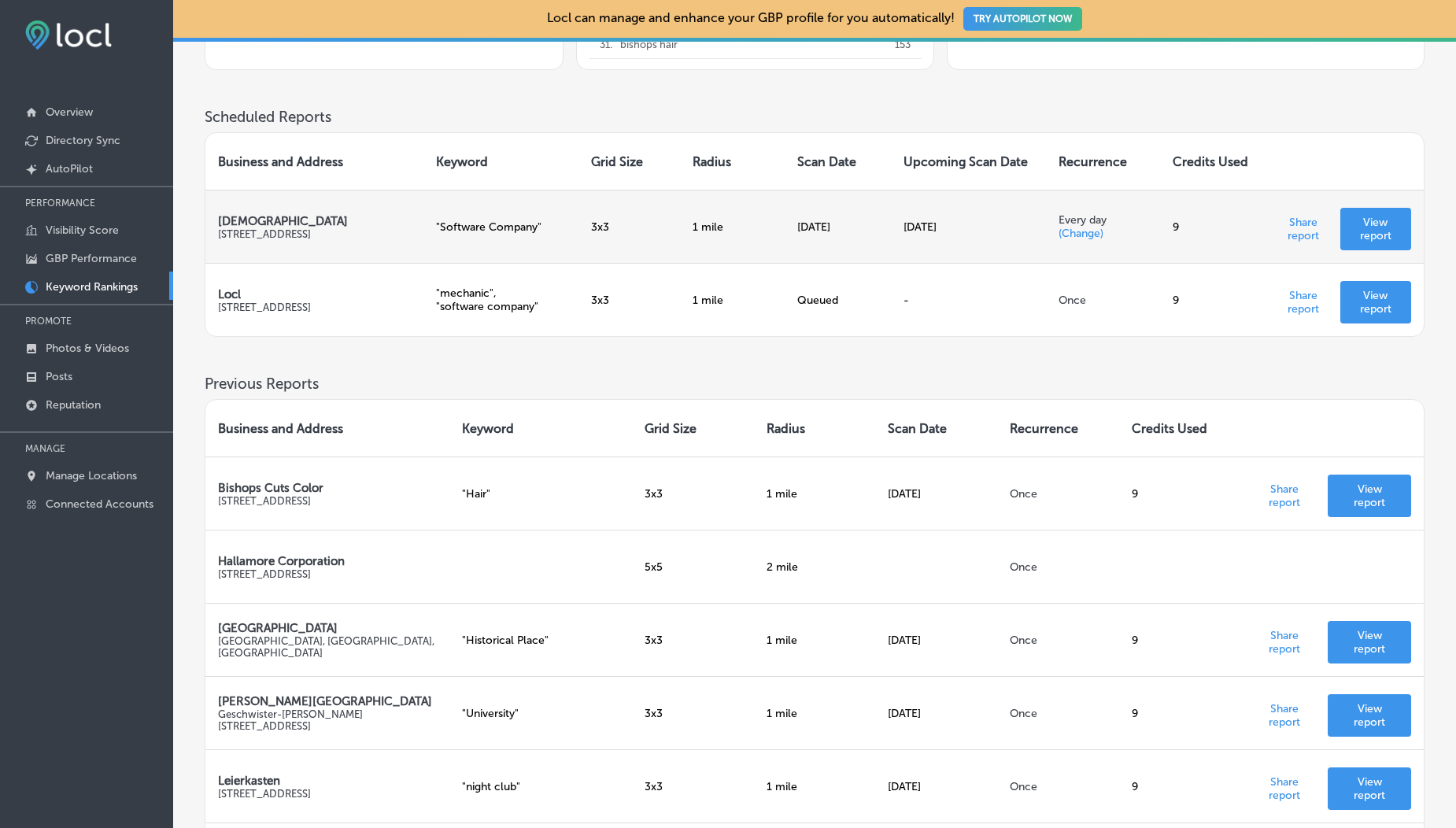
drag, startPoint x: 793, startPoint y: 225, endPoint x: 864, endPoint y: 228, distance: 71.1
click at [864, 228] on td "[DATE]" at bounding box center [838, 226] width 106 height 73
click at [829, 228] on td "[DATE]" at bounding box center [838, 226] width 106 height 73
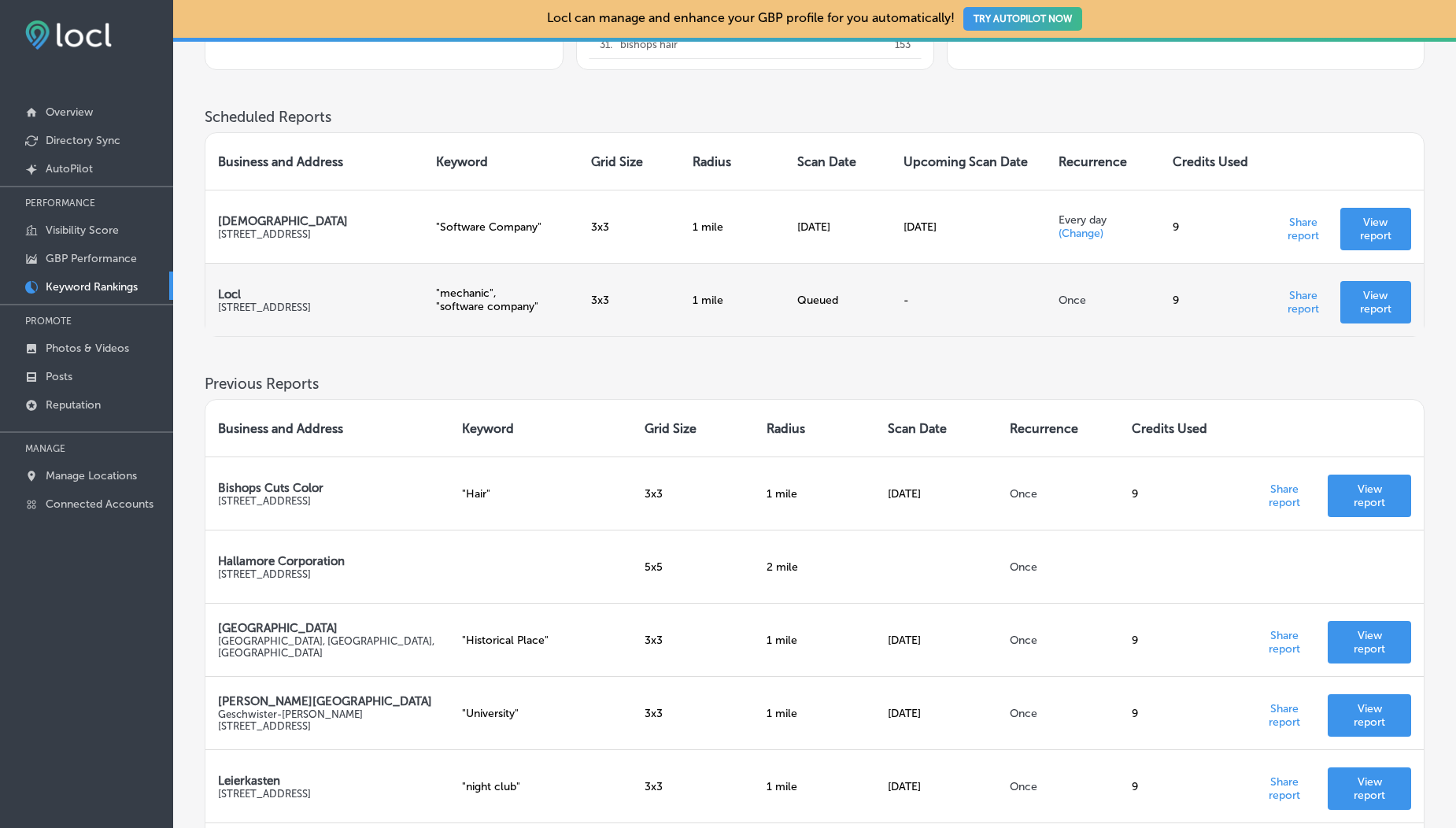
click at [800, 306] on div "Queued" at bounding box center [838, 300] width 80 height 13
click at [804, 303] on div "Queued" at bounding box center [838, 300] width 80 height 13
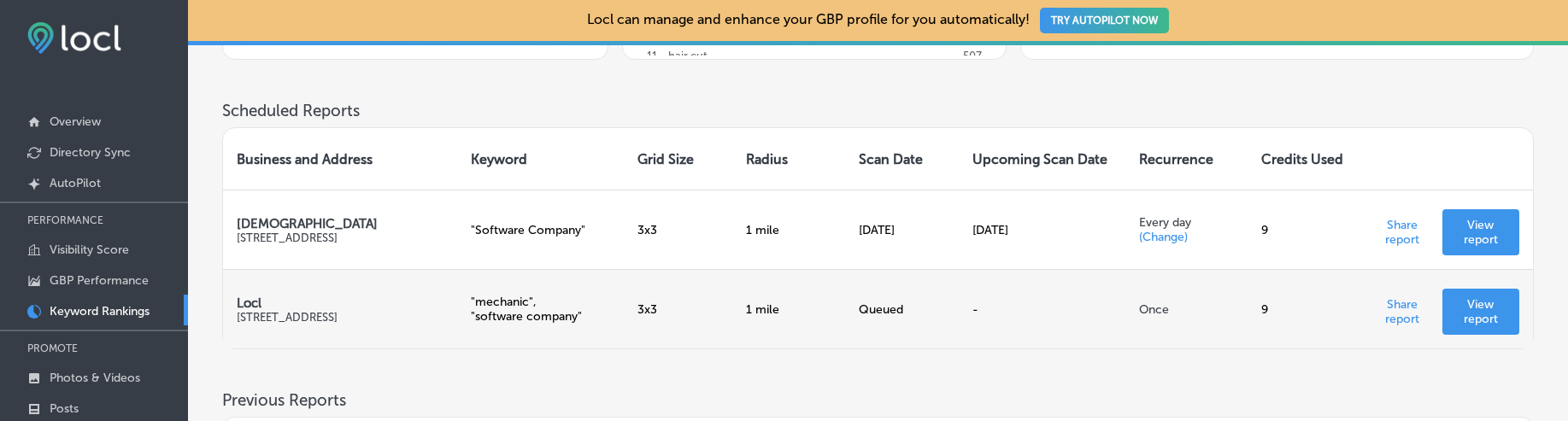
click at [1474, 301] on p "View report" at bounding box center [1481, 312] width 50 height 29
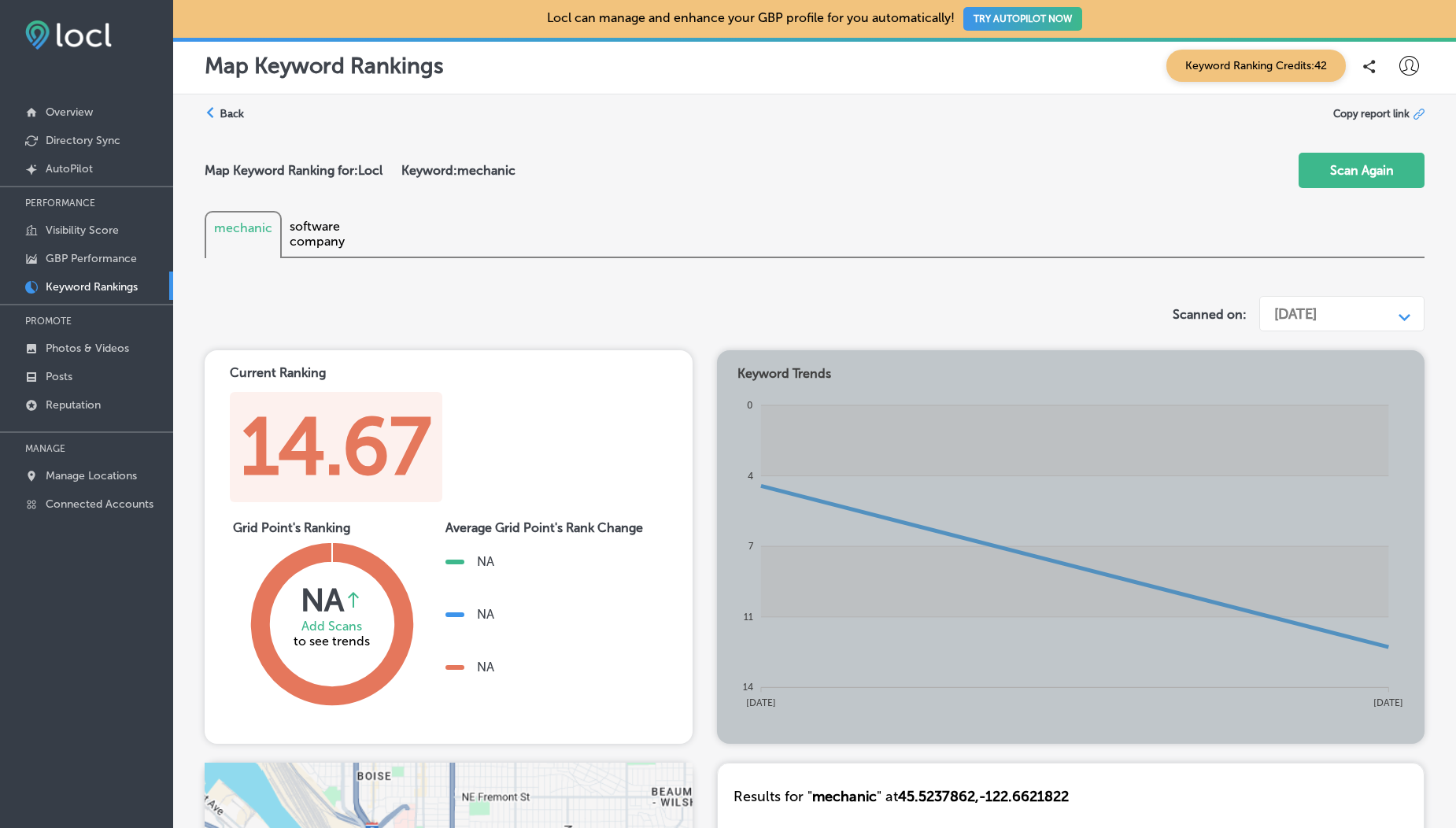
click at [323, 236] on div "software company" at bounding box center [336, 235] width 108 height 47
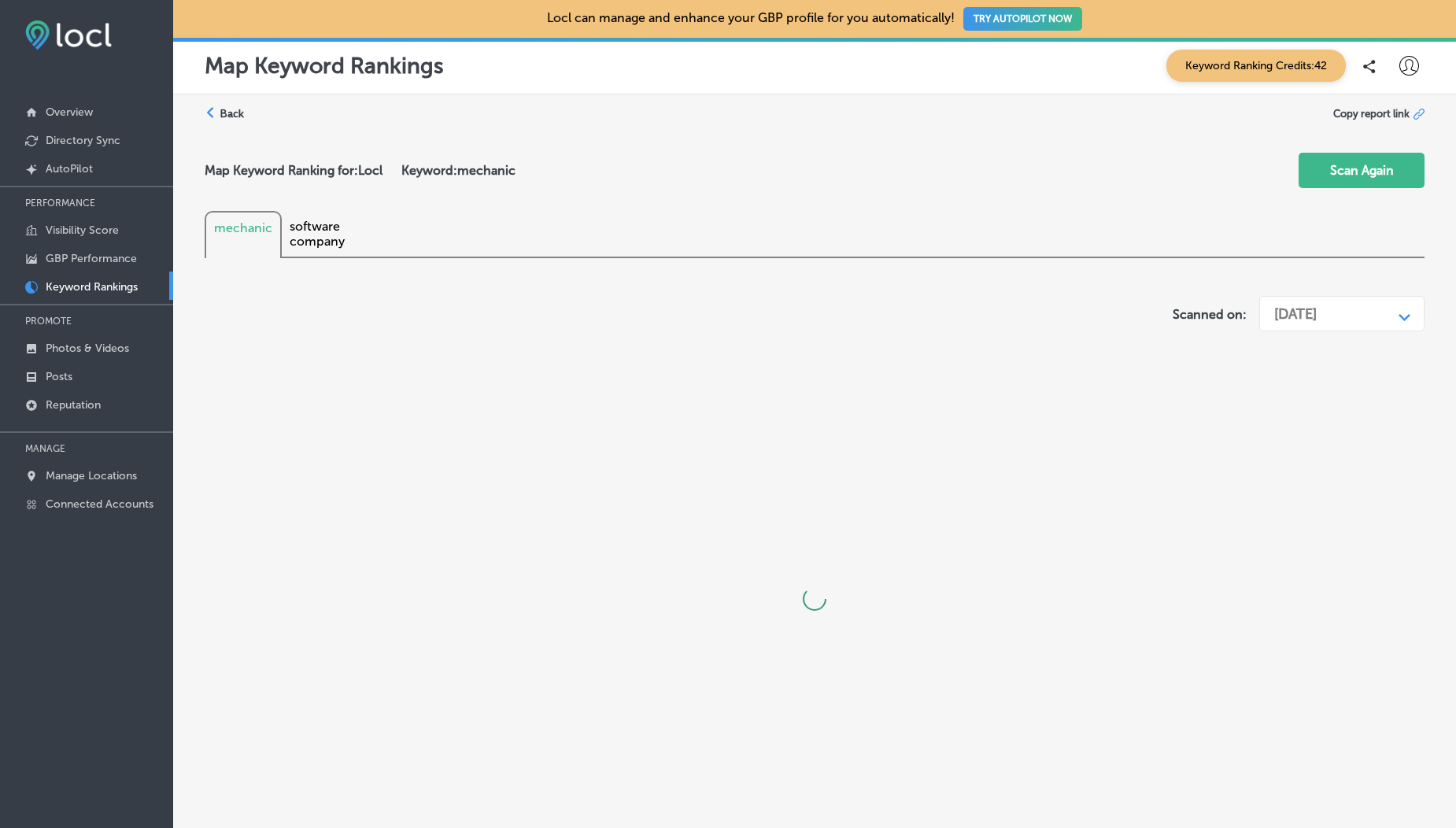
click at [222, 241] on div "mechanic" at bounding box center [243, 235] width 77 height 47
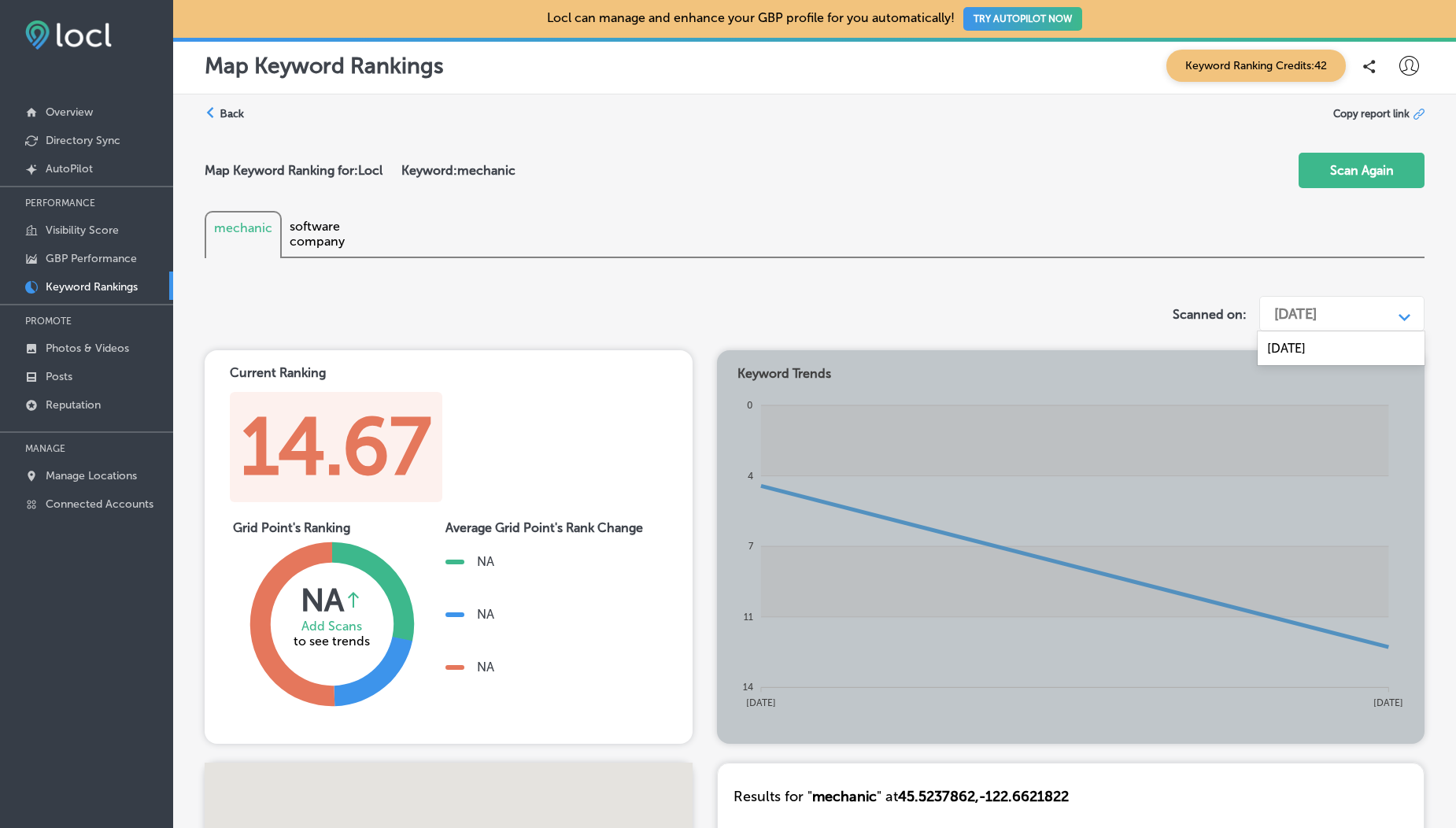
click at [1306, 323] on div "[DATE]" at bounding box center [1329, 314] width 126 height 30
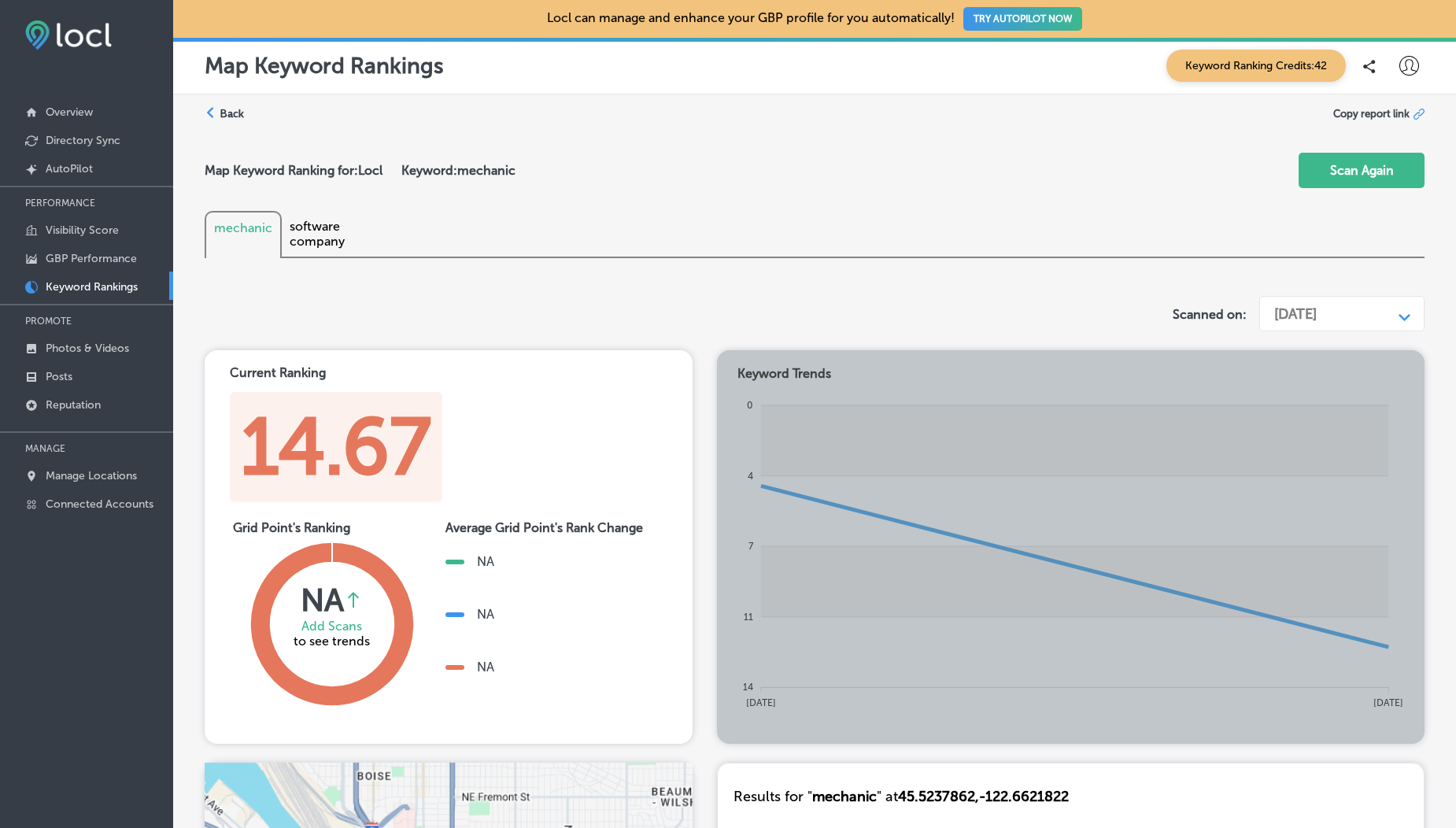
click at [1379, 173] on button "Scan Again" at bounding box center [1361, 170] width 126 height 35
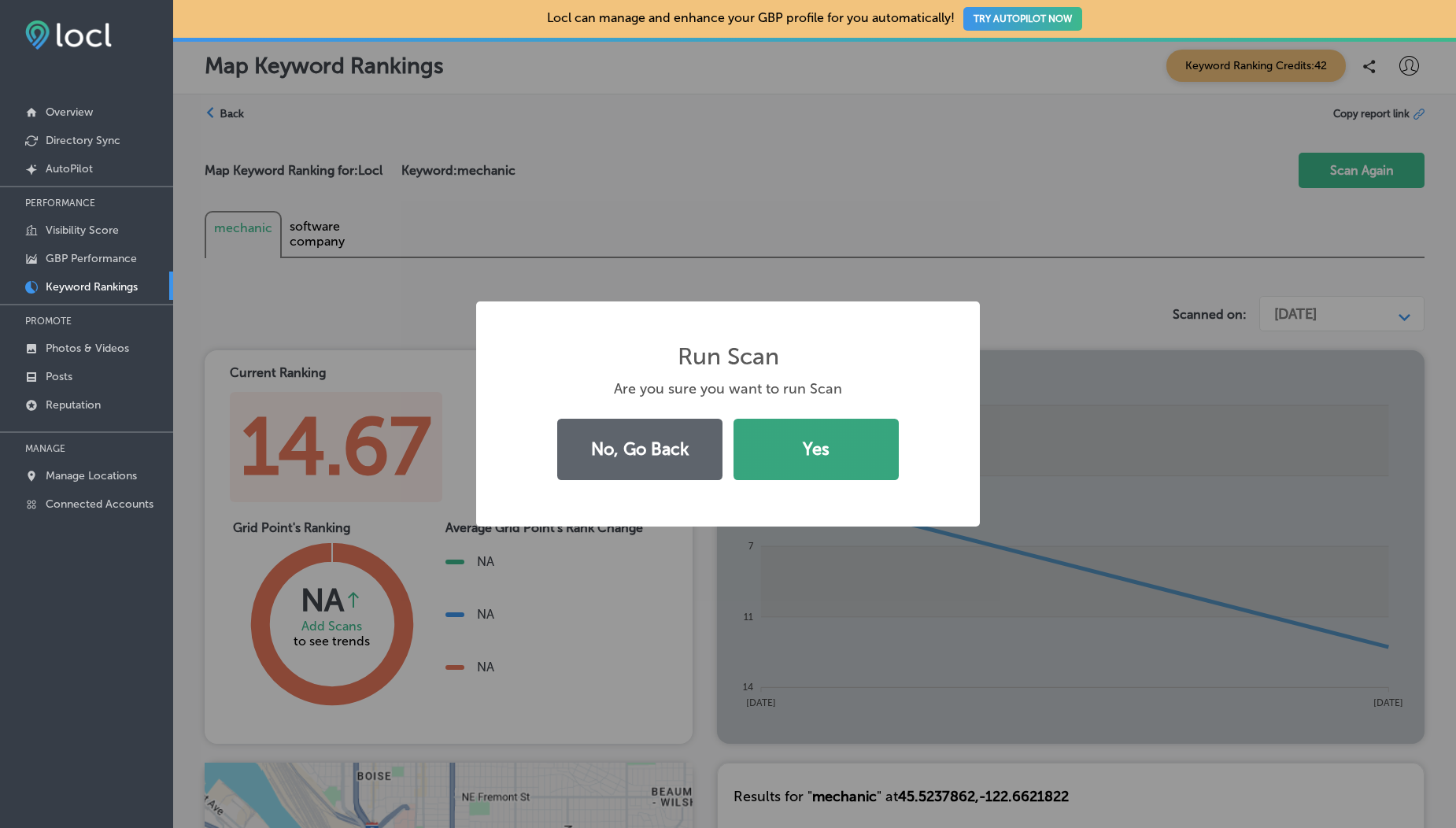
click at [839, 447] on button "Yes" at bounding box center [816, 449] width 165 height 61
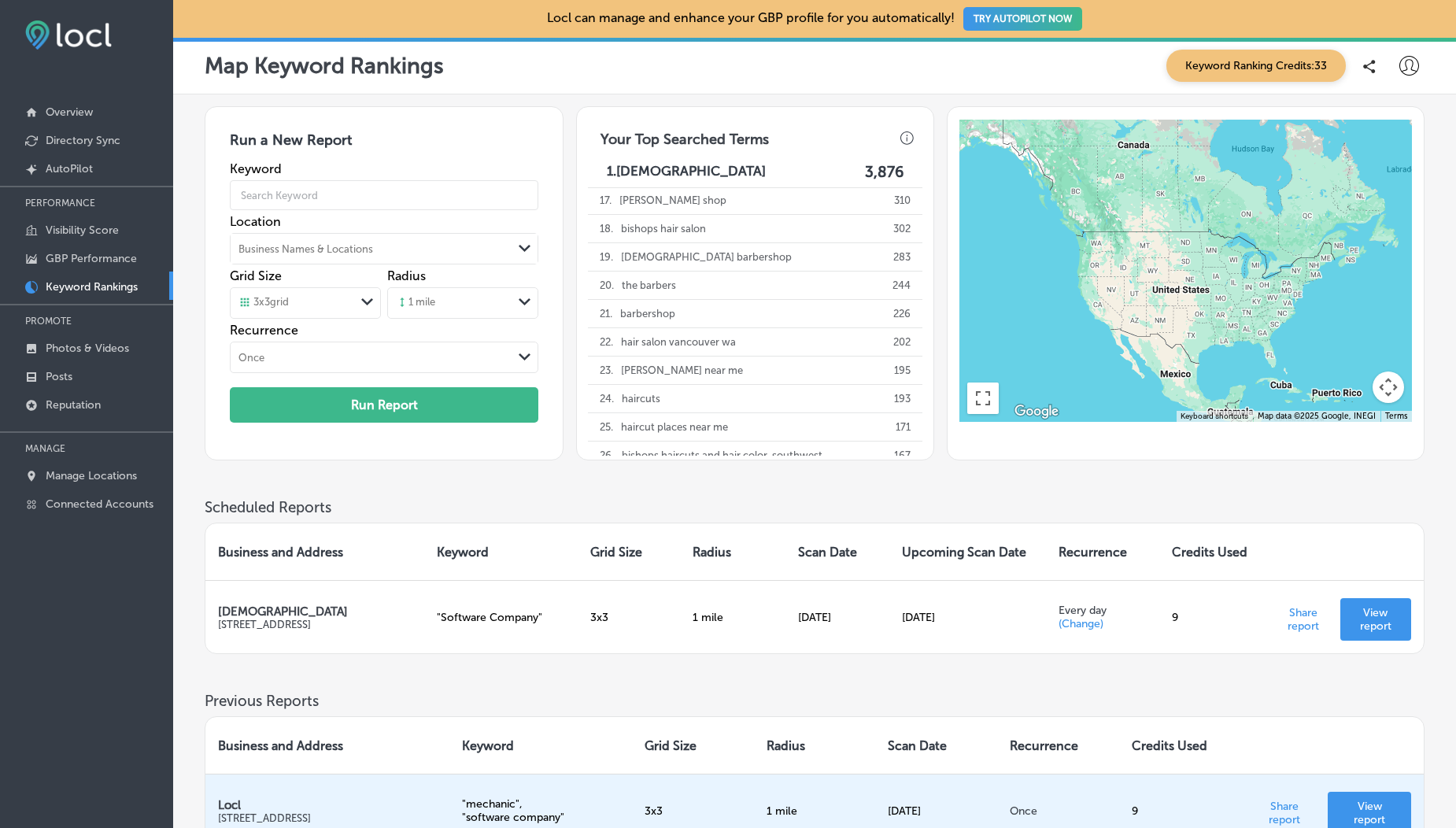
scroll to position [434, 0]
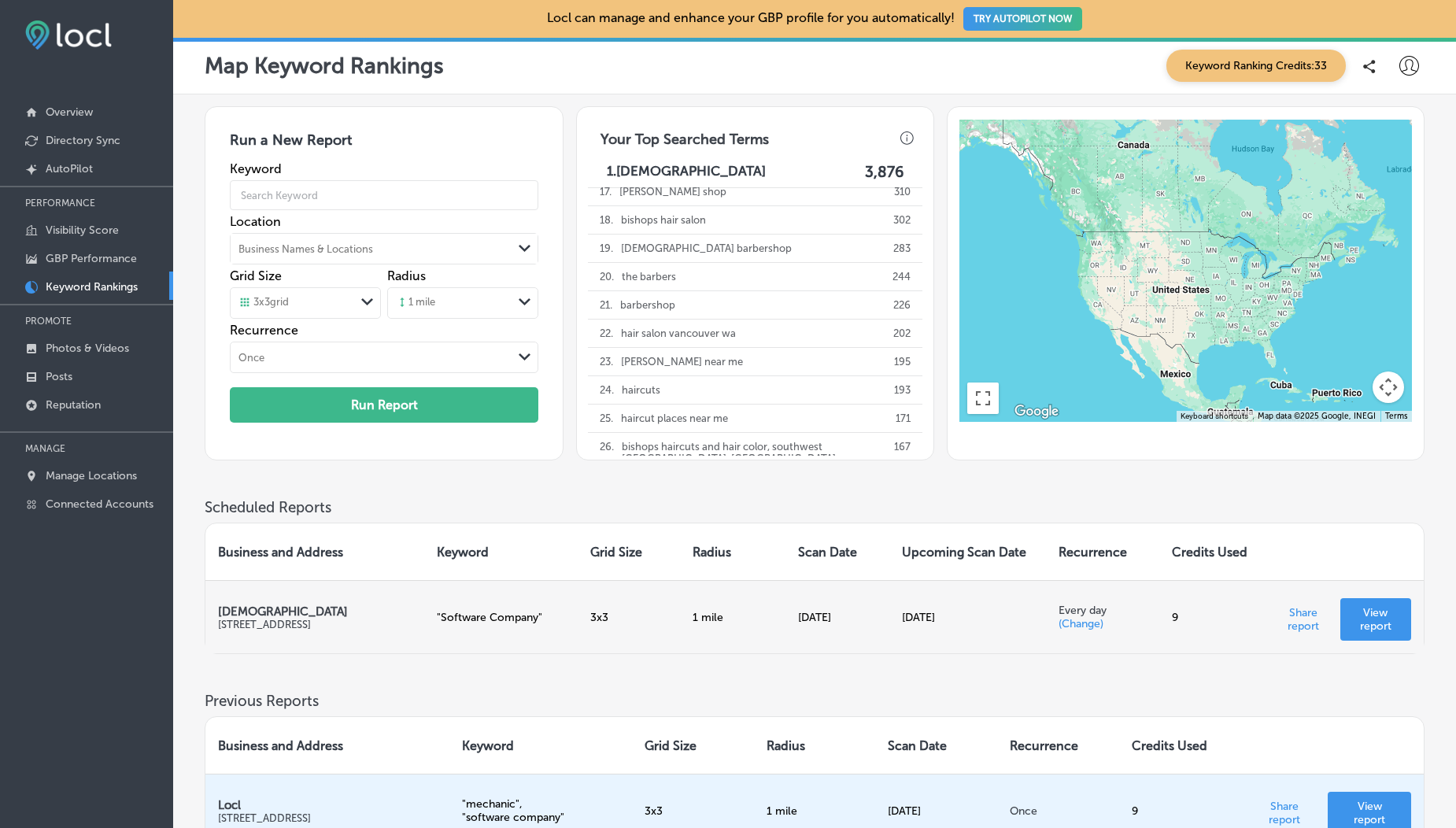
click at [706, 618] on td "1 mile" at bounding box center [733, 616] width 106 height 73
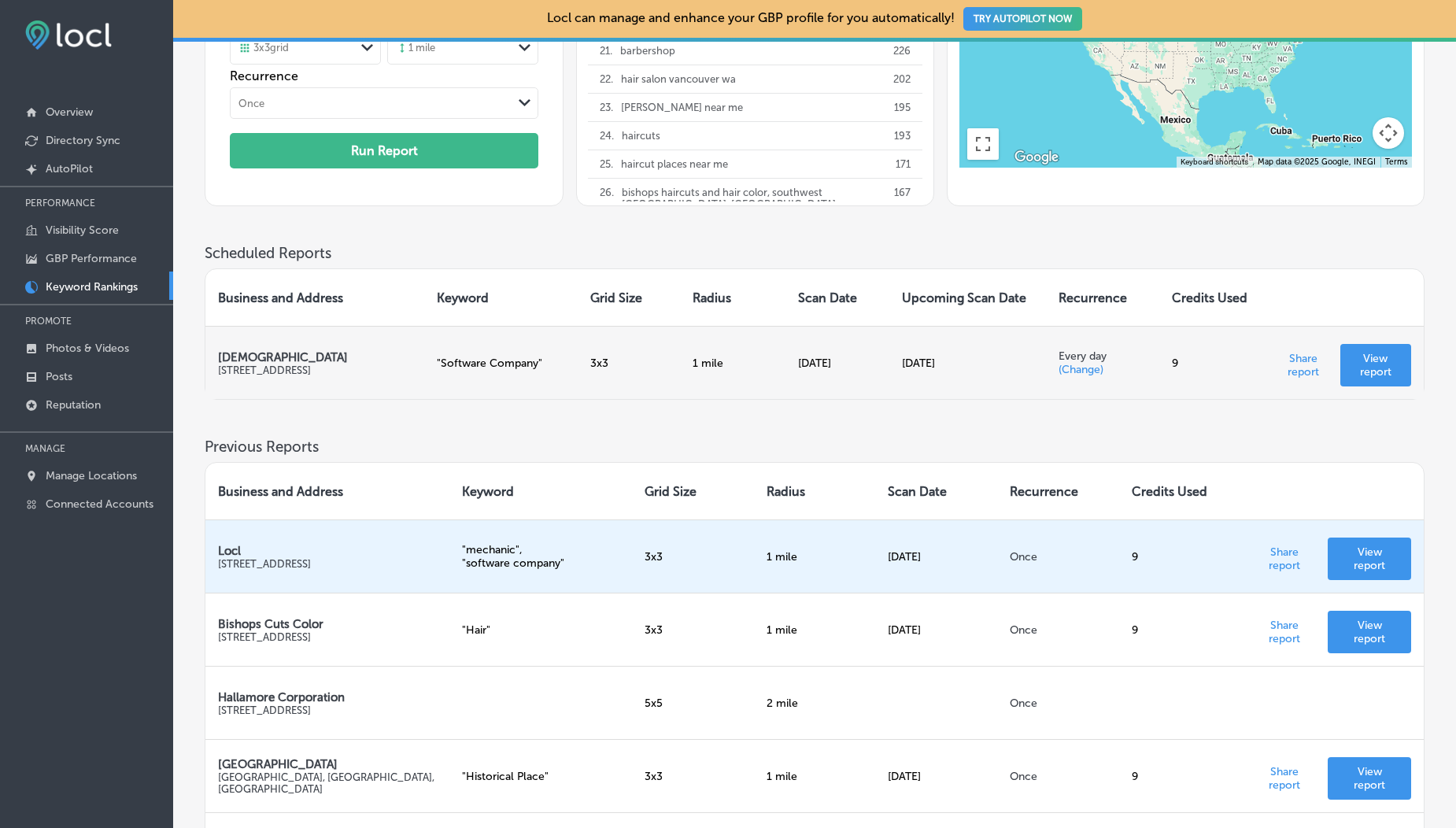
scroll to position [260, 0]
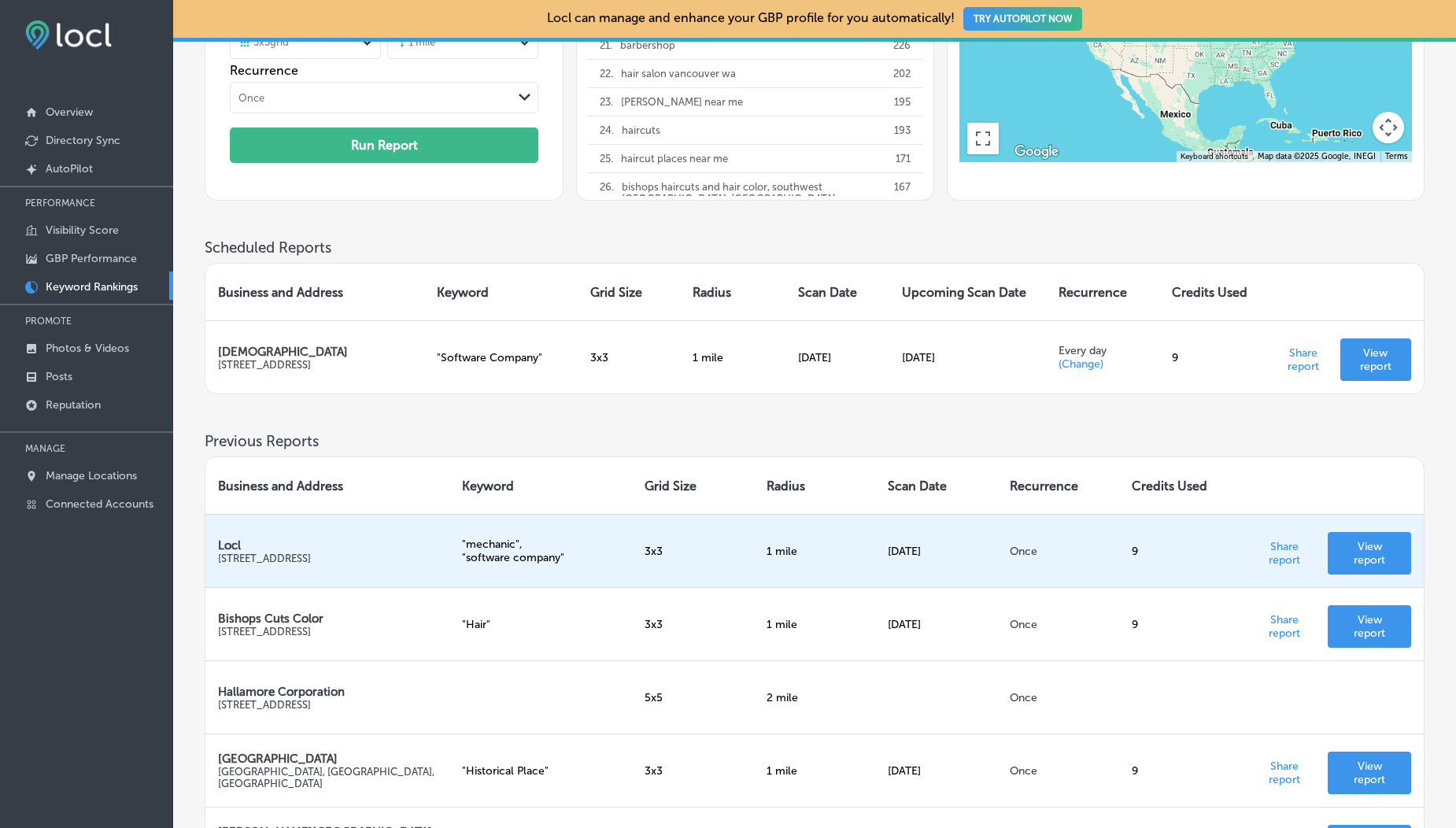
click at [1375, 549] on p "View report" at bounding box center [1369, 553] width 58 height 27
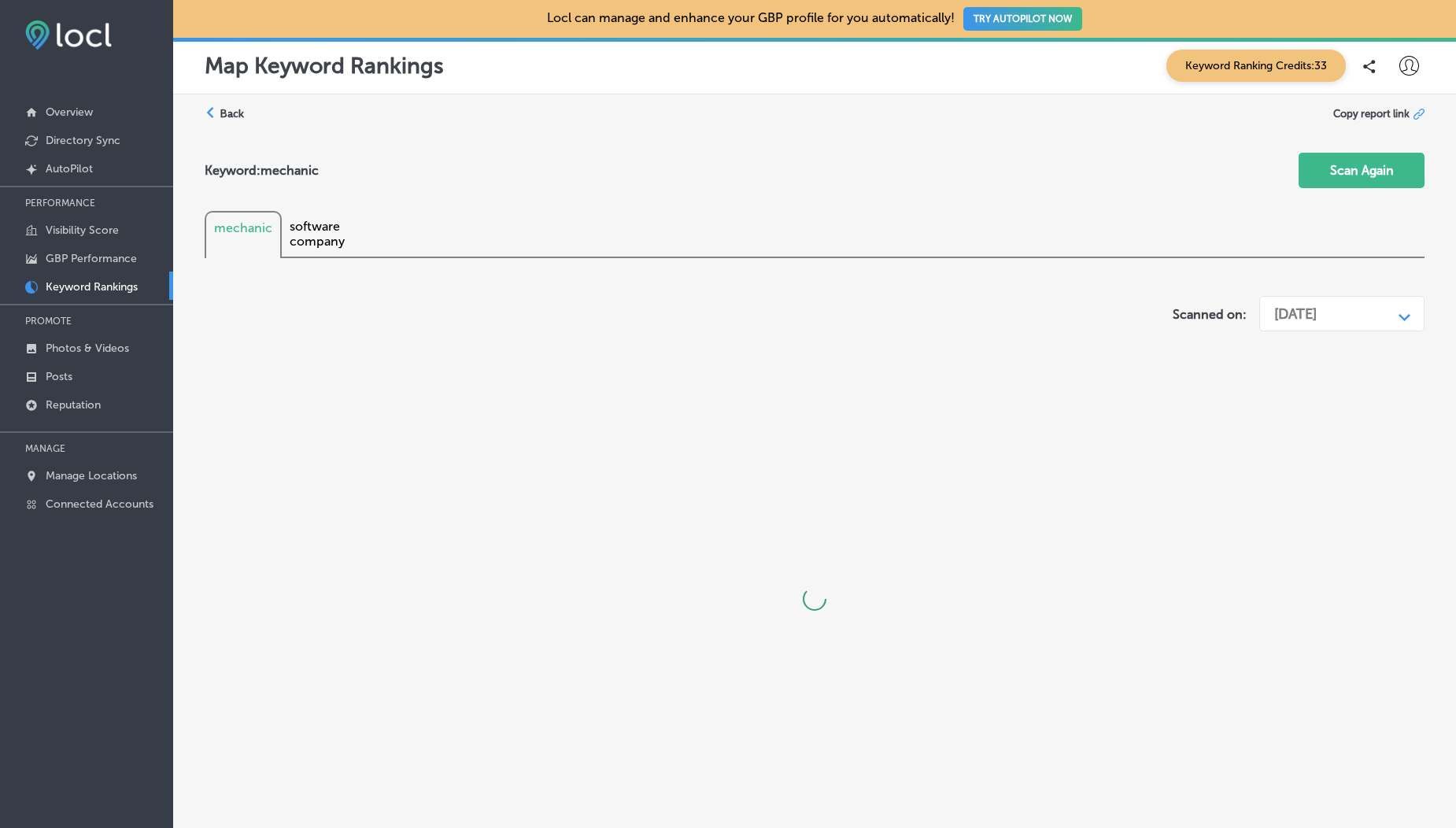
click at [1317, 317] on div "[DATE]" at bounding box center [1295, 314] width 43 height 17
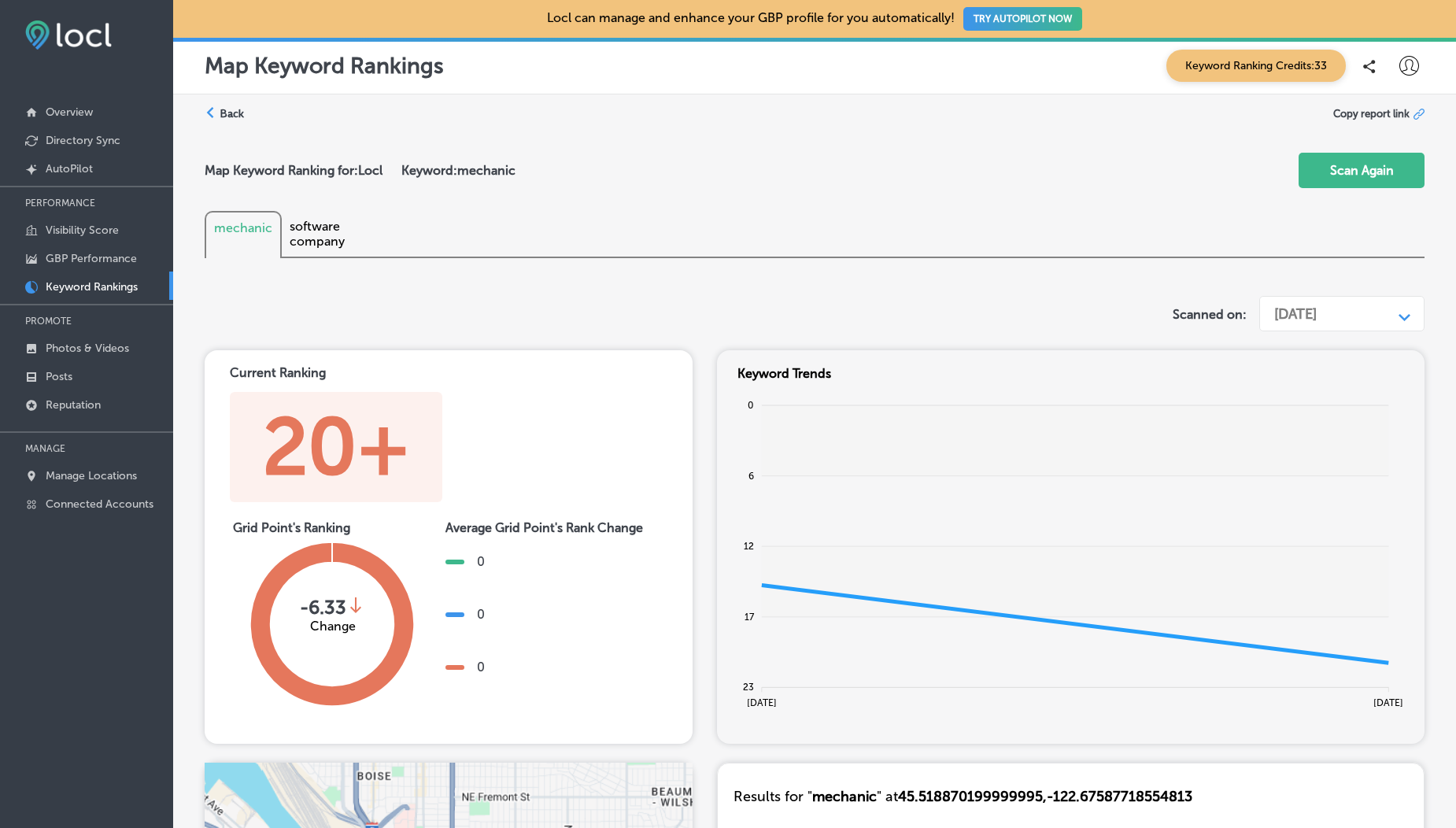
click at [231, 115] on label "Back" at bounding box center [232, 113] width 24 height 15
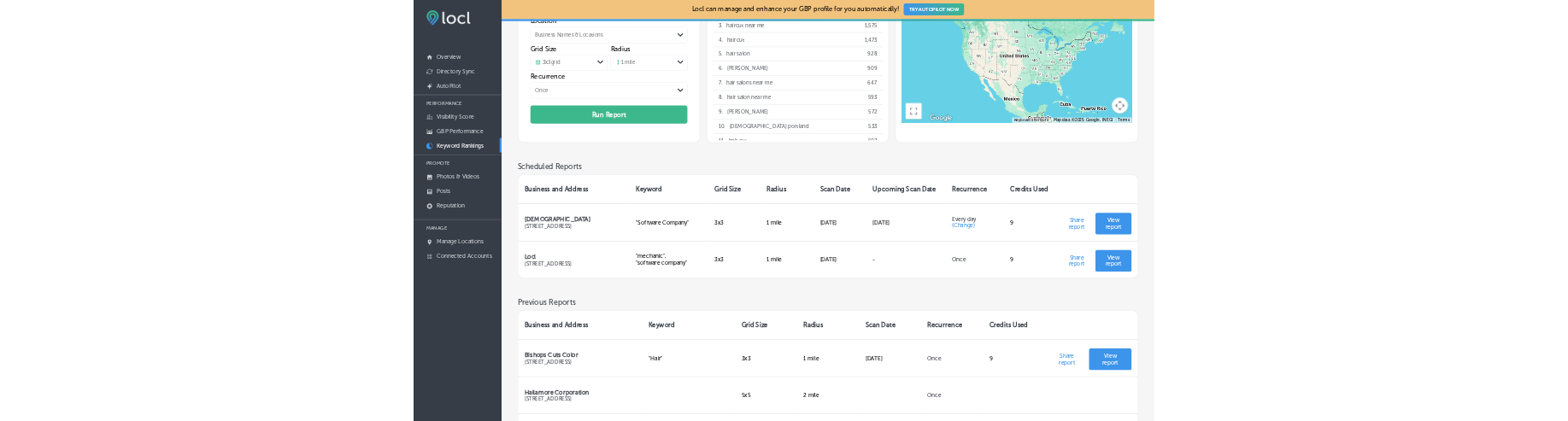
scroll to position [199, 0]
